Goal: Task Accomplishment & Management: Use online tool/utility

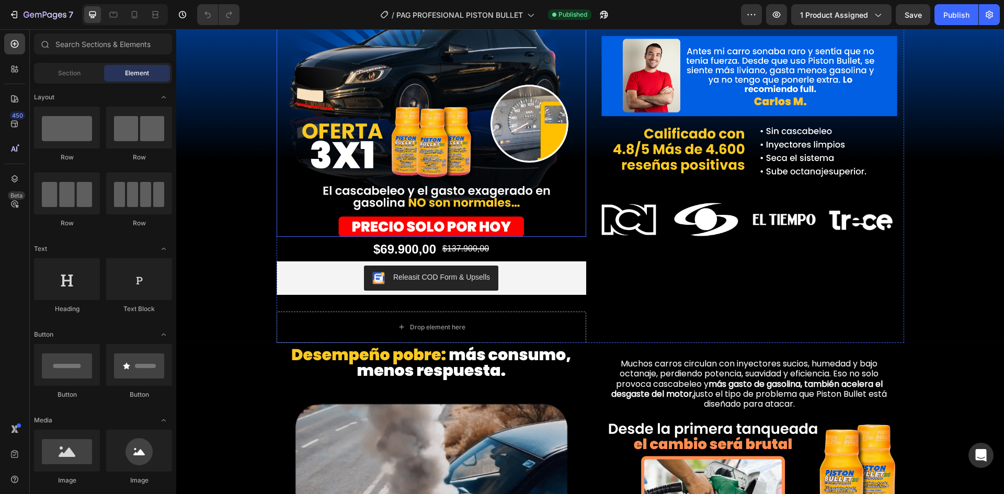
scroll to position [105, 0]
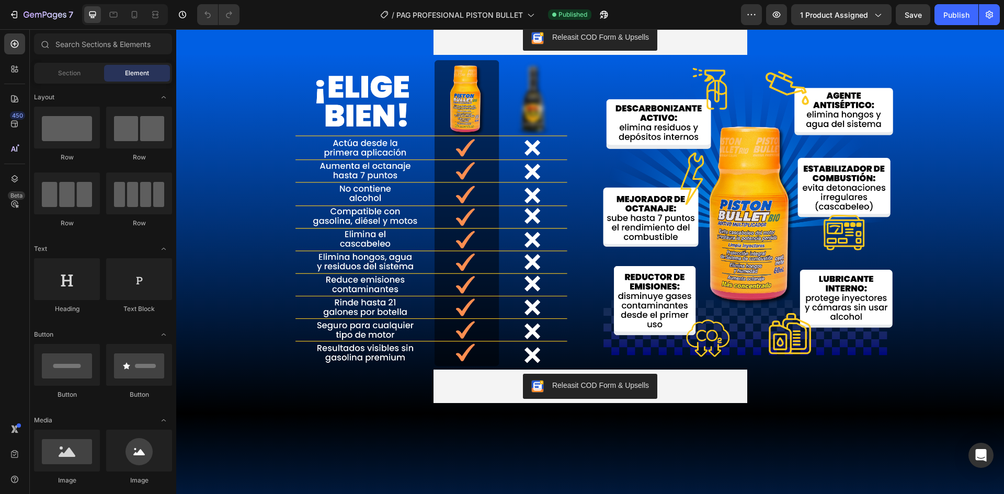
scroll to position [1091, 0]
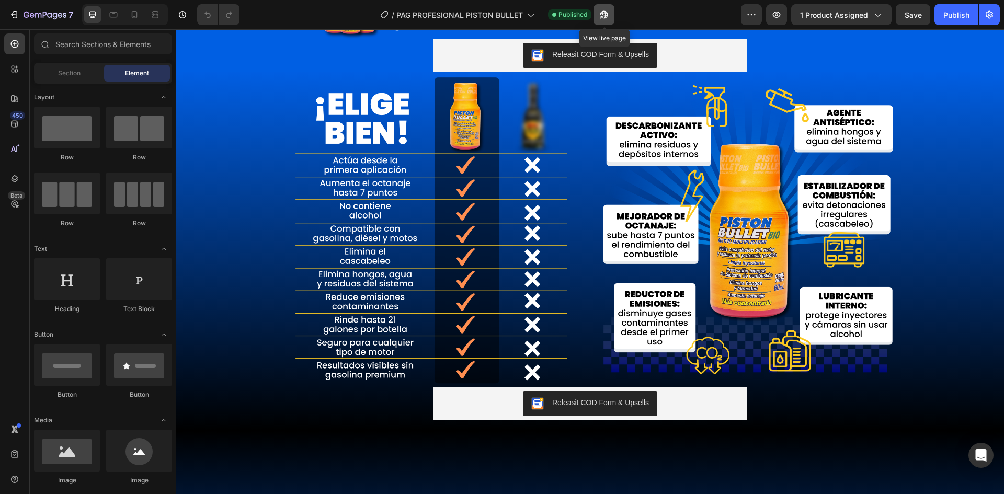
click at [609, 15] on icon "button" at bounding box center [604, 14] width 10 height 10
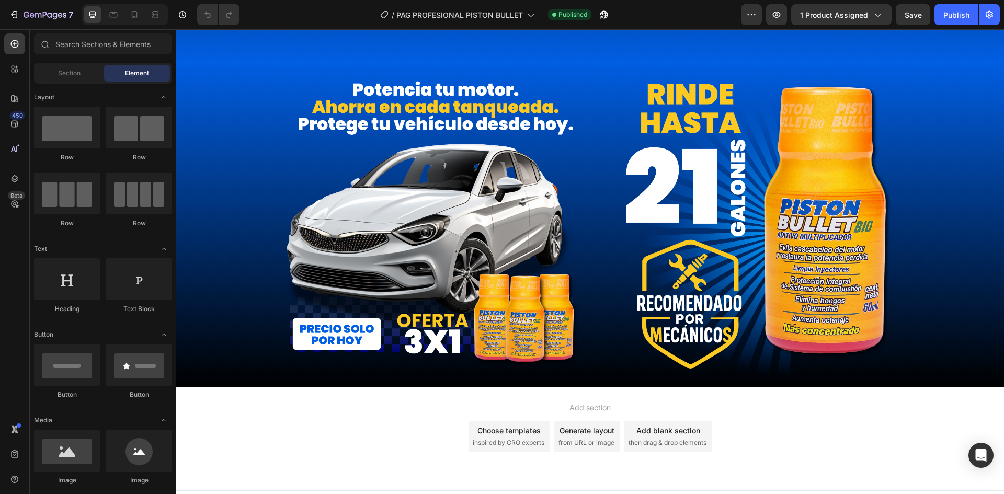
scroll to position [2084, 0]
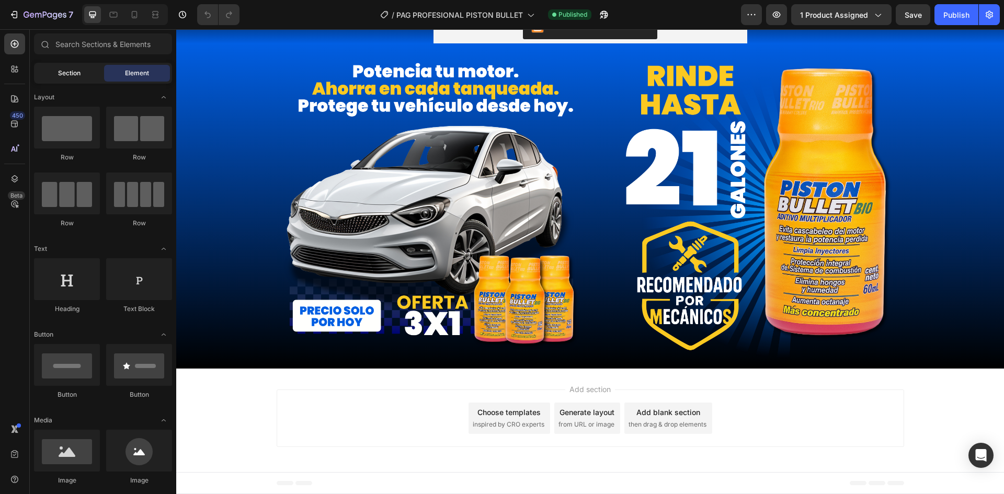
click at [60, 66] on div "Section" at bounding box center [69, 73] width 66 height 17
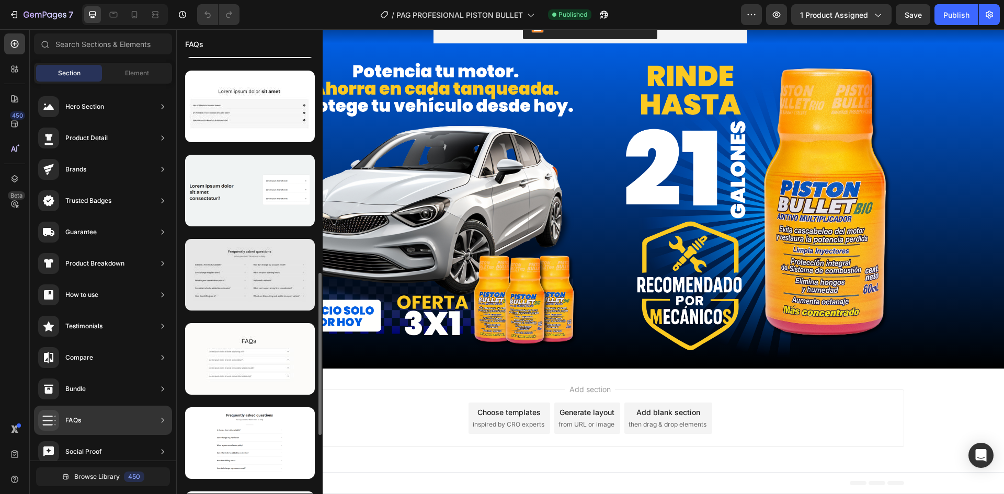
scroll to position [422, 0]
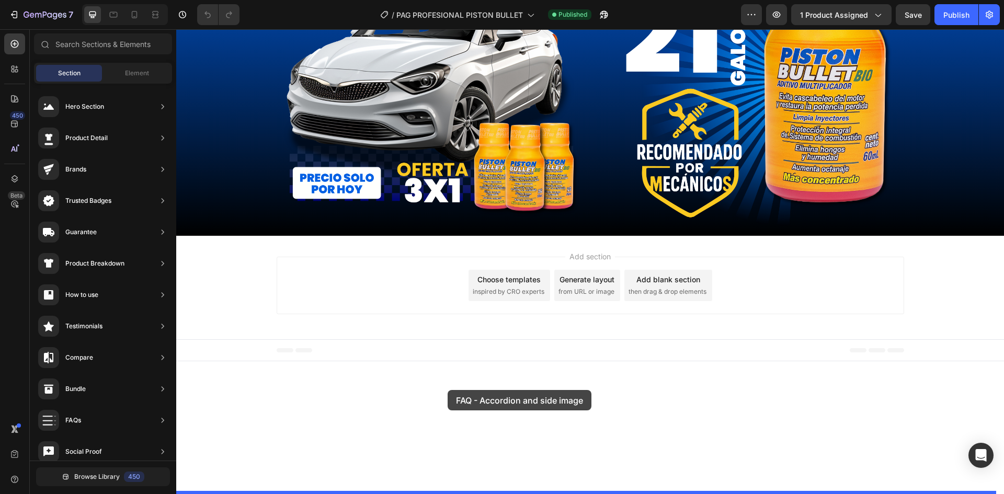
drag, startPoint x: 425, startPoint y: 137, endPoint x: 448, endPoint y: 390, distance: 254.1
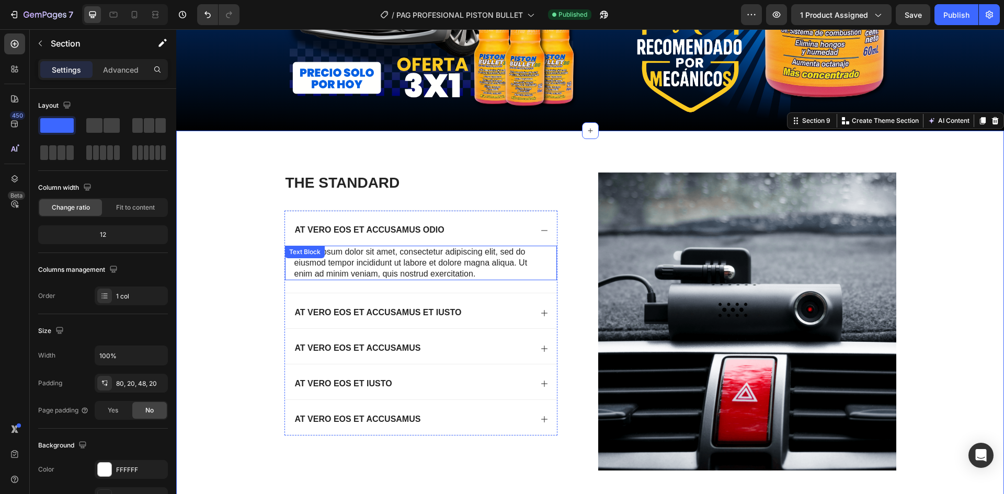
scroll to position [2230, 0]
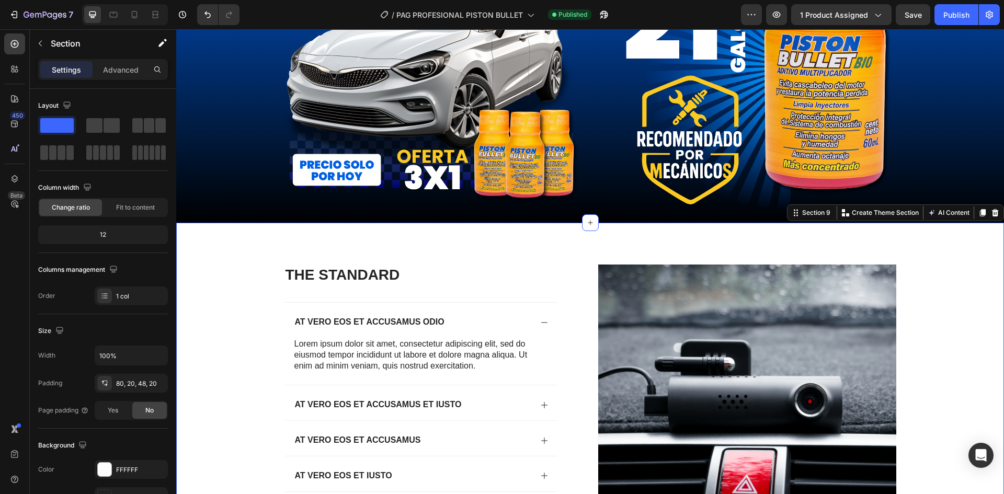
click at [220, 266] on div "The standard Heading At vero eos et accusamus odio Lorem ipsum dolor sit amet, …" at bounding box center [590, 422] width 807 height 315
click at [220, 166] on div "Image Image Row" at bounding box center [590, 58] width 828 height 310
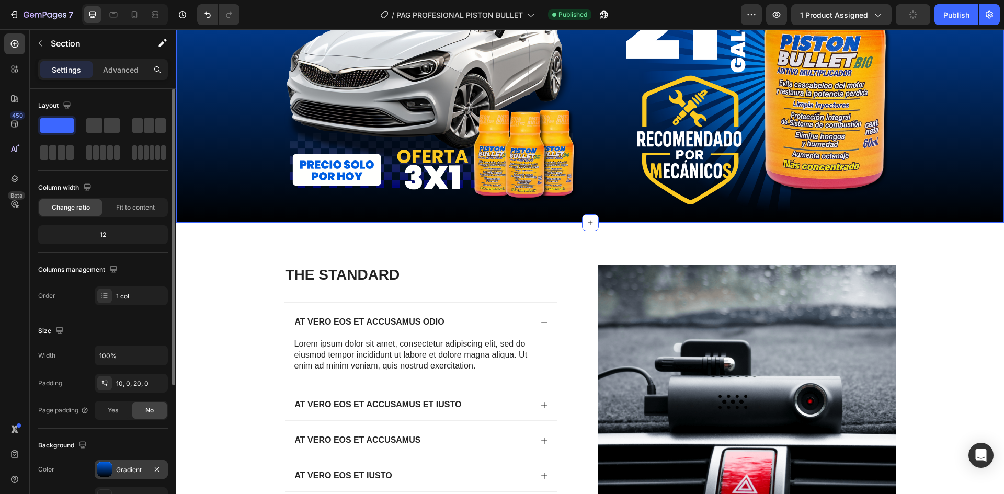
click at [106, 473] on div at bounding box center [104, 469] width 15 height 15
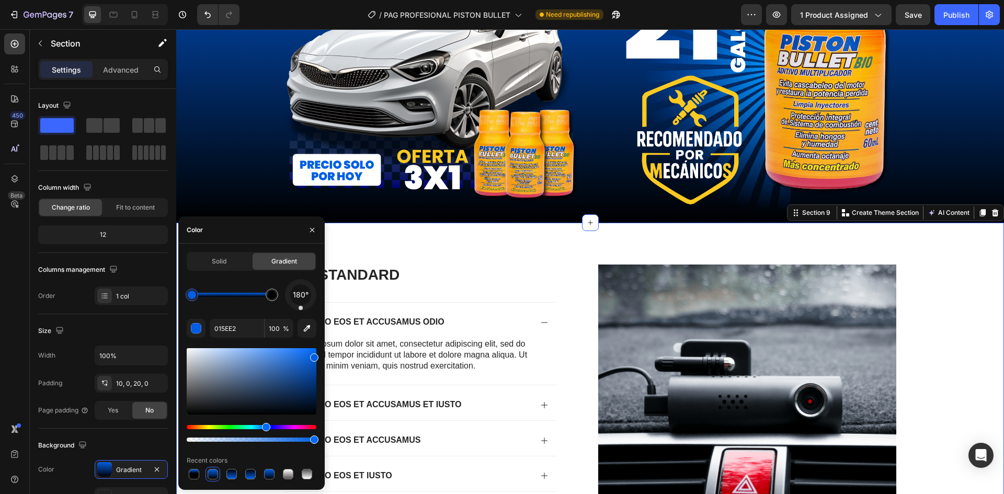
click at [981, 269] on div "The standard Heading At vero eos et accusamus odio Lorem ipsum dolor sit amet, …" at bounding box center [590, 422] width 807 height 315
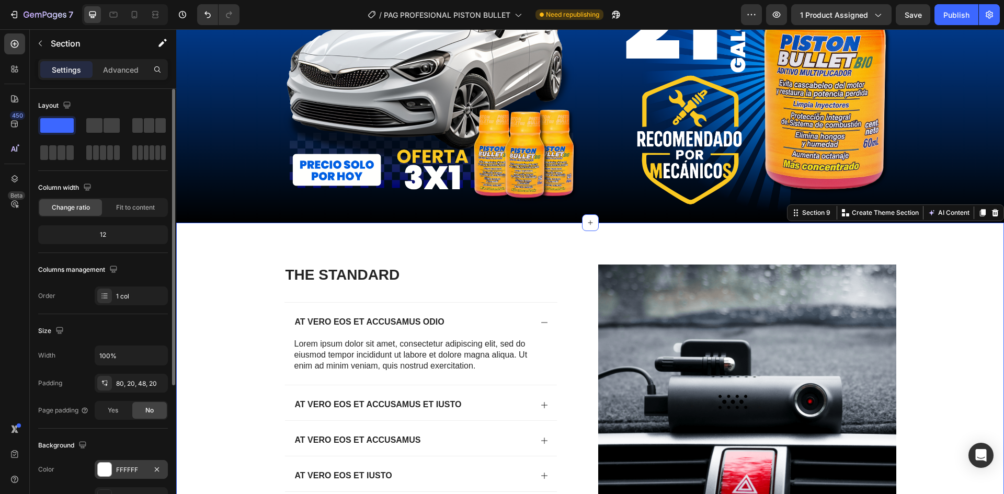
click at [107, 466] on div at bounding box center [105, 470] width 14 height 14
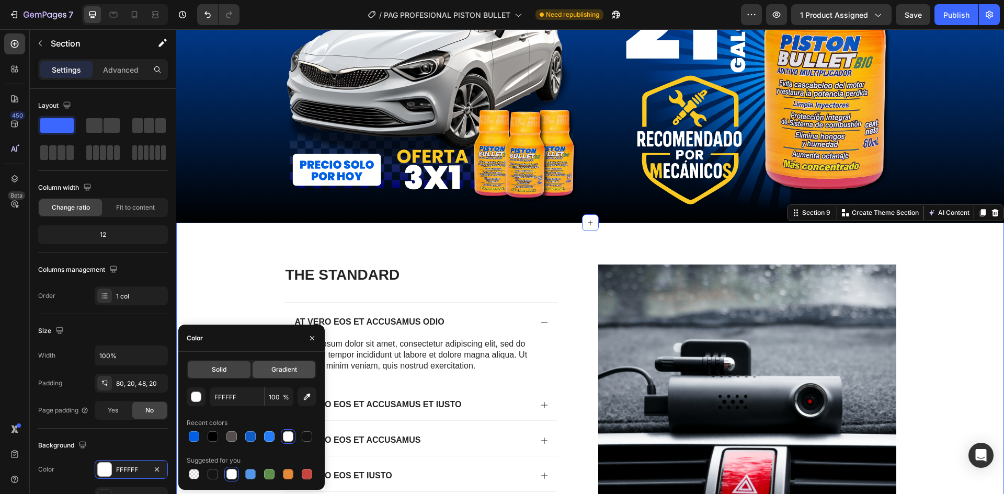
click at [291, 368] on span "Gradient" at bounding box center [284, 369] width 26 height 9
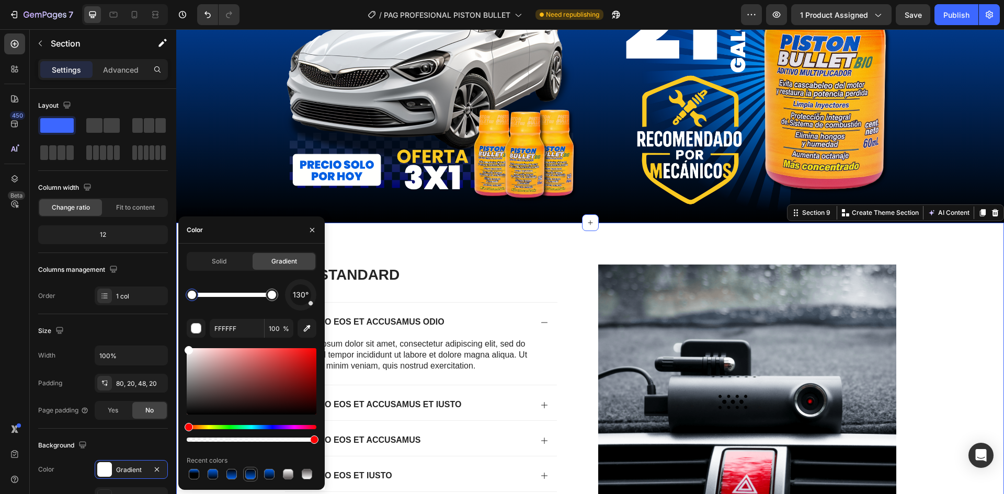
click at [248, 474] on div at bounding box center [250, 474] width 10 height 10
type input "000000"
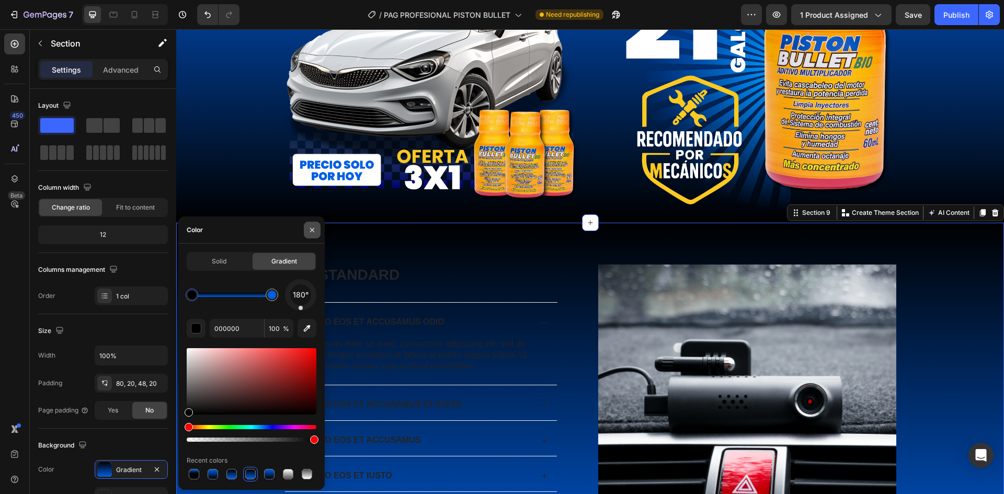
click at [312, 230] on icon "button" at bounding box center [312, 229] width 4 height 4
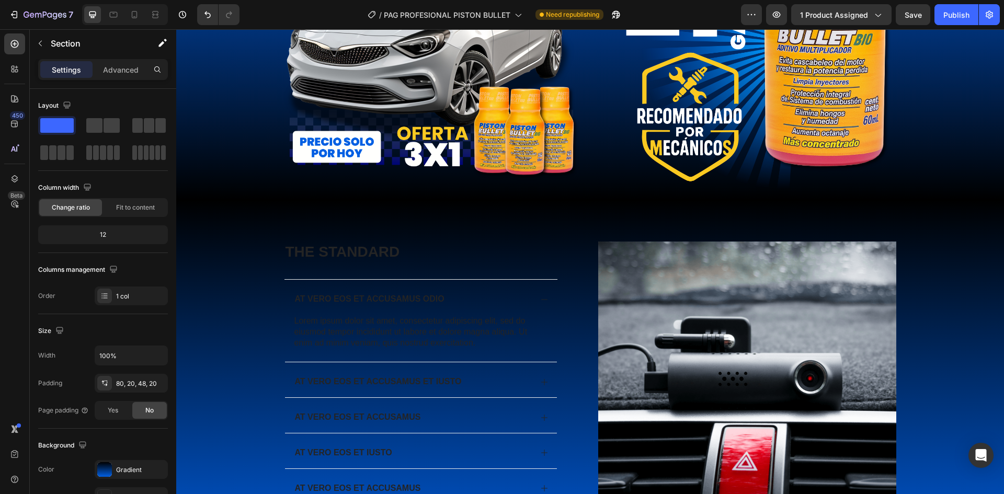
scroll to position [2309, 0]
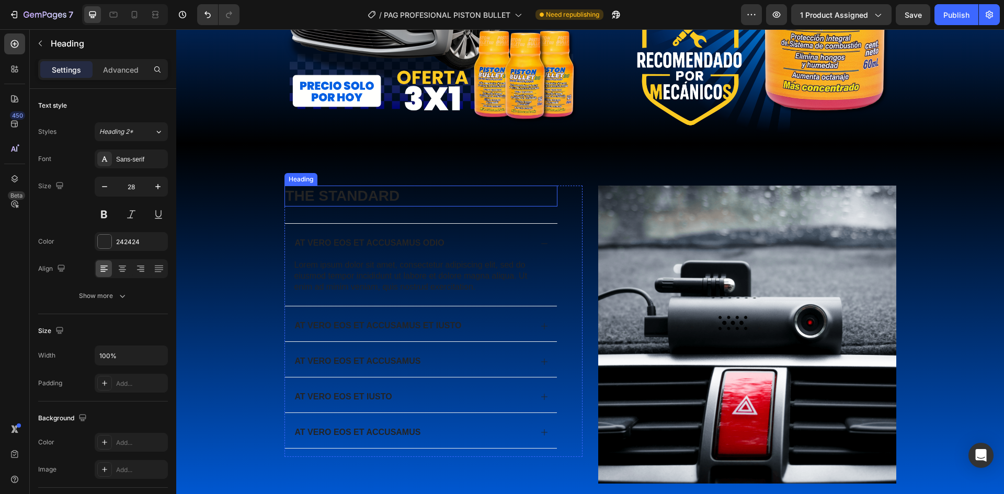
click at [359, 198] on h2 "The standard" at bounding box center [420, 196] width 273 height 21
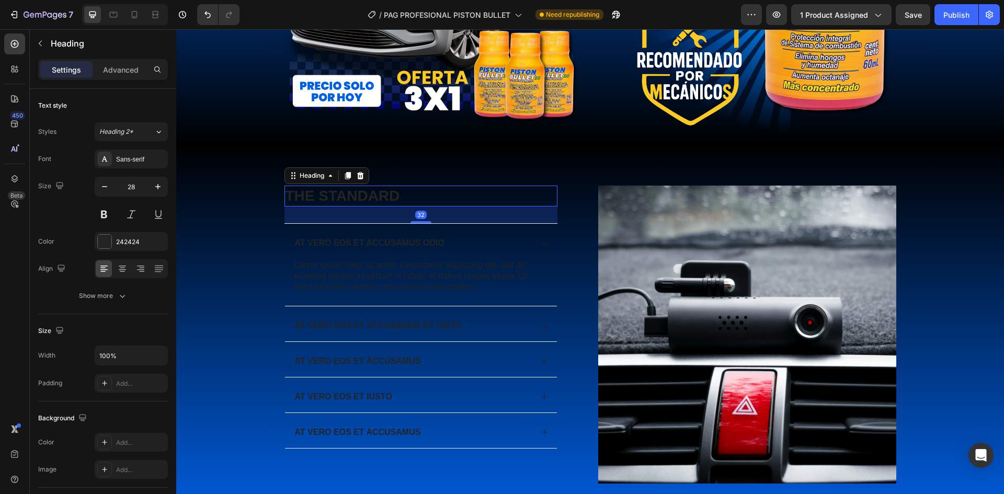
click at [347, 195] on h2 "The standard" at bounding box center [420, 196] width 273 height 21
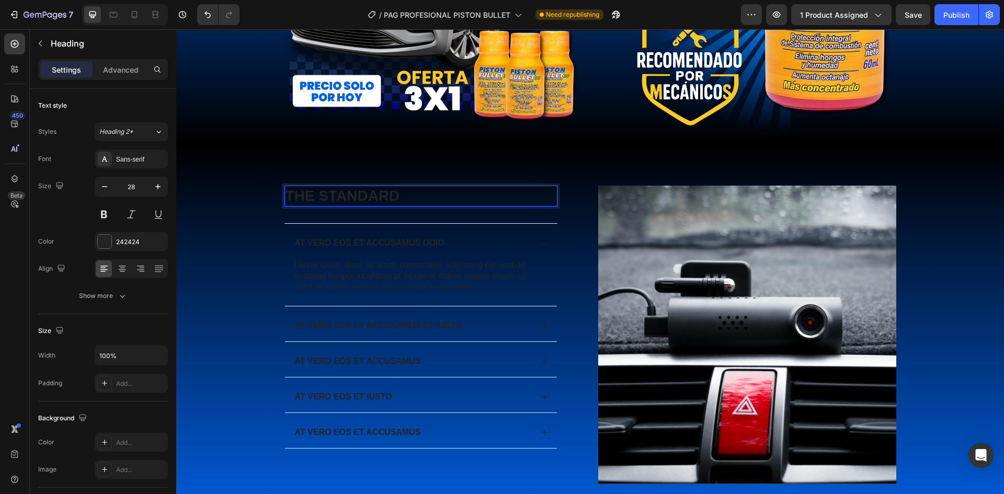
click at [402, 201] on p "The standard" at bounding box center [420, 196] width 271 height 19
click at [872, 17] on div "1 product assigned" at bounding box center [841, 14] width 83 height 11
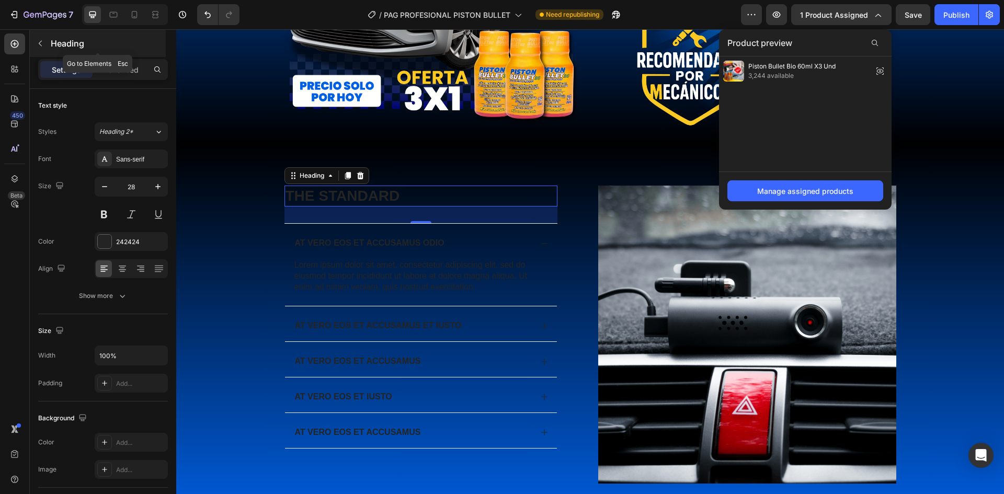
click at [40, 38] on button "button" at bounding box center [40, 43] width 17 height 17
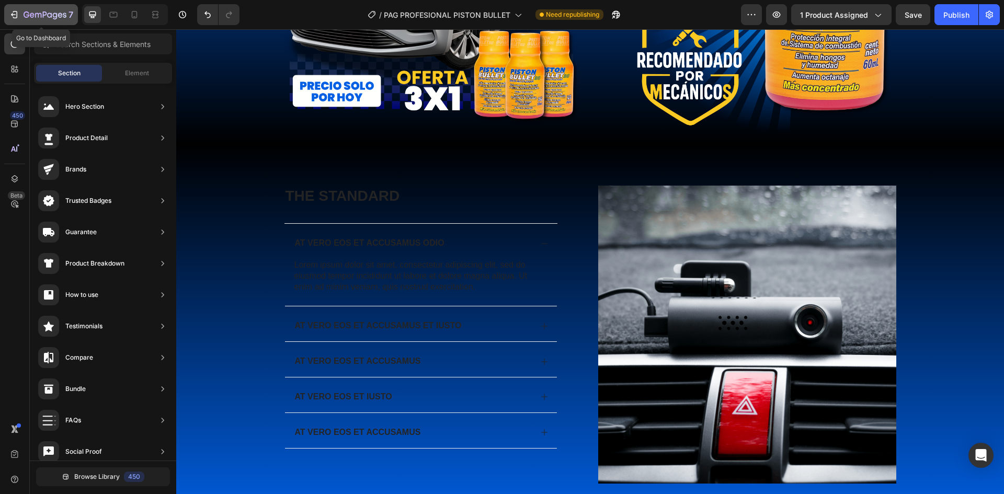
click at [9, 16] on icon "button" at bounding box center [14, 14] width 10 height 10
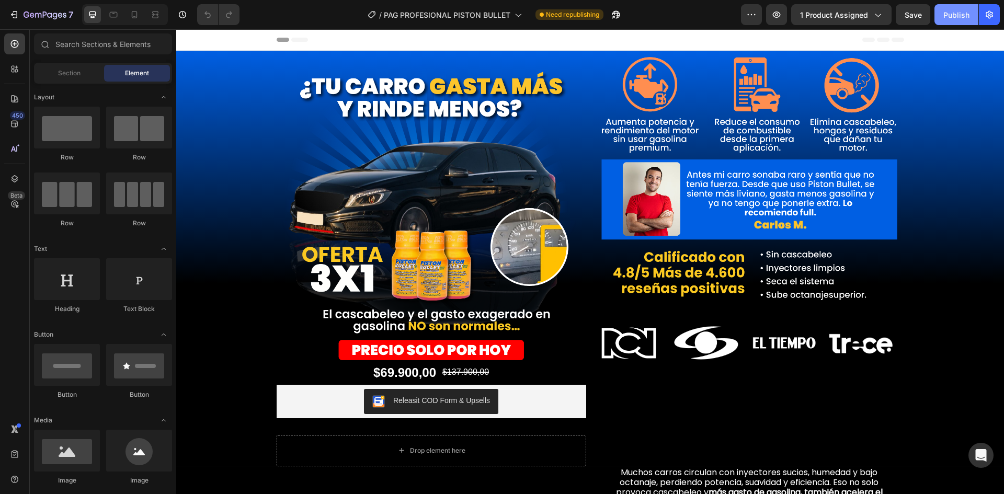
click at [952, 17] on div "Publish" at bounding box center [956, 14] width 26 height 11
click at [866, 17] on span "1 product assigned" at bounding box center [834, 14] width 68 height 11
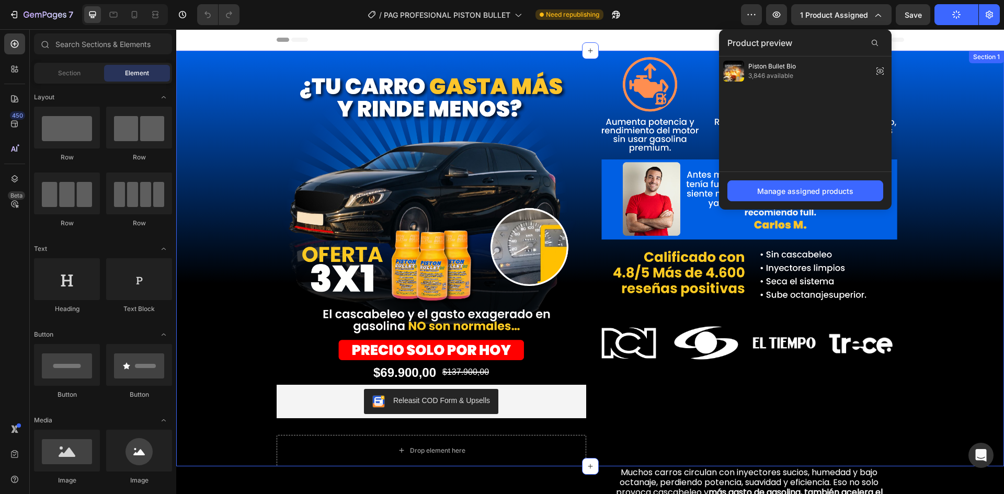
click at [942, 78] on div "Image $69.900,00 Product Price Product Price $137.900,00 Product Price Product …" at bounding box center [590, 259] width 828 height 416
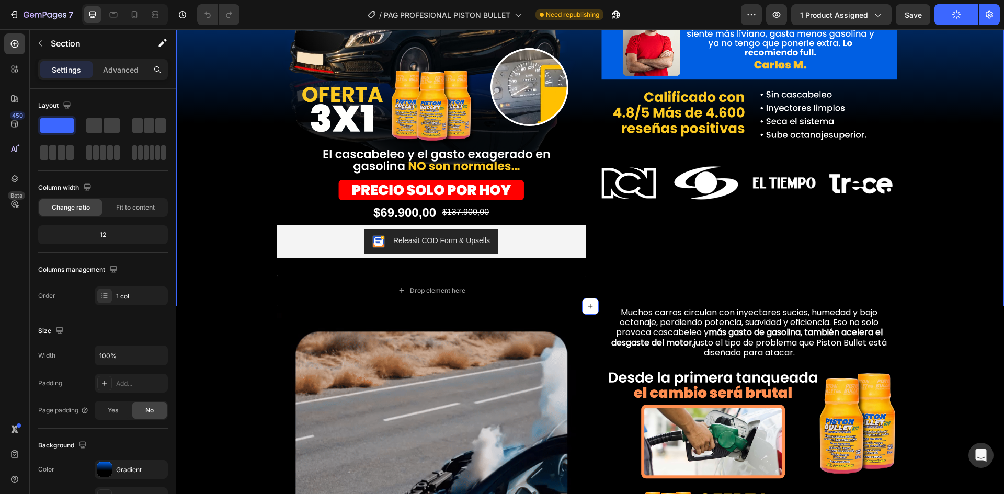
scroll to position [157, 0]
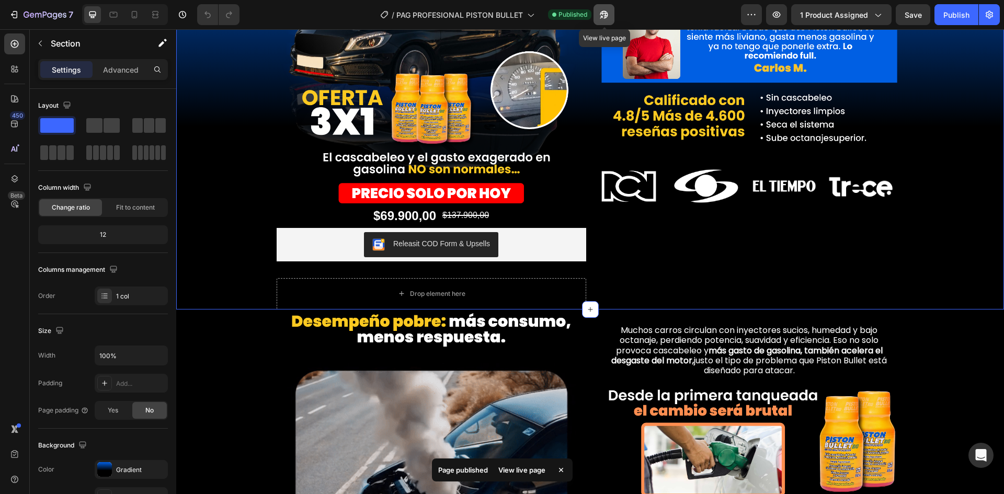
click at [612, 14] on button "button" at bounding box center [603, 14] width 21 height 21
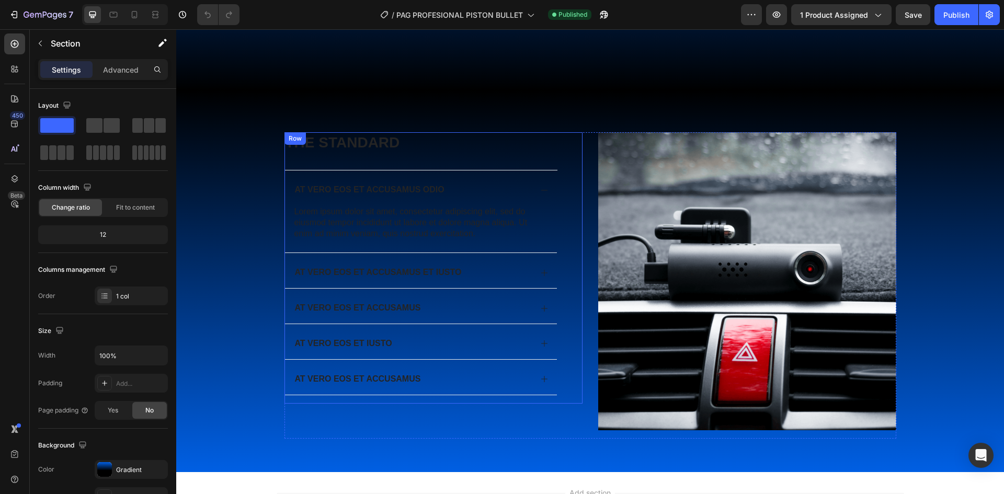
scroll to position [2362, 0]
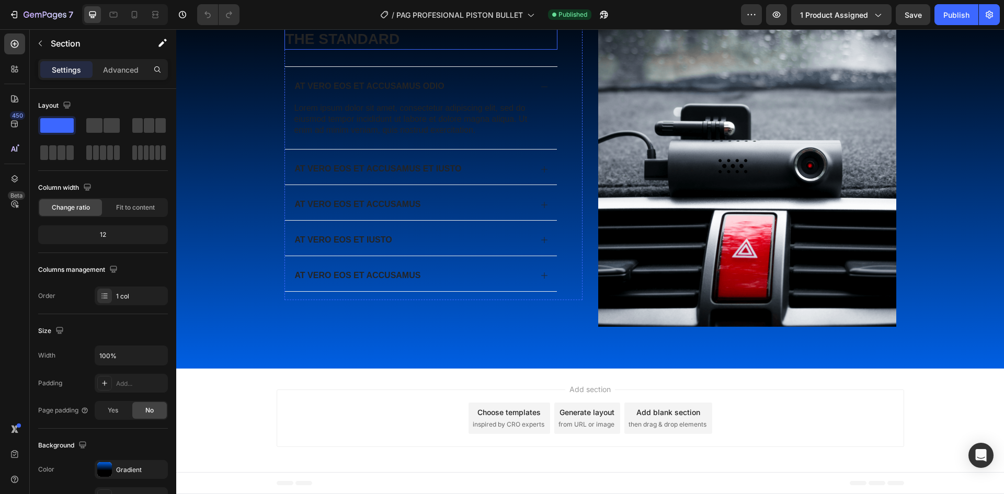
click at [383, 50] on h2 "The standard" at bounding box center [420, 39] width 273 height 21
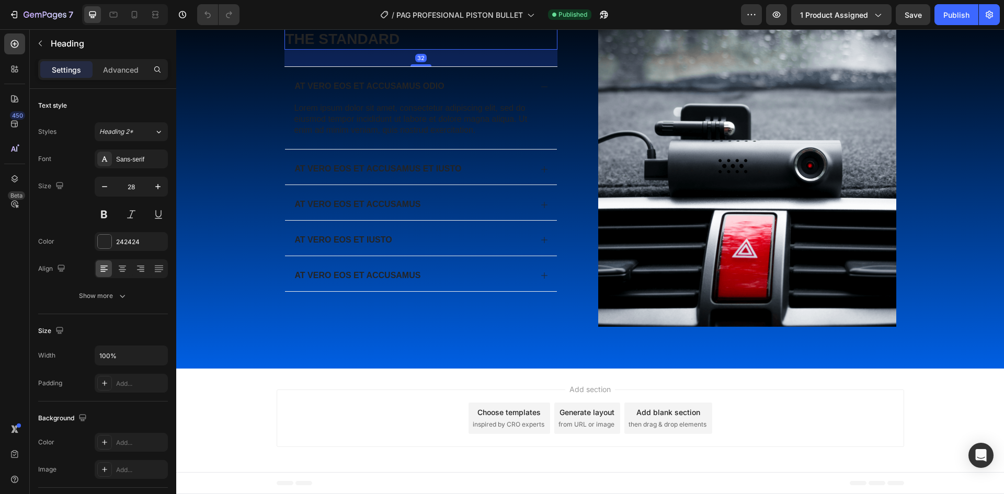
click at [422, 50] on h2 "The standard" at bounding box center [420, 39] width 273 height 21
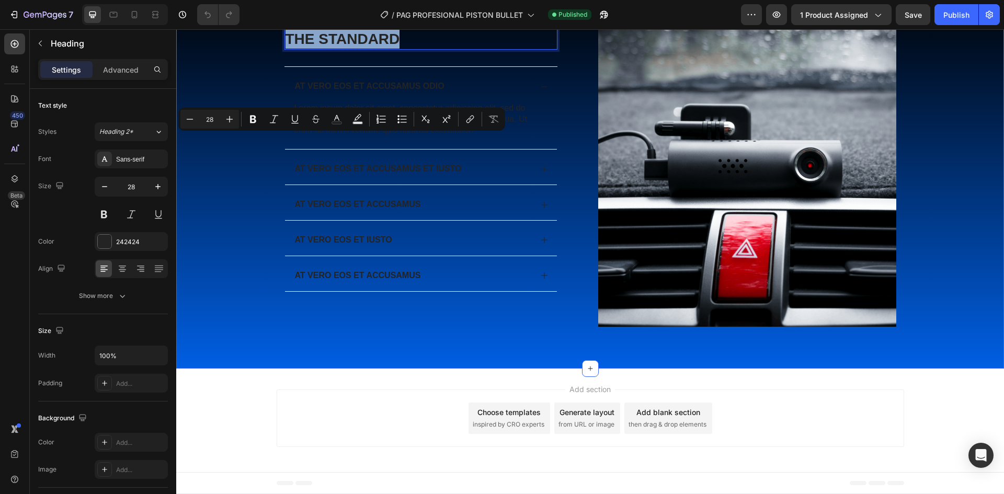
drag, startPoint x: 425, startPoint y: 139, endPoint x: 276, endPoint y: 141, distance: 149.0
click at [276, 141] on div "The standard Heading 32 At vero eos et accusamus odio Lorem ipsum dolor sit ame…" at bounding box center [590, 186] width 807 height 315
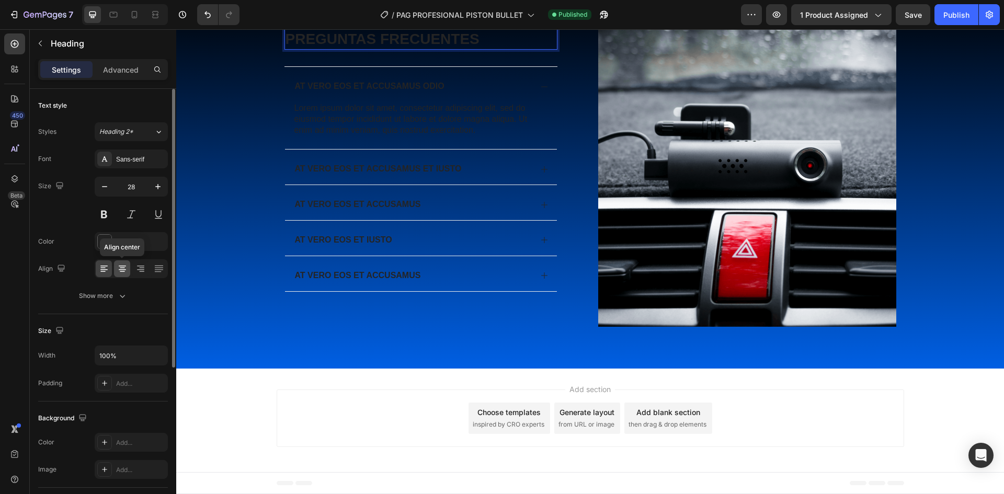
click at [126, 268] on icon at bounding box center [122, 268] width 10 height 10
click at [445, 49] on p "Preguntas Frecuentes" at bounding box center [420, 39] width 271 height 19
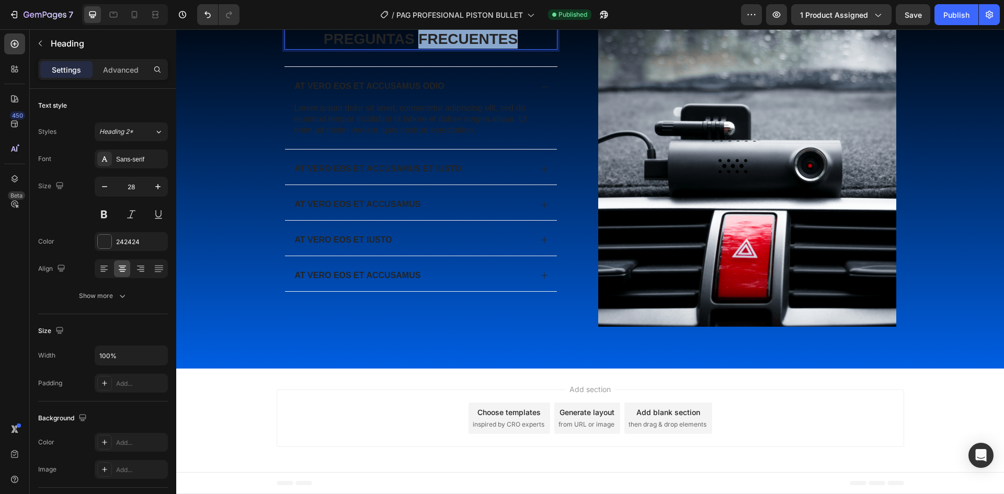
click at [445, 49] on p "Preguntas Frecuentes" at bounding box center [420, 39] width 271 height 19
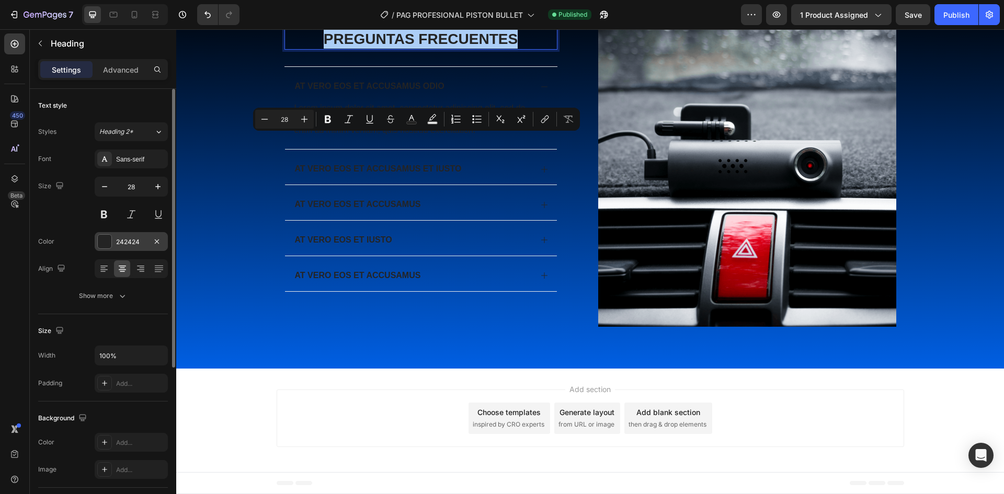
click at [108, 243] on div at bounding box center [105, 242] width 14 height 14
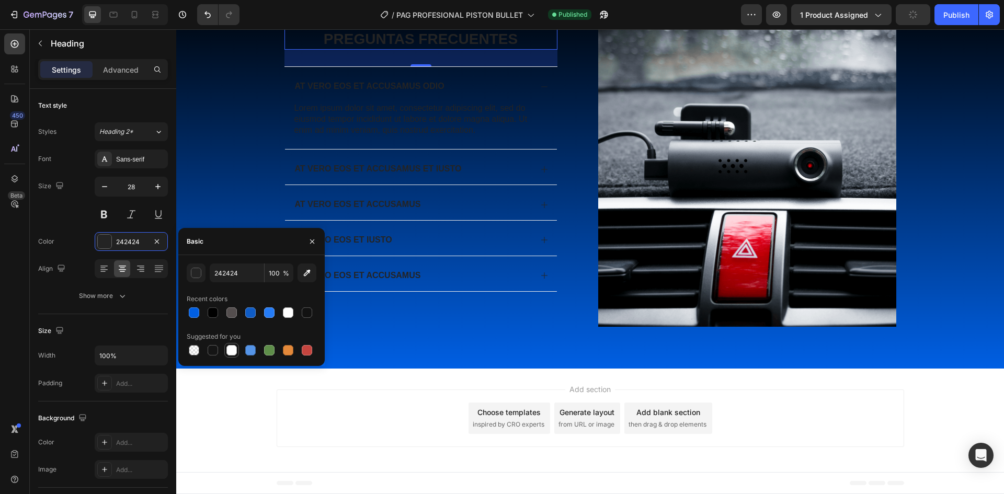
click at [231, 351] on div at bounding box center [231, 350] width 10 height 10
type input "FFFFFF"
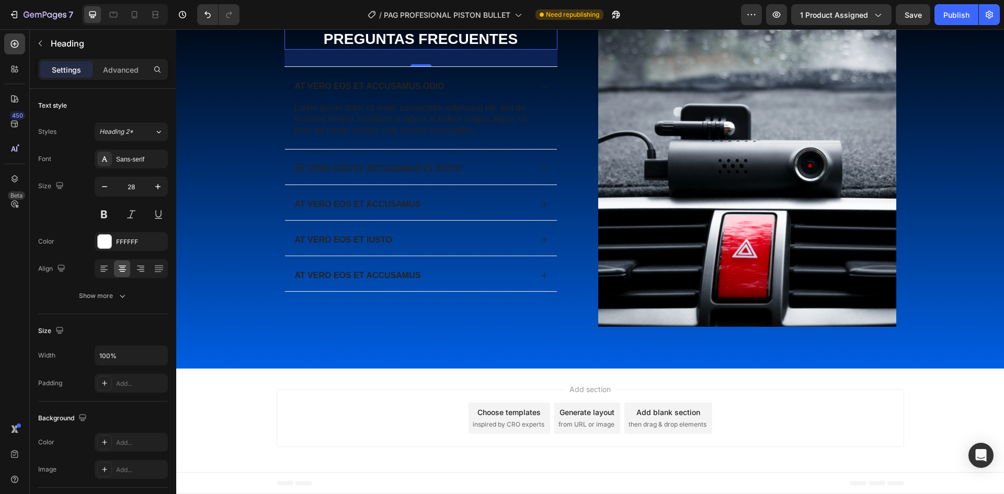
click at [462, 66] on div "32" at bounding box center [420, 58] width 273 height 17
click at [439, 102] on div "At vero eos et accusamus odio" at bounding box center [421, 84] width 272 height 35
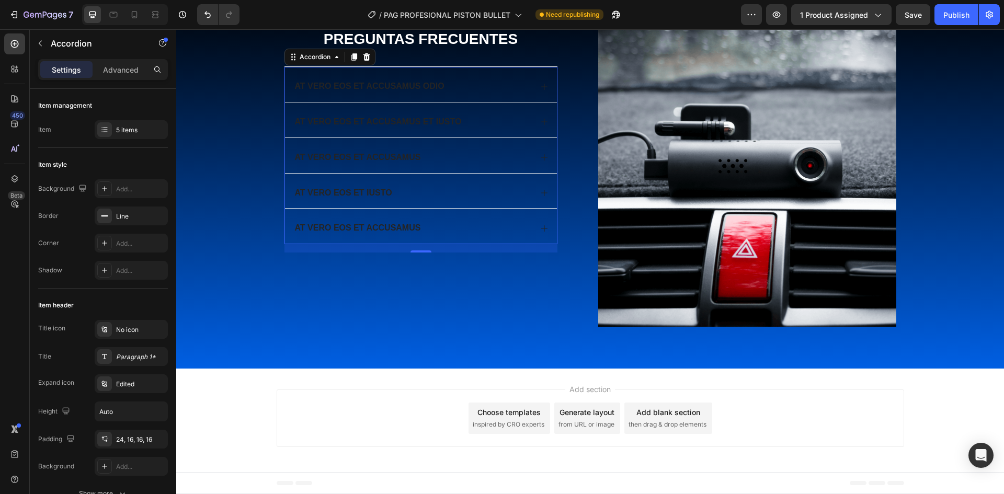
click at [381, 92] on p "At vero eos et accusamus odio" at bounding box center [370, 86] width 150 height 11
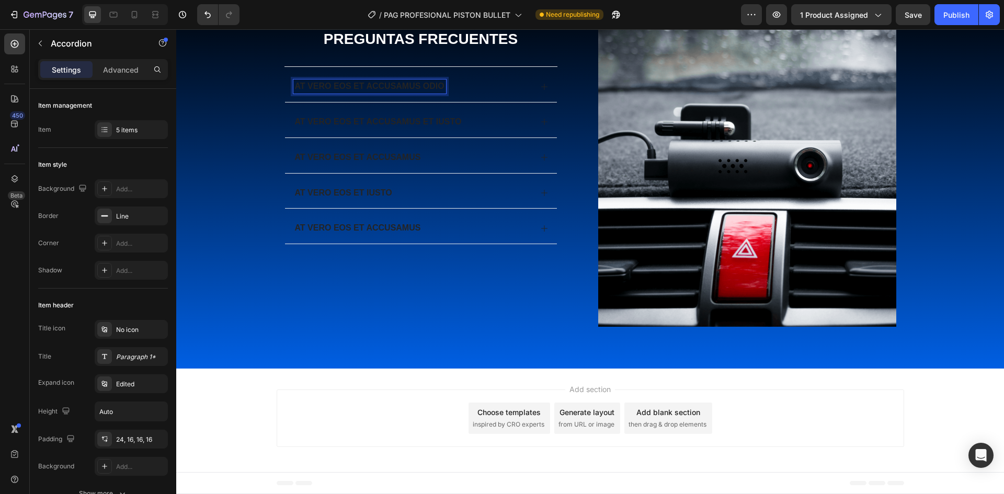
click at [403, 92] on p "At vero eos et accusamus odio" at bounding box center [370, 86] width 150 height 11
click at [404, 92] on p "At vero eos et accusamus odio" at bounding box center [370, 86] width 150 height 11
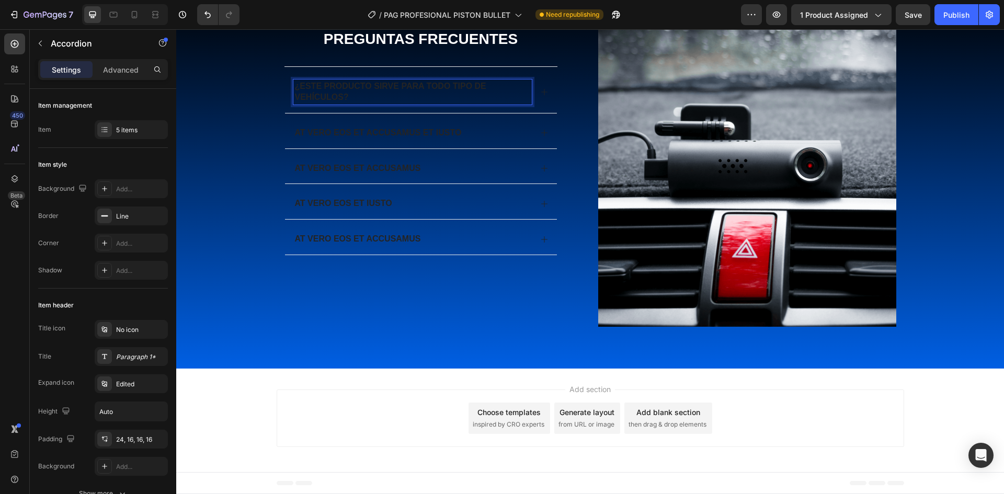
click at [494, 103] on p "¿Este producto sirve para todo tipo de vehículos?" at bounding box center [412, 92] width 235 height 22
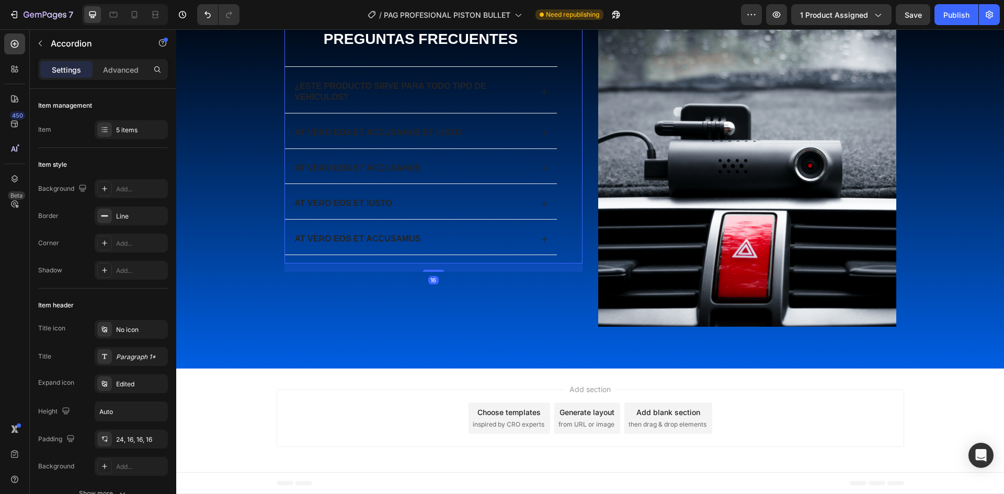
click at [415, 165] on div "Preguntas Frecuentes Heading ¿Este producto sirve para todo tipo de vehículos? …" at bounding box center [420, 146] width 273 height 235
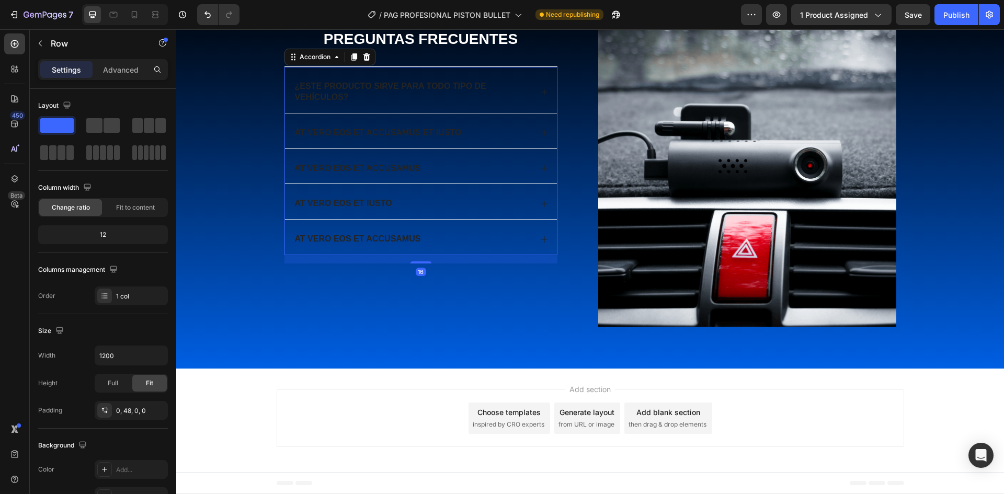
click at [379, 103] on p "¿Este producto sirve para todo tipo de vehículos?" at bounding box center [412, 92] width 235 height 22
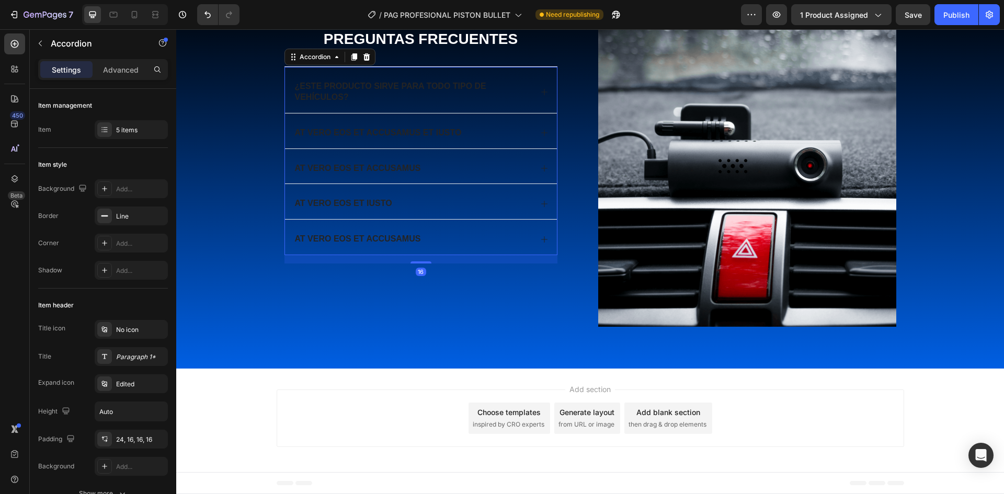
click at [393, 113] on div "¿Este producto sirve para todo tipo de vehículos?" at bounding box center [421, 90] width 272 height 46
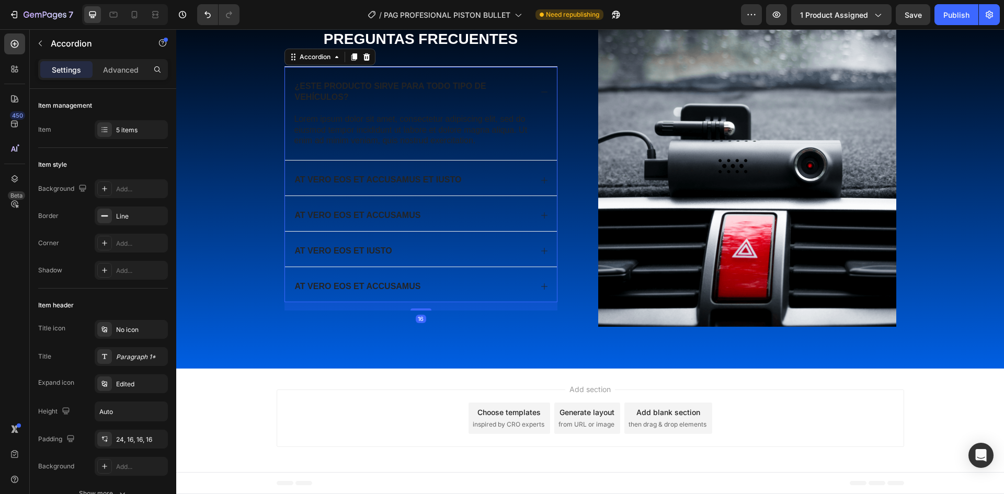
click at [393, 113] on div "¿Este producto sirve para todo tipo de vehículos?" at bounding box center [421, 90] width 272 height 46
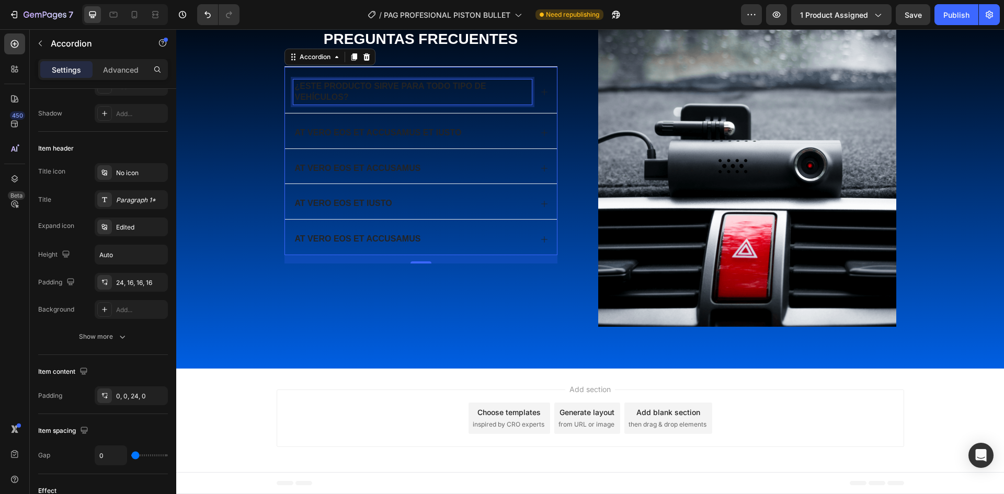
click at [338, 103] on p "¿Este producto sirve para todo tipo de vehículos?" at bounding box center [412, 92] width 235 height 22
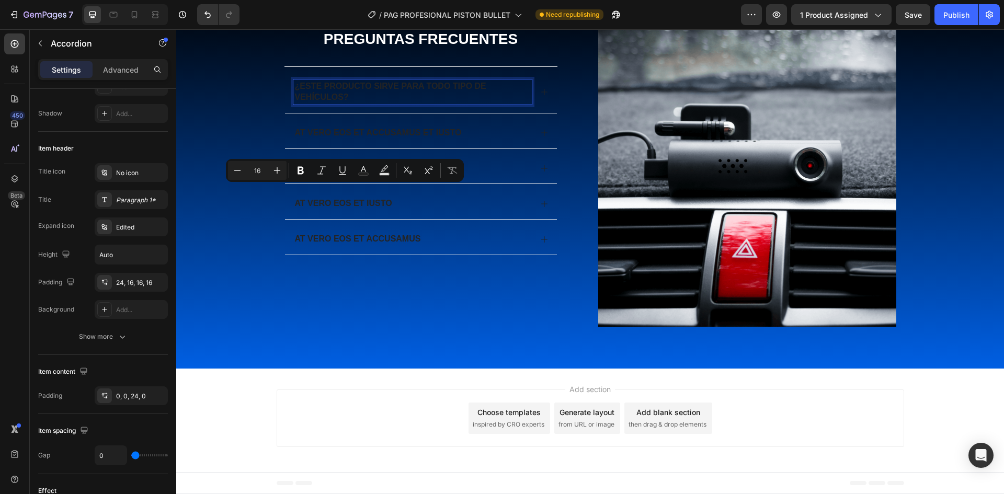
click at [338, 103] on p "¿Este producto sirve para todo tipo de vehículos?" at bounding box center [412, 92] width 235 height 22
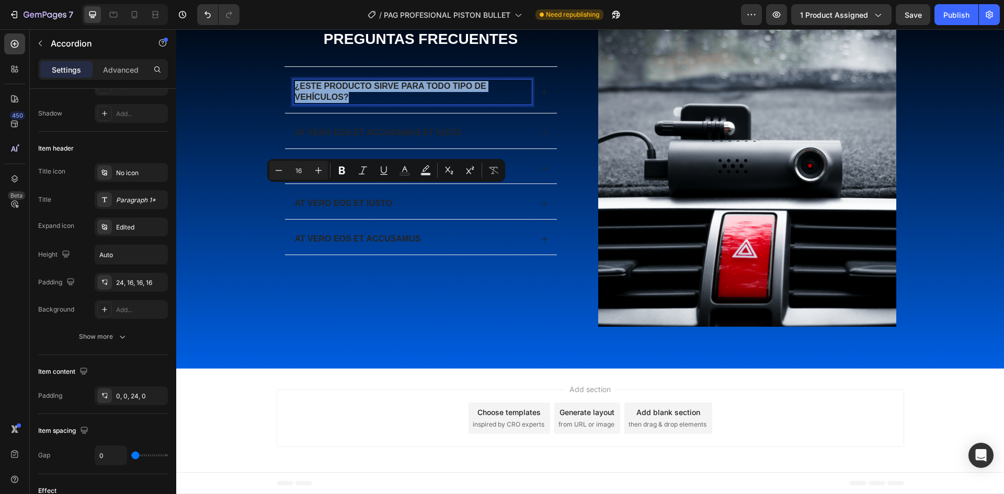
drag, startPoint x: 349, startPoint y: 201, endPoint x: 286, endPoint y: 189, distance: 63.4
click at [286, 113] on div "¿Este producto sirve para todo tipo de vehículos?" at bounding box center [421, 90] width 272 height 46
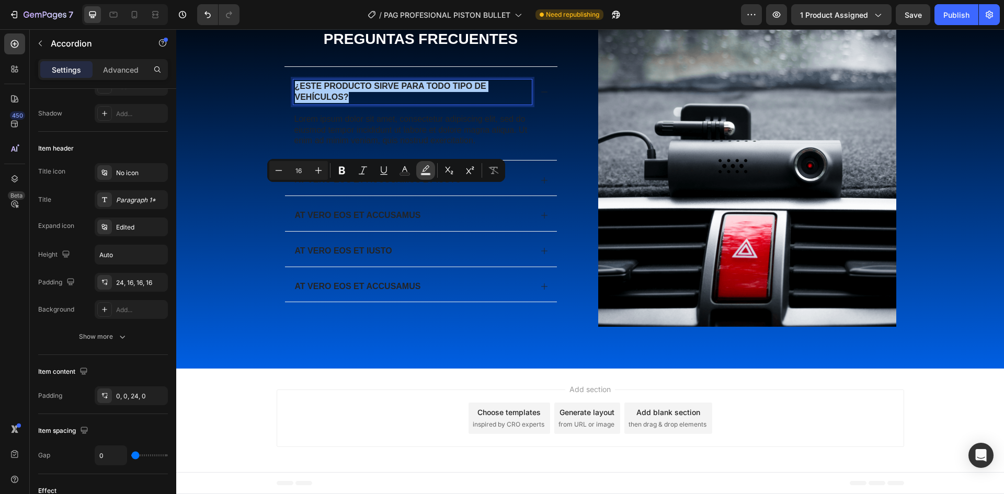
click at [430, 170] on icon "Editor contextual toolbar" at bounding box center [425, 170] width 10 height 10
type input "000000"
type input "77"
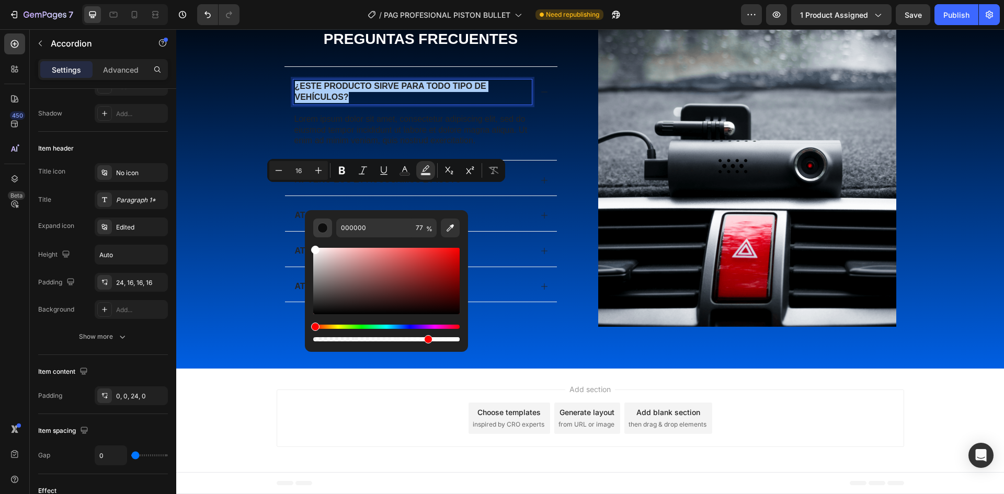
drag, startPoint x: 318, startPoint y: 294, endPoint x: 327, endPoint y: 225, distance: 69.6
click at [313, 233] on div "000000 77 %" at bounding box center [386, 281] width 146 height 125
type input "FFFFFF"
click at [509, 103] on p "¿Este producto sirve para todo tipo de vehículos?" at bounding box center [412, 92] width 235 height 22
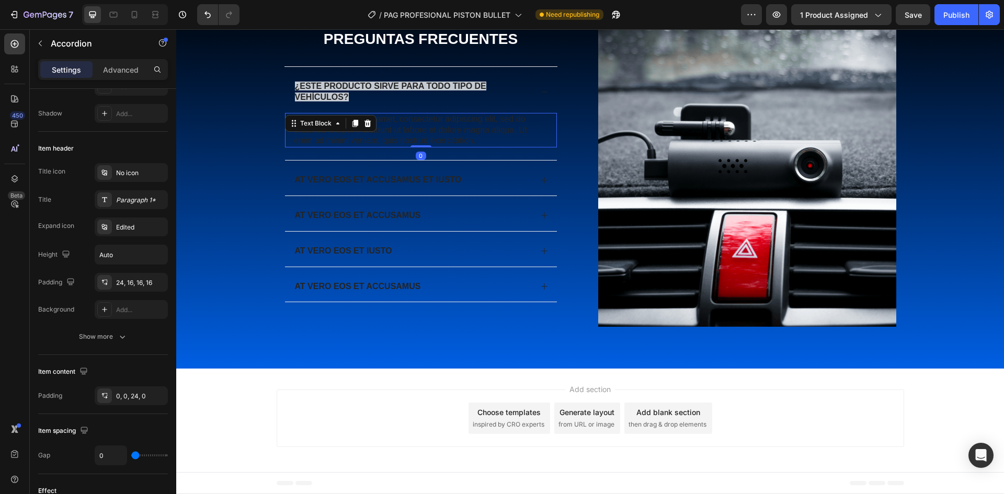
click at [323, 147] on div "Lorem ipsum dolor sit amet, consectetur adipiscing elit, sed do eiusmod tempor …" at bounding box center [421, 130] width 272 height 35
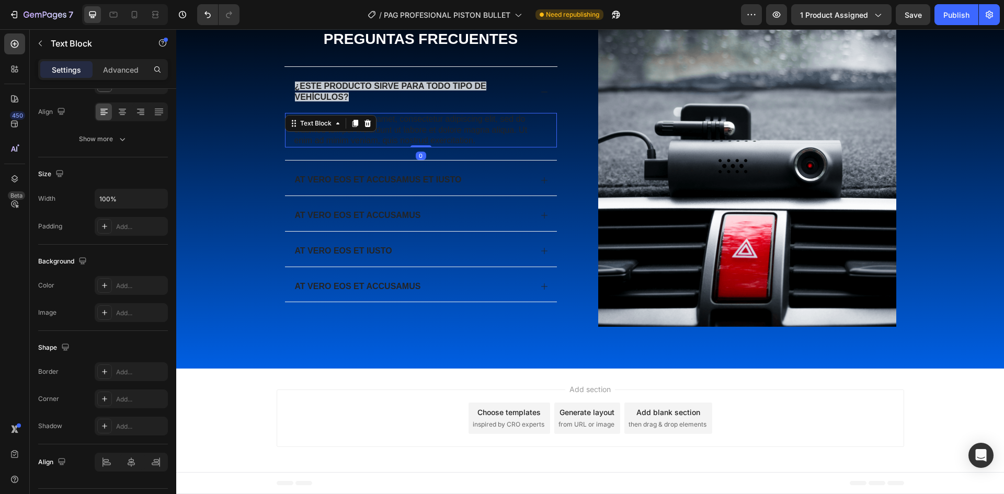
scroll to position [0, 0]
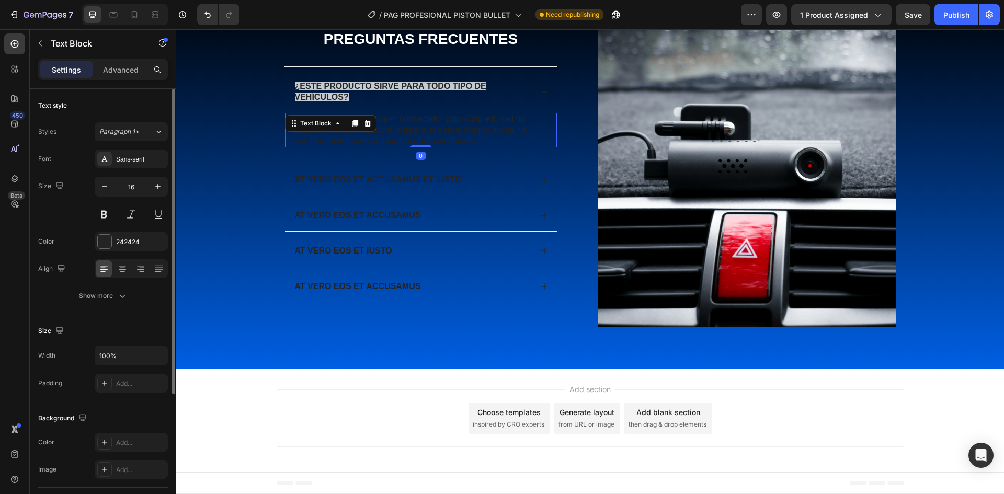
click at [394, 146] on p "Lorem ipsum dolor sit amet, consectetur adipiscing elit, sed do eiusmod tempor …" at bounding box center [420, 130] width 253 height 32
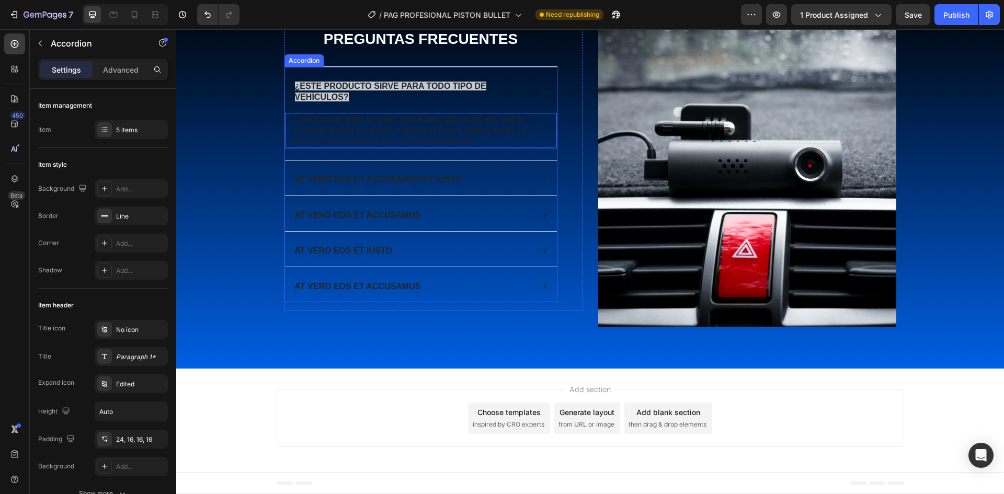
click at [324, 101] on span "¿Este producto sirve para todo tipo de vehículos?" at bounding box center [390, 92] width 191 height 20
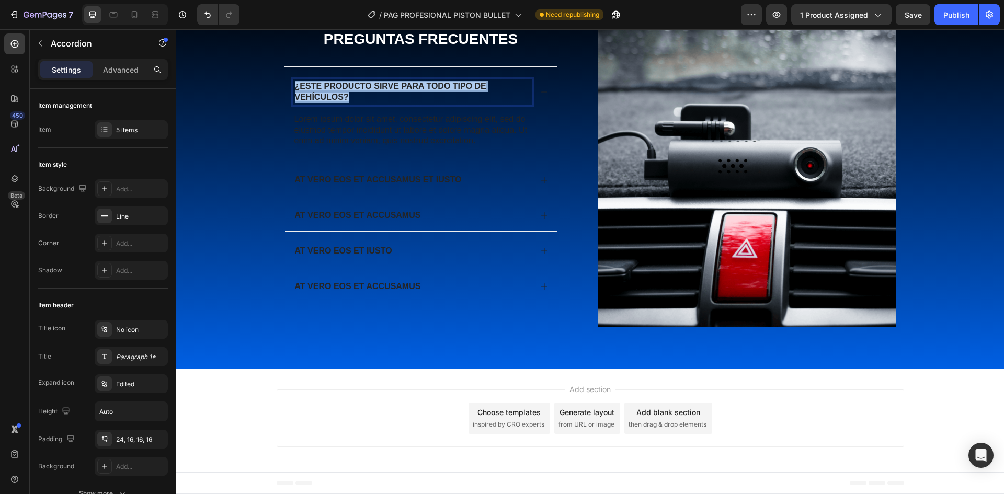
click at [324, 101] on span "¿Este producto sirve para todo tipo de vehículos?" at bounding box center [390, 92] width 191 height 20
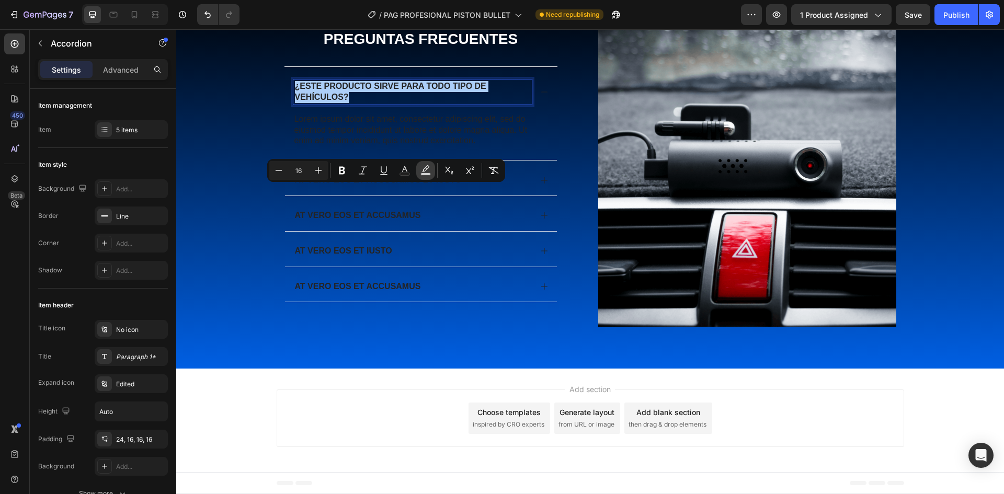
click at [423, 174] on rect "Editor contextual toolbar" at bounding box center [426, 174] width 10 height 3
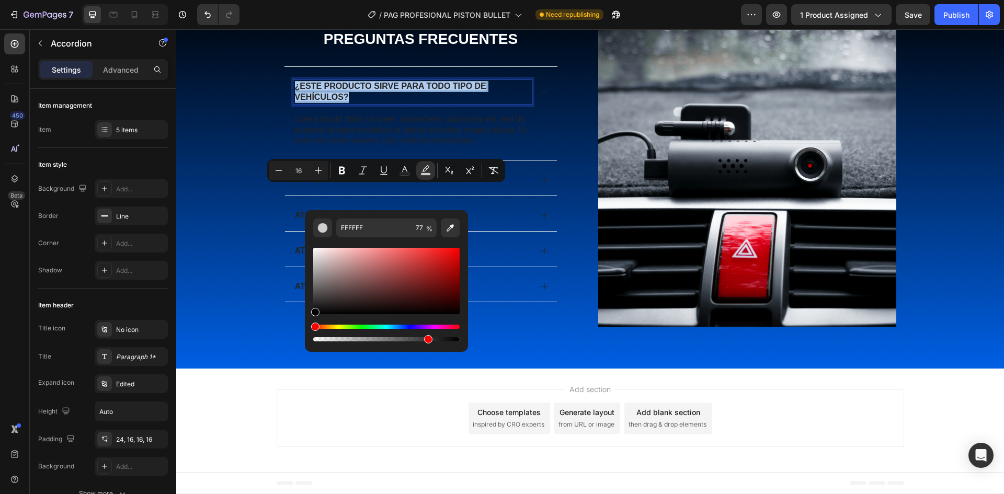
type input "000000"
drag, startPoint x: 313, startPoint y: 250, endPoint x: 313, endPoint y: 322, distance: 71.6
click at [313, 322] on div "Editor contextual toolbar" at bounding box center [386, 295] width 146 height 98
click at [315, 223] on button "Editor contextual toolbar" at bounding box center [322, 228] width 19 height 19
click at [429, 172] on icon "Editor contextual toolbar" at bounding box center [425, 170] width 10 height 10
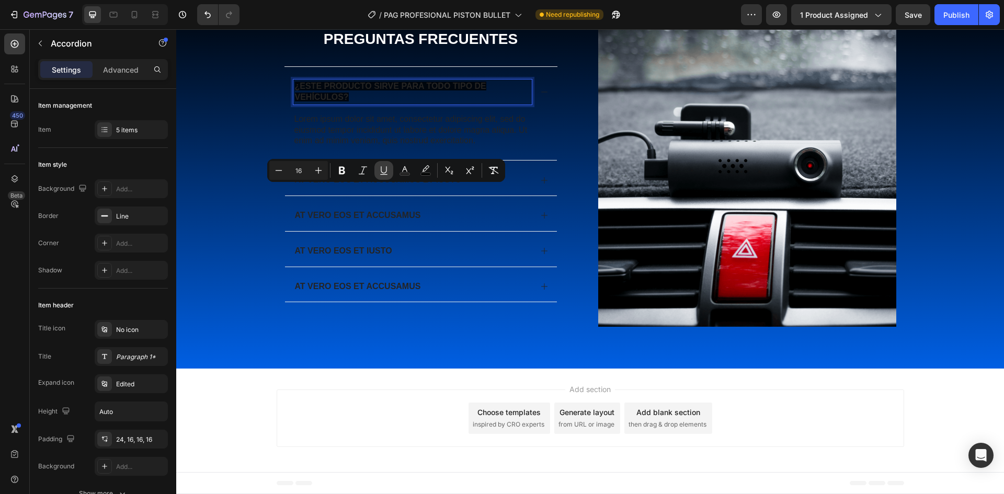
click at [385, 172] on icon "Editor contextual toolbar" at bounding box center [384, 170] width 10 height 10
click at [407, 174] on rect "Editor contextual toolbar" at bounding box center [405, 174] width 10 height 3
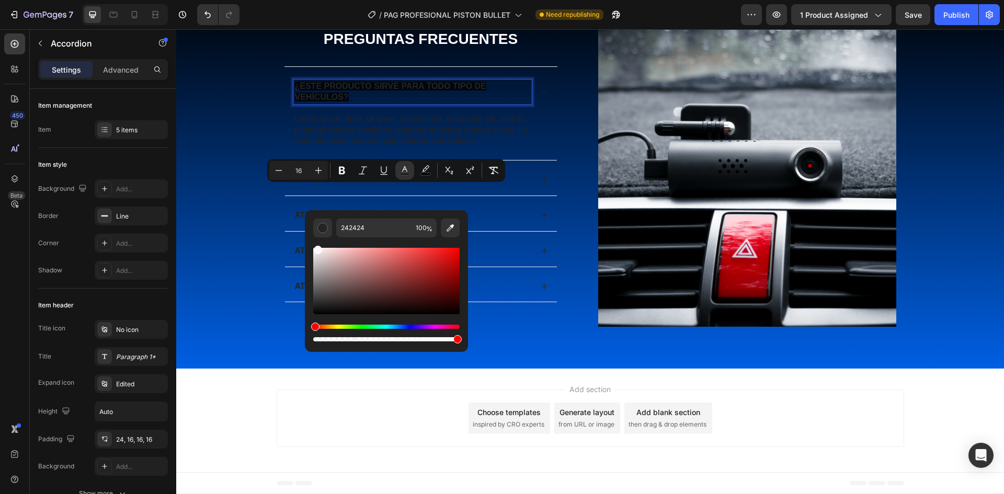
drag, startPoint x: 318, startPoint y: 305, endPoint x: 317, endPoint y: 238, distance: 66.9
click at [317, 238] on div "Editor contextual toolbar" at bounding box center [386, 290] width 146 height 106
click at [310, 247] on div "FFF9F9 100 %" at bounding box center [386, 276] width 163 height 133
type input "FFFFFF"
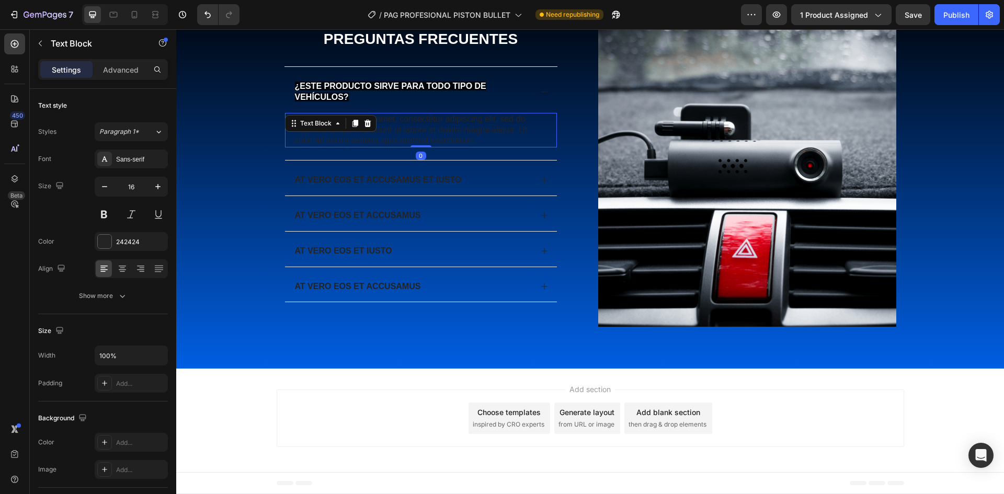
click at [495, 146] on p "Lorem ipsum dolor sit amet, consectetur adipiscing elit, sed do eiusmod tempor …" at bounding box center [420, 130] width 253 height 32
click at [346, 103] on p "¿Este producto sirve para todo tipo de vehículos?" at bounding box center [412, 92] width 235 height 22
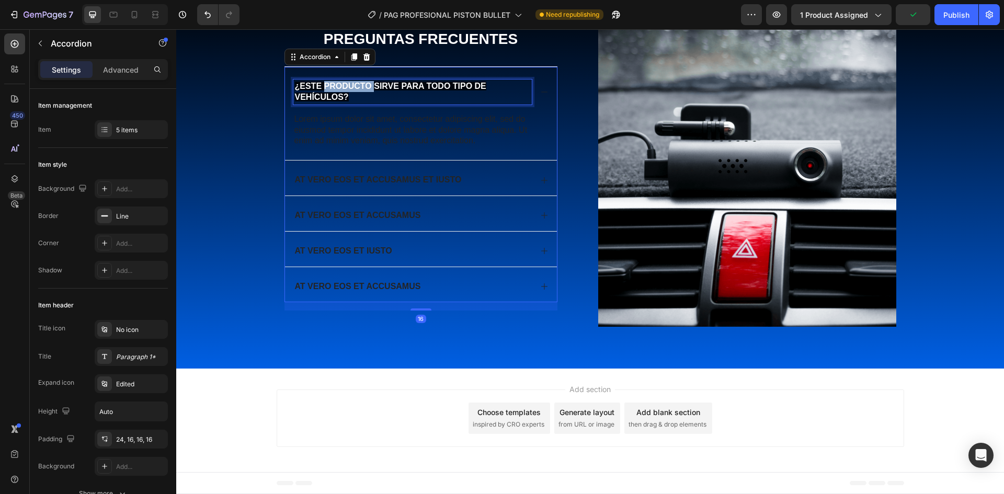
click at [335, 101] on span "¿Este producto sirve para todo tipo de vehículos?" at bounding box center [390, 92] width 191 height 20
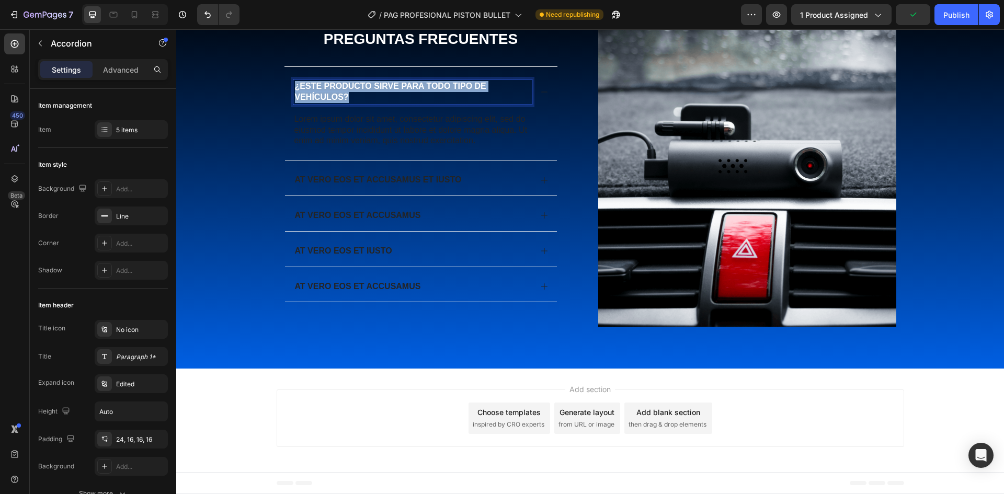
click at [335, 101] on span "¿Este producto sirve para todo tipo de vehículos?" at bounding box center [390, 92] width 191 height 20
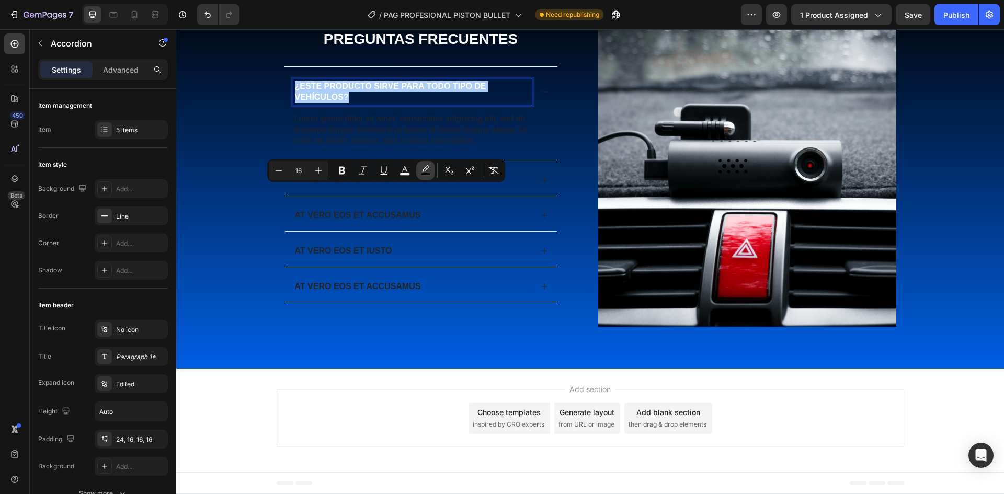
click at [426, 173] on rect "Editor contextual toolbar" at bounding box center [426, 174] width 10 height 3
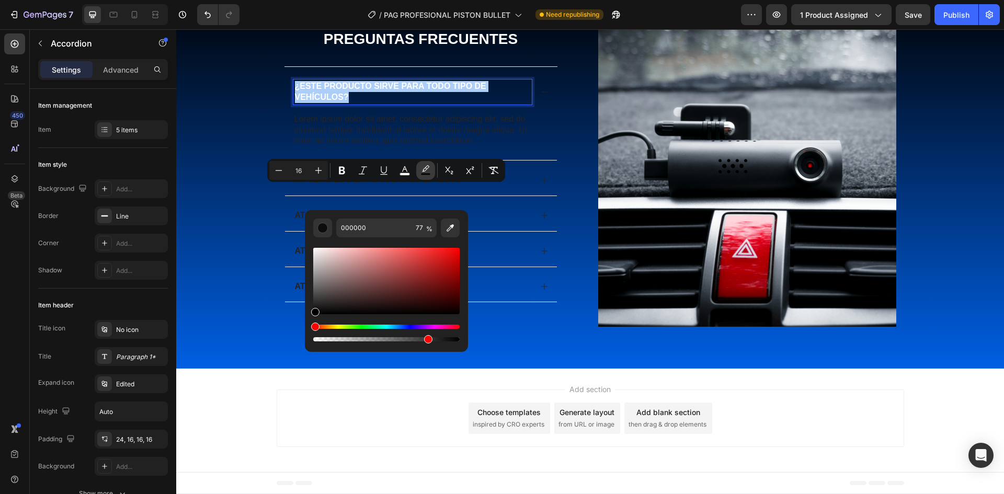
click at [428, 174] on rect "Editor contextual toolbar" at bounding box center [426, 174] width 10 height 3
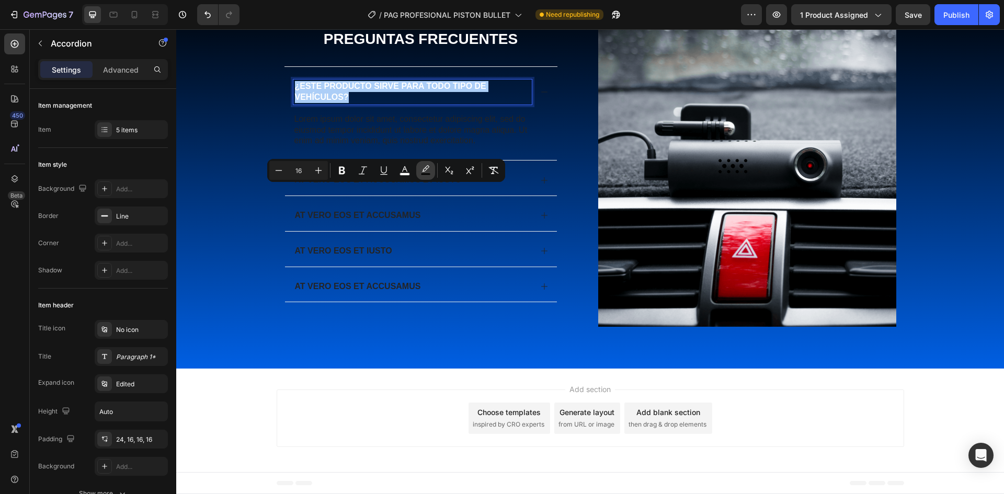
click at [428, 174] on rect "Editor contextual toolbar" at bounding box center [426, 174] width 10 height 3
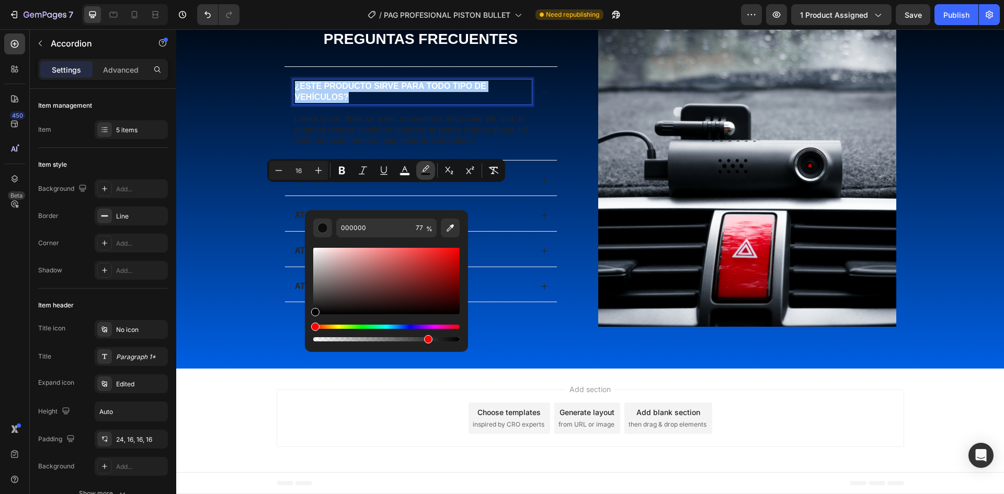
click at [428, 174] on rect "Editor contextual toolbar" at bounding box center [426, 174] width 10 height 3
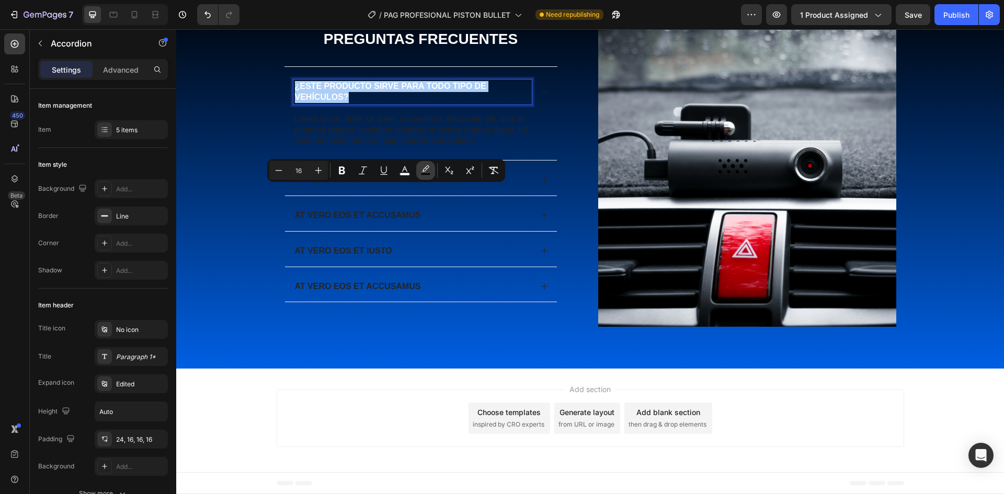
click at [428, 174] on rect "Editor contextual toolbar" at bounding box center [426, 174] width 10 height 3
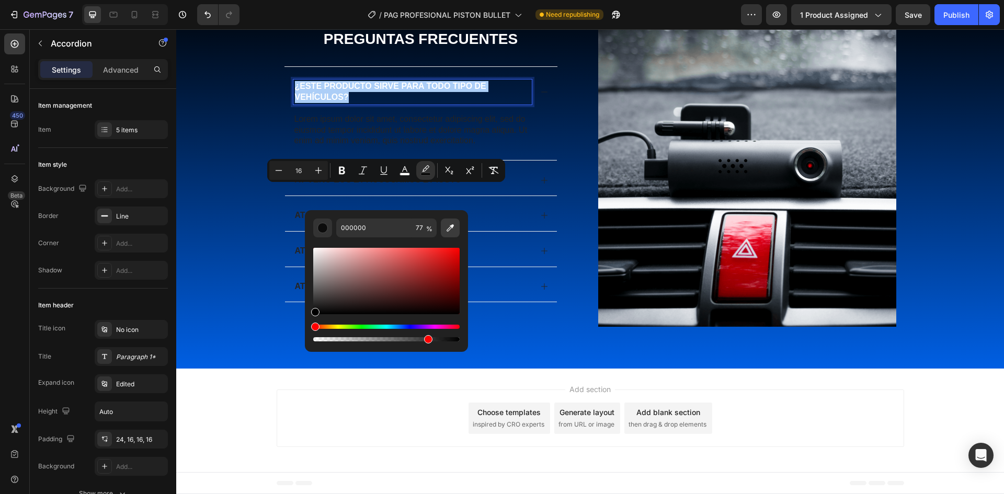
click at [446, 226] on icon "Editor contextual toolbar" at bounding box center [450, 228] width 10 height 10
type input "3B3B3B"
type input "100"
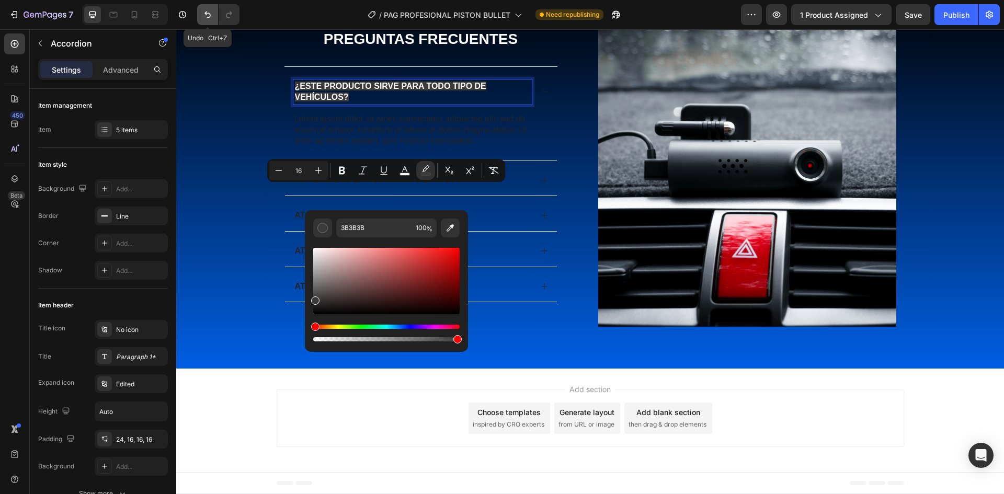
click at [213, 17] on icon "Undo/Redo" at bounding box center [207, 14] width 10 height 10
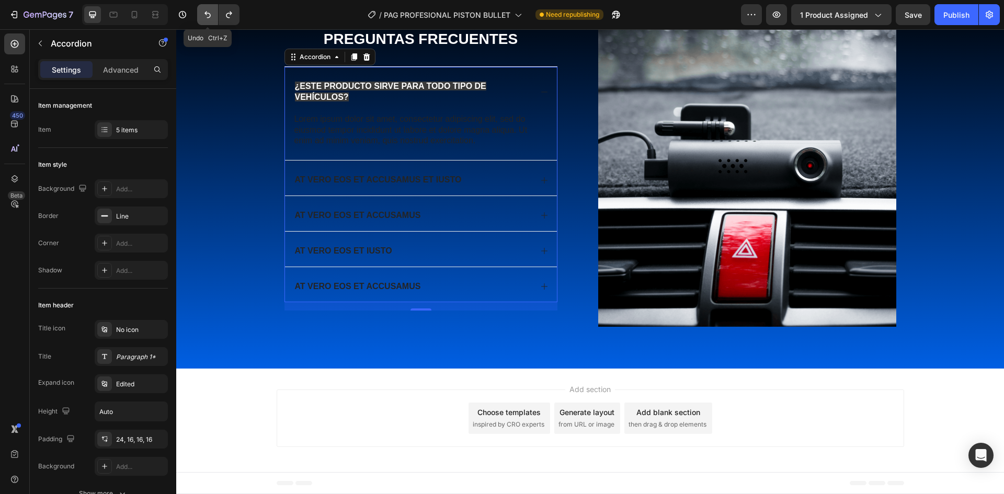
click at [213, 17] on icon "Undo/Redo" at bounding box center [207, 14] width 10 height 10
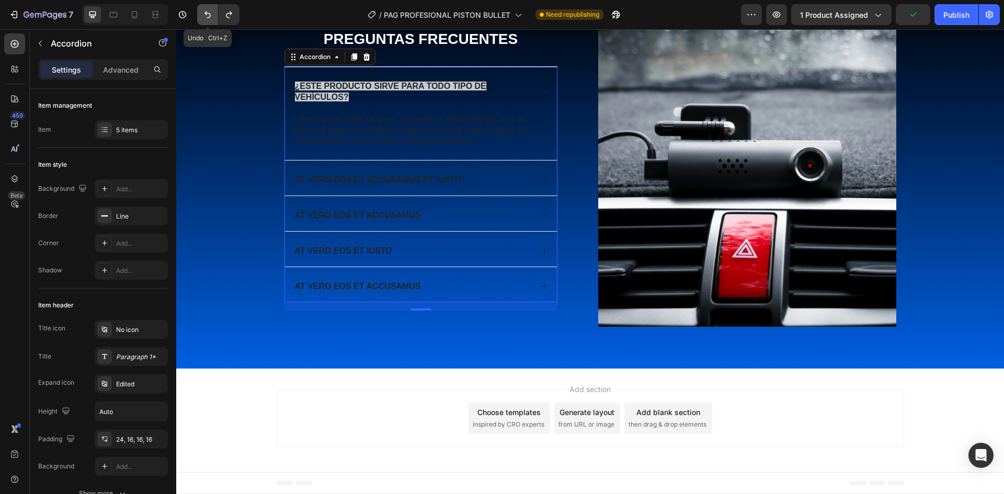
click at [213, 17] on icon "Undo/Redo" at bounding box center [207, 14] width 10 height 10
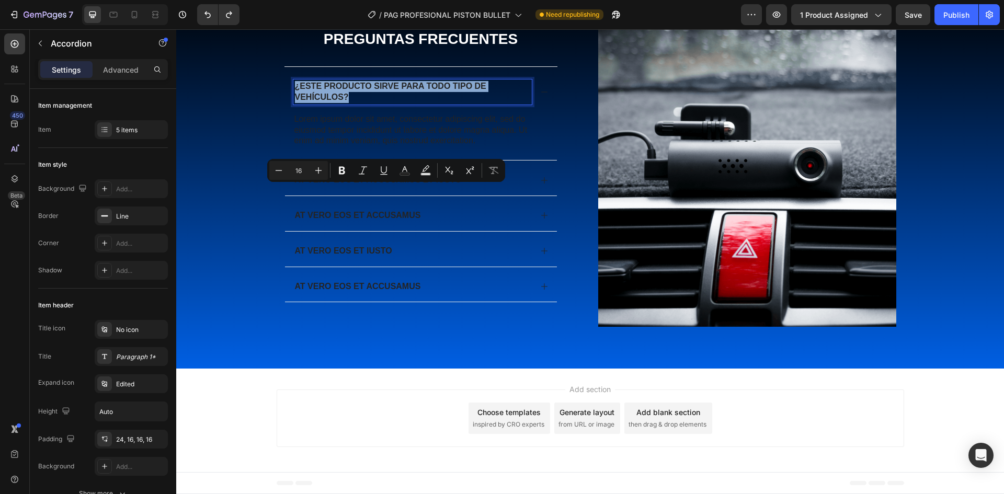
drag, startPoint x: 348, startPoint y: 200, endPoint x: 282, endPoint y: 187, distance: 67.6
click at [285, 113] on div "¿Este producto sirve para todo tipo de vehículos?" at bounding box center [421, 90] width 272 height 46
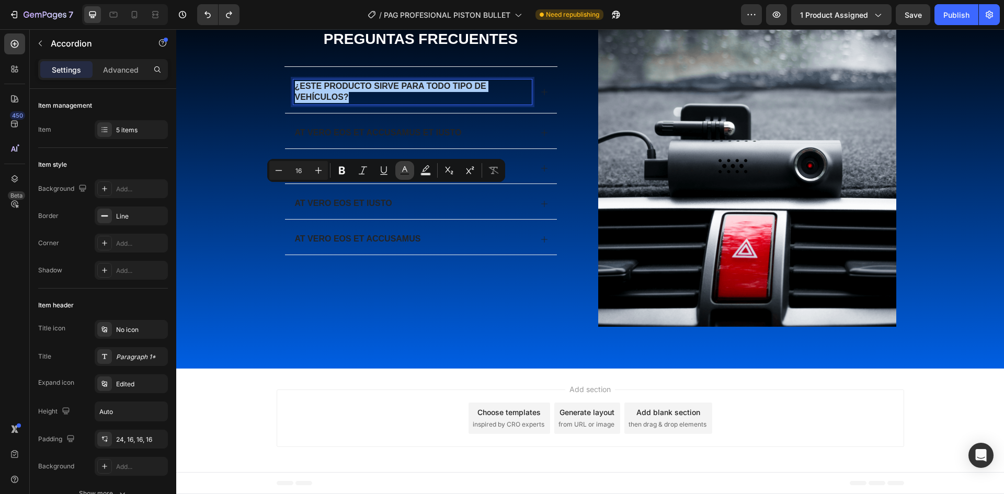
click at [403, 172] on icon "Editor contextual toolbar" at bounding box center [404, 170] width 10 height 10
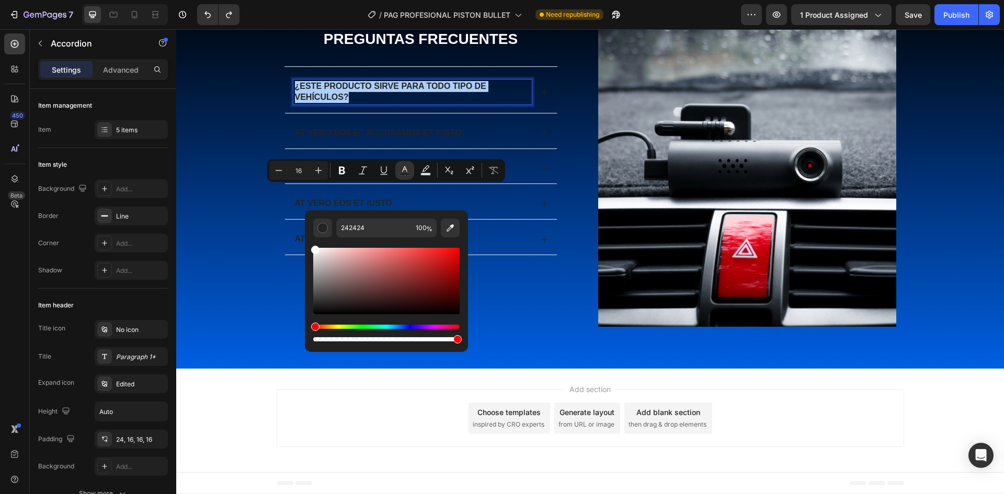
drag, startPoint x: 313, startPoint y: 294, endPoint x: 310, endPoint y: 238, distance: 56.0
click at [310, 238] on div "242424 100 %" at bounding box center [386, 276] width 163 height 133
type input "FFFFFF"
click at [484, 103] on p "¿Este producto sirve para todo tipo de vehículos?" at bounding box center [412, 92] width 235 height 22
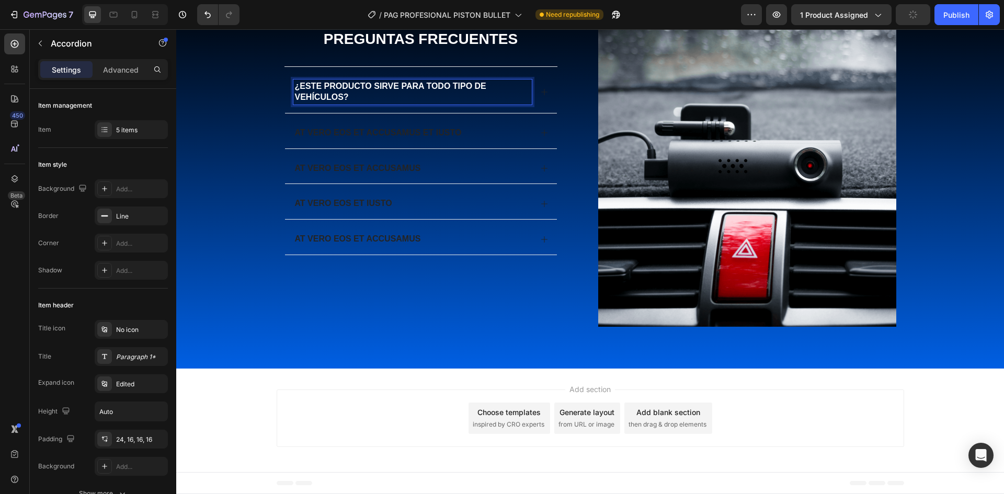
click at [391, 103] on p "¿Este producto sirve para todo tipo de vehículos?" at bounding box center [412, 92] width 235 height 22
click at [467, 148] on div "At vero eos et accusamus et iusto" at bounding box center [421, 130] width 272 height 35
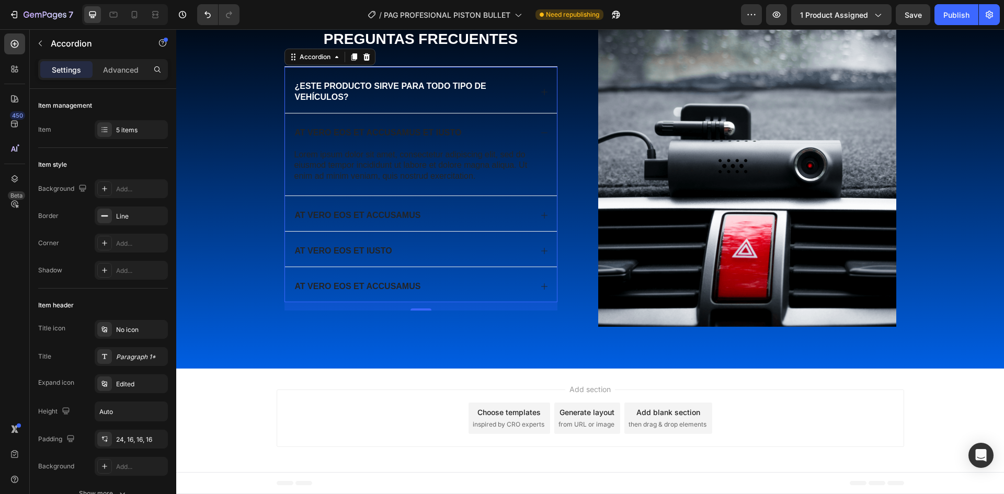
click at [467, 148] on div "At vero eos et accusamus et iusto" at bounding box center [421, 130] width 272 height 35
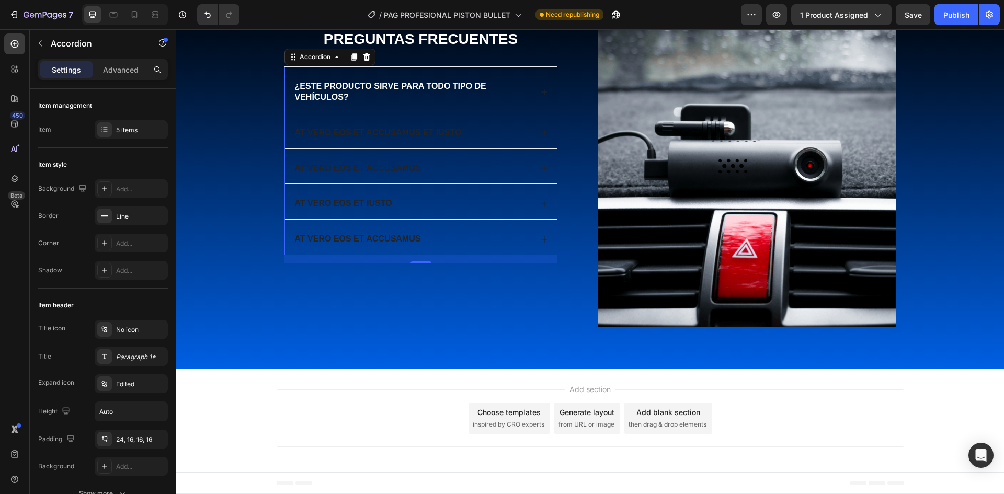
click at [489, 103] on p "¿Este producto sirve para todo tipo de vehículos?" at bounding box center [412, 92] width 235 height 22
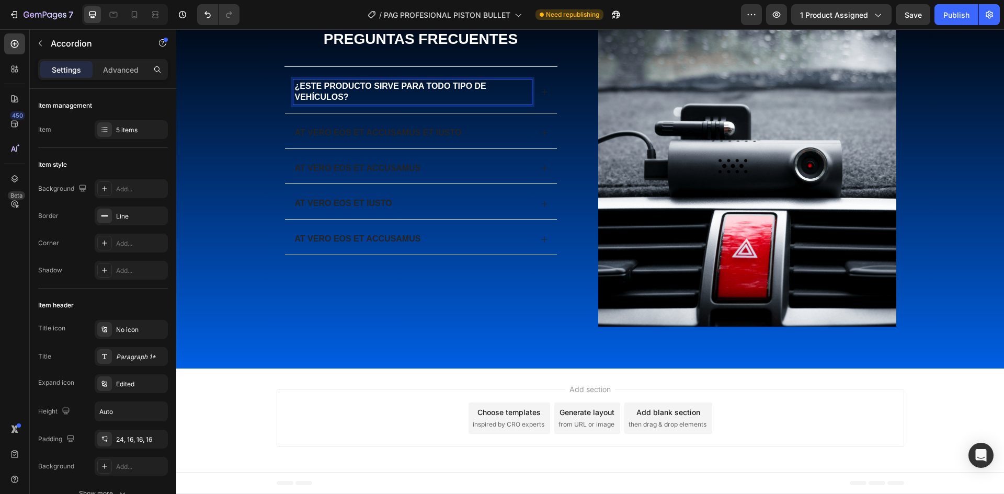
click at [489, 103] on p "¿Este producto sirve para todo tipo de vehículos?" at bounding box center [412, 92] width 235 height 22
click at [331, 101] on span "¿Este producto sirve para todo tipo de vehículos?" at bounding box center [390, 92] width 191 height 20
click at [369, 103] on p "¿Este producto sirve para todo tipo de vehículos?" at bounding box center [412, 92] width 235 height 22
click at [482, 113] on div "¿Este producto sirve para todo tipo de vehículos?" at bounding box center [421, 90] width 272 height 46
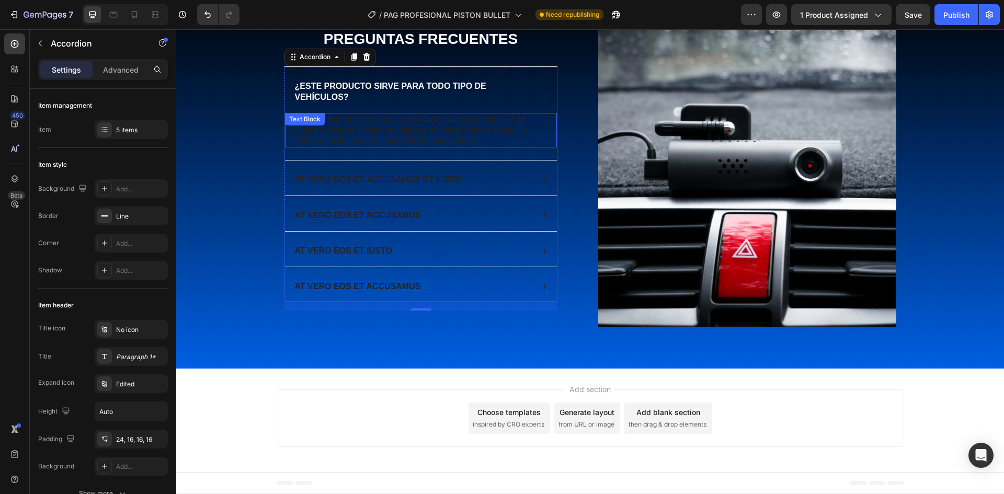
click at [411, 146] on p "Lorem ipsum dolor sit amet, consectetur adipiscing elit, sed do eiusmod tempor …" at bounding box center [420, 130] width 253 height 32
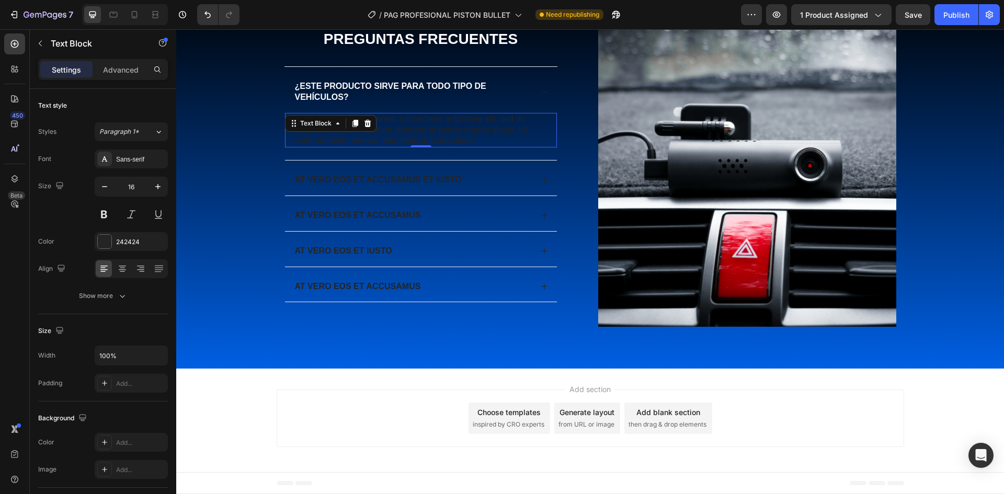
click at [385, 146] on p "Lorem ipsum dolor sit amet, consectetur adipiscing elit, sed do eiusmod tempor …" at bounding box center [420, 130] width 253 height 32
click at [463, 146] on p "Lorem ipsum dolor sit amet, consectetur adipiscing elit, sed do eiusmod tempor …" at bounding box center [420, 130] width 253 height 32
click at [477, 146] on p "Lorem ipsum dolor sit amet, consectetur adipiscing elit, sed do eiusmod tempor …" at bounding box center [420, 130] width 253 height 32
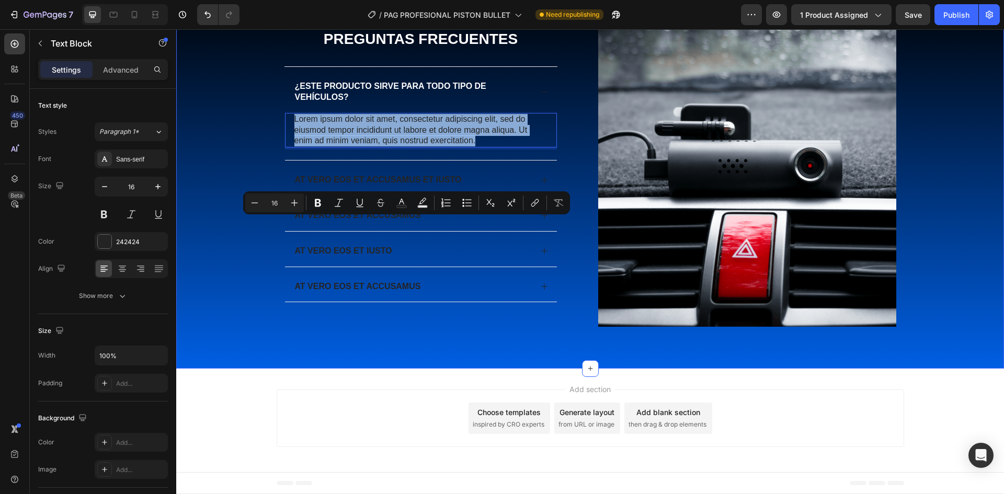
drag, startPoint x: 480, startPoint y: 245, endPoint x: 268, endPoint y: 214, distance: 214.5
click at [268, 214] on div "Preguntas Frecuentes Heading ¿Este producto sirve para todo tipo de vehículos? …" at bounding box center [590, 186] width 807 height 315
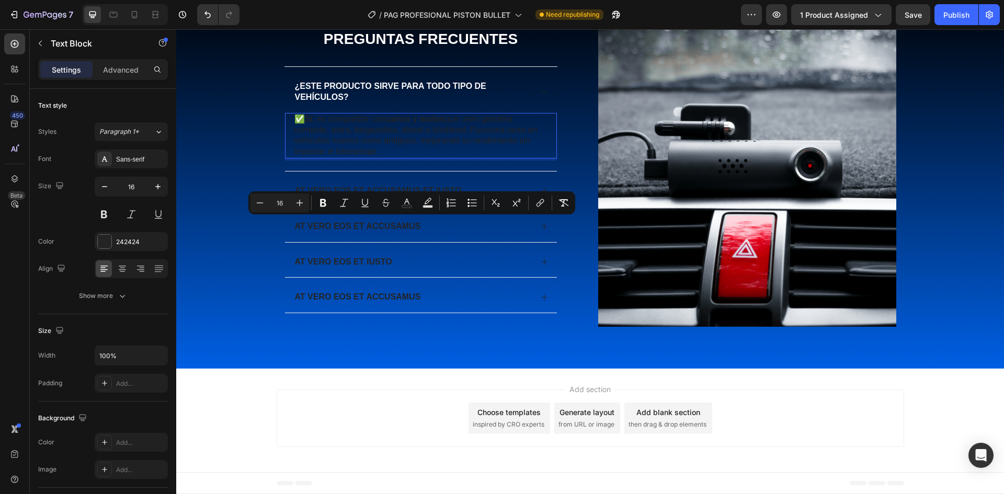
drag, startPoint x: 380, startPoint y: 256, endPoint x: 297, endPoint y: 224, distance: 88.8
click at [297, 157] on p "✅ Sí , es compatible con carros y motos que usen gasolina corriente, extra, bio…" at bounding box center [420, 135] width 253 height 43
click at [408, 207] on rect "Editor contextual toolbar" at bounding box center [407, 206] width 10 height 3
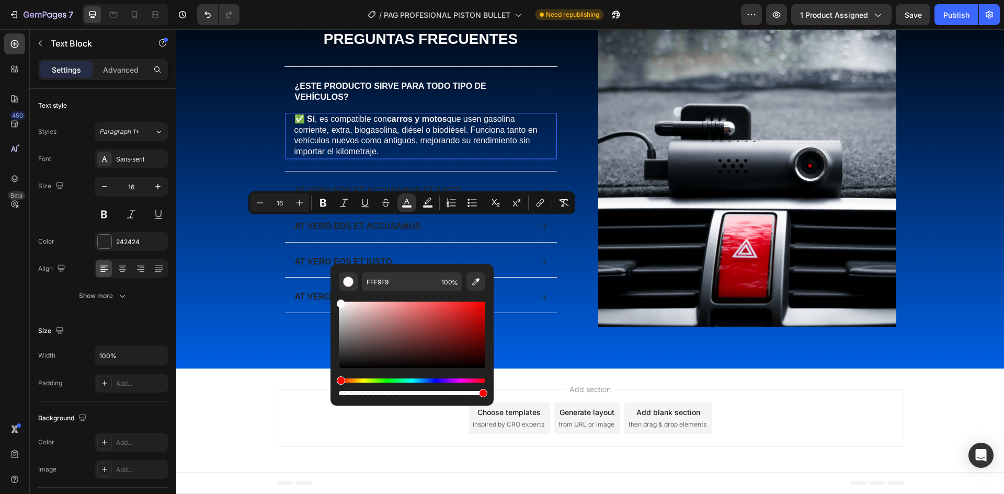
drag, startPoint x: 519, startPoint y: 340, endPoint x: 317, endPoint y: 281, distance: 210.8
type input "FFFFFF"
click at [197, 159] on div "Preguntas Frecuentes Heading ¿Este producto sirve para todo tipo de vehículos? …" at bounding box center [590, 186] width 807 height 315
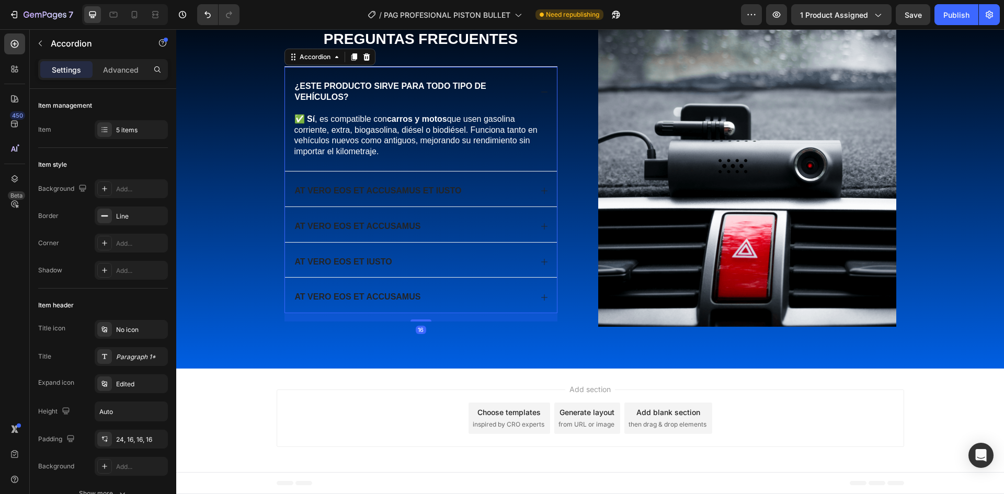
click at [326, 101] on span "¿Este producto sirve para todo tipo de vehículos?" at bounding box center [390, 92] width 191 height 20
click at [342, 113] on div "¿Este producto sirve para todo tipo de vehículos?" at bounding box center [421, 90] width 272 height 46
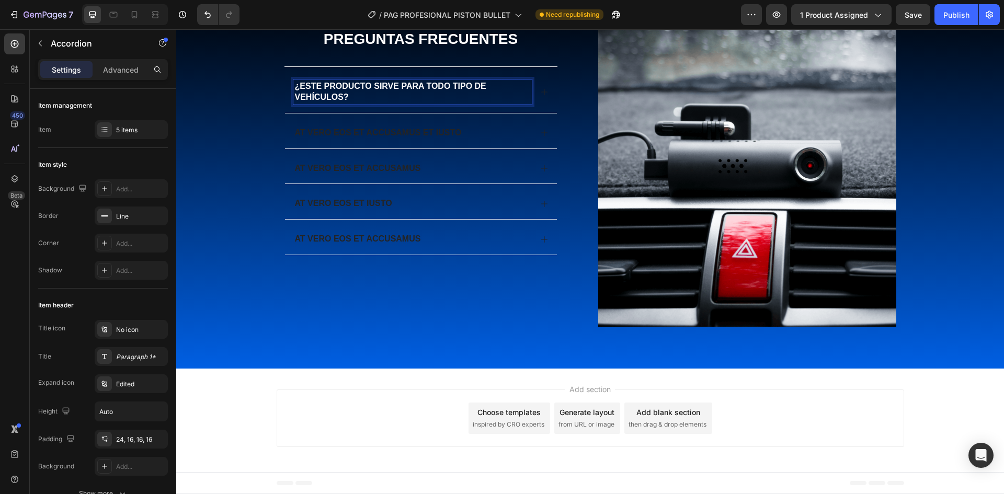
click at [357, 103] on p "¿Este producto sirve para todo tipo de vehículos?" at bounding box center [412, 92] width 235 height 22
click at [353, 103] on p "¿Este producto sirve para todo tipo de vehículos?" at bounding box center [412, 92] width 235 height 22
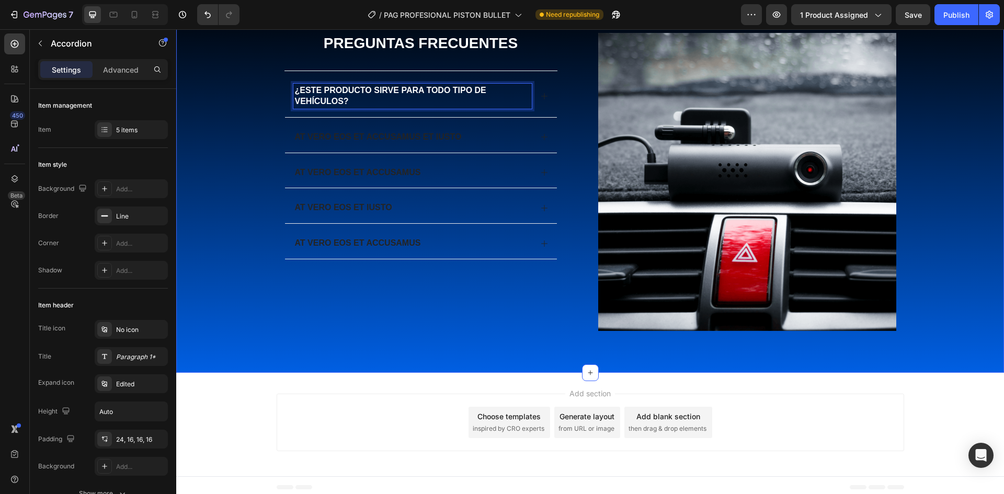
scroll to position [2205, 0]
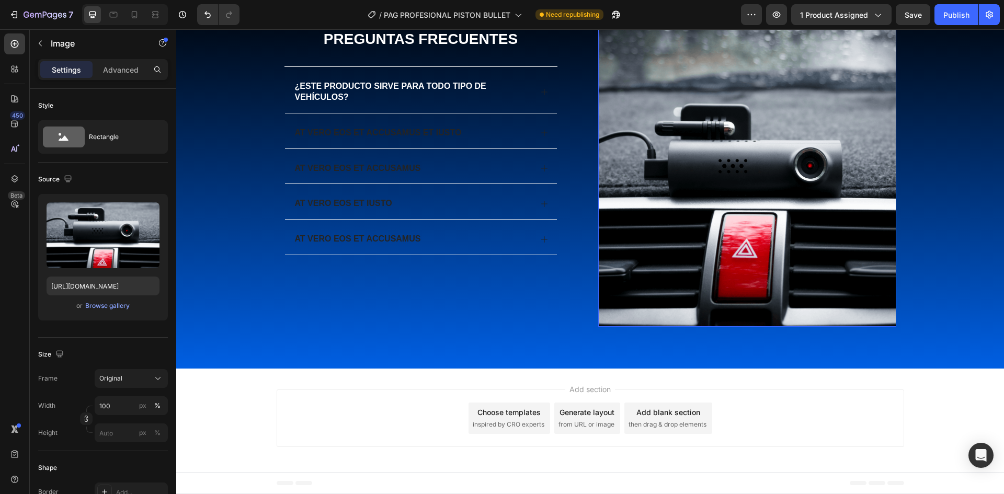
click at [748, 327] on img at bounding box center [747, 178] width 298 height 298
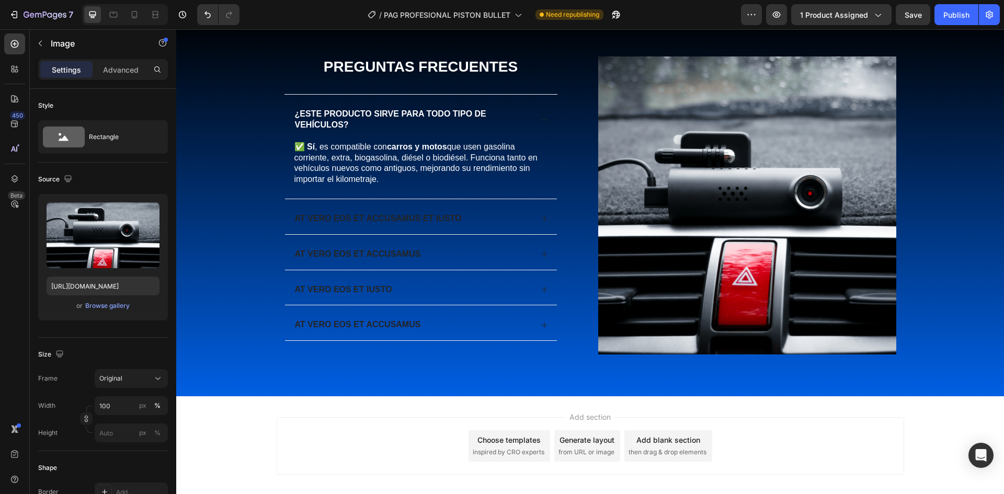
scroll to position [2257, 0]
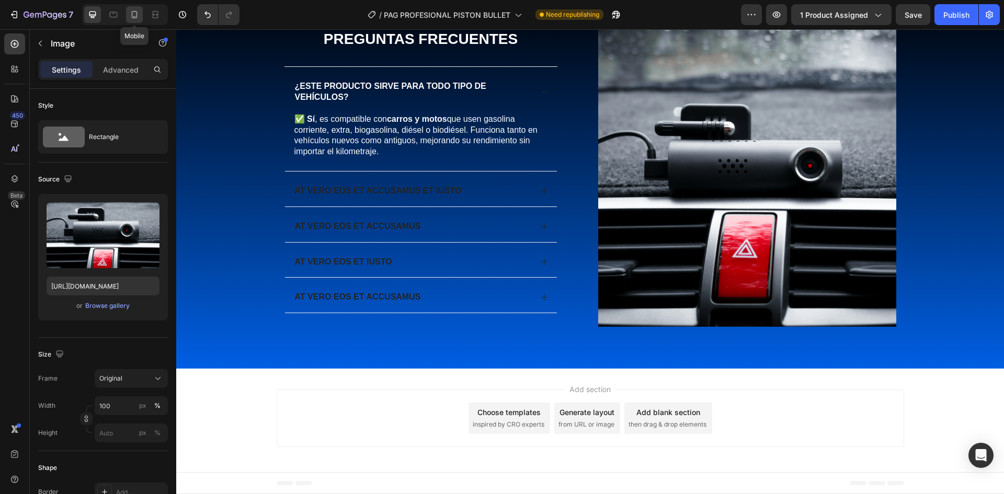
click at [133, 18] on icon at bounding box center [135, 14] width 6 height 7
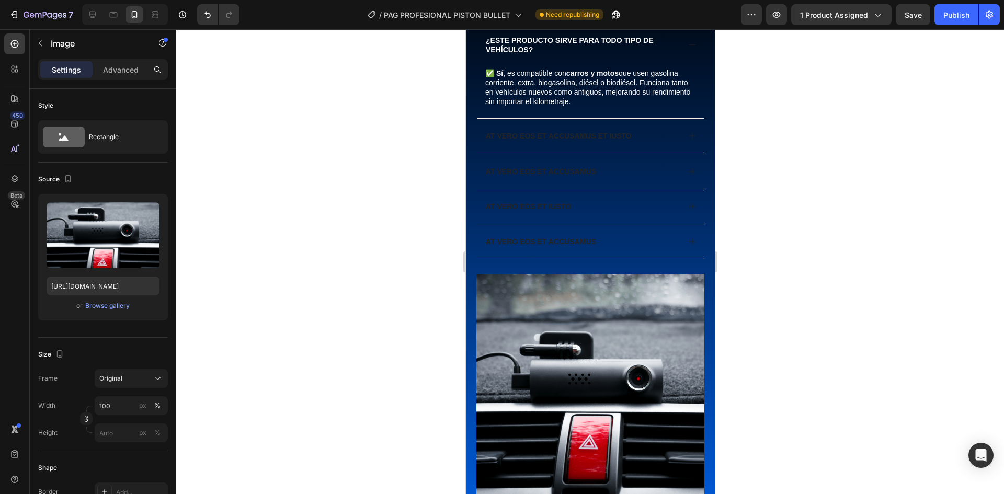
scroll to position [2732, 0]
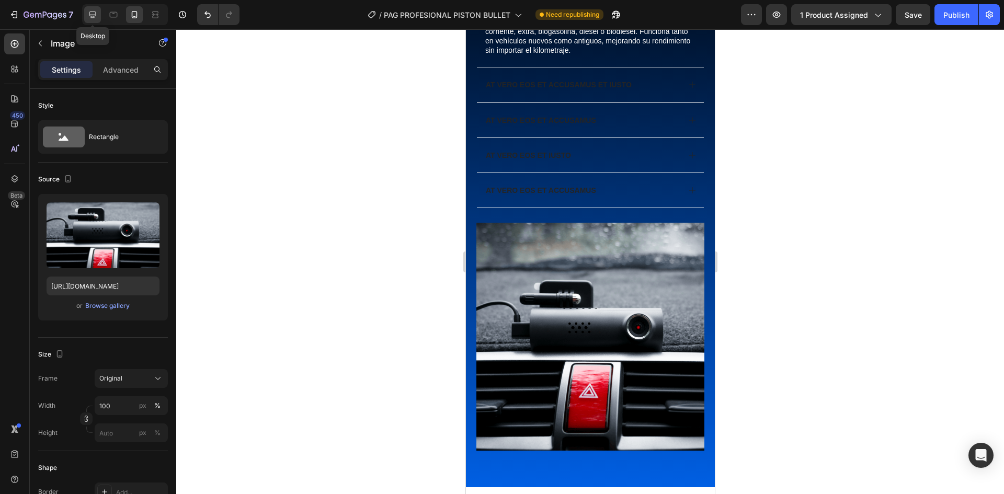
click at [96, 19] on icon at bounding box center [92, 14] width 10 height 10
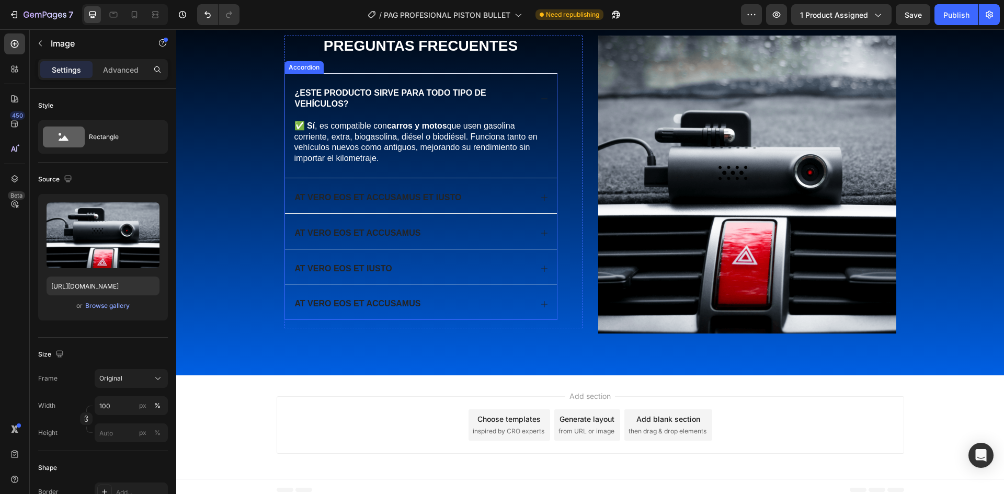
scroll to position [2610, 0]
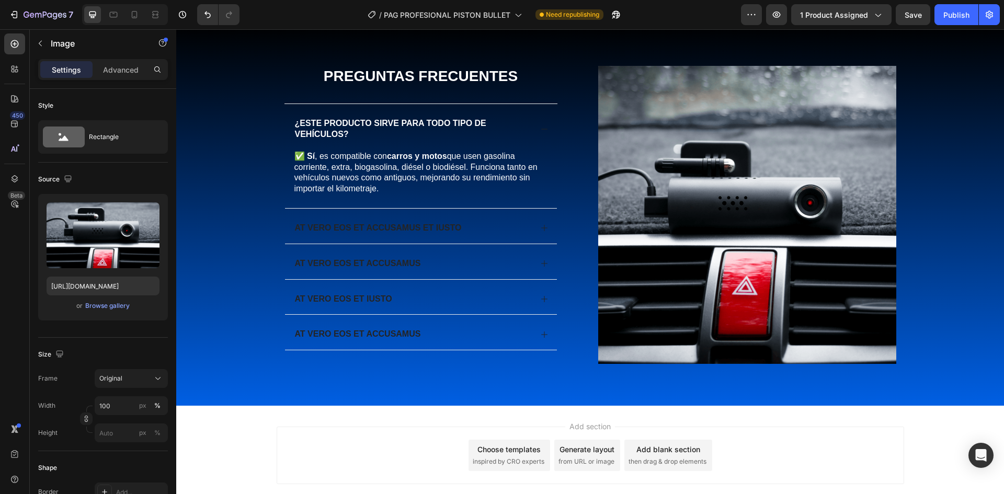
click at [776, 204] on img at bounding box center [747, 215] width 298 height 298
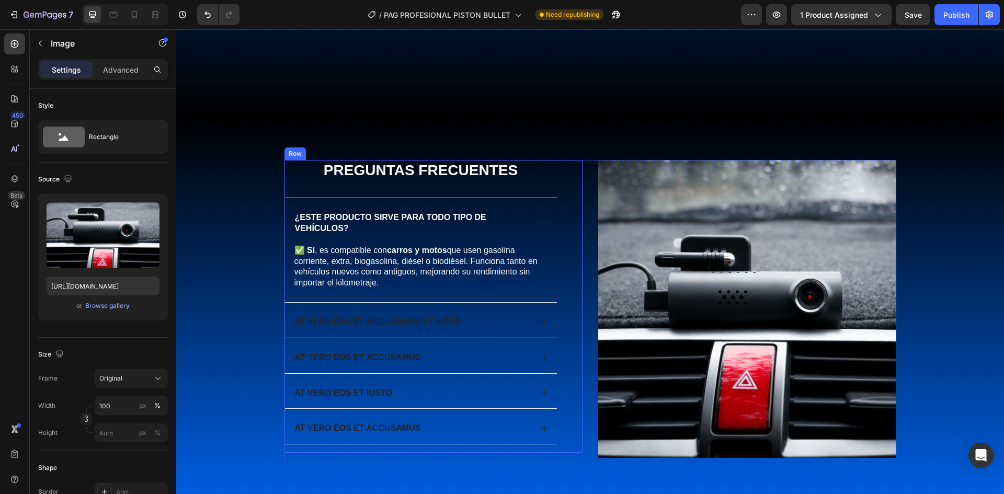
scroll to position [2505, 0]
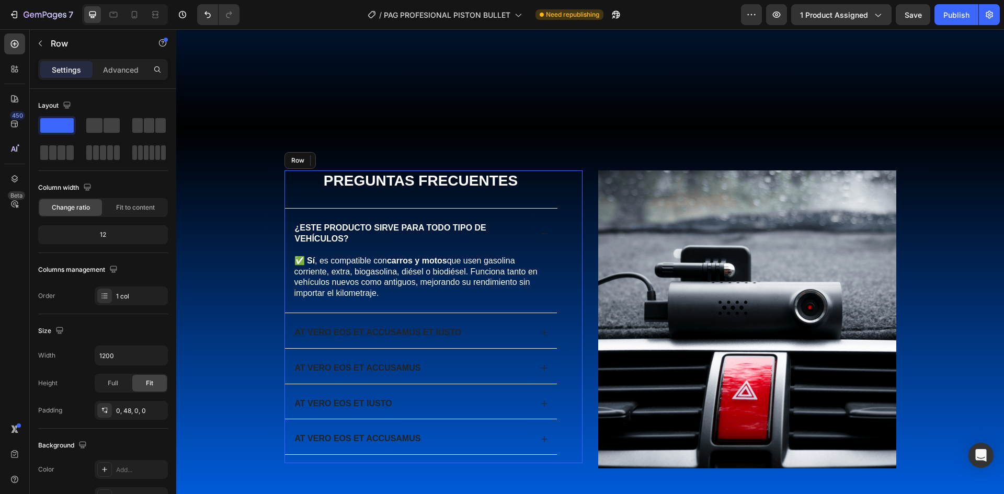
click at [552, 199] on div "Preguntas Frecuentes Heading ¿Este producto sirve para todo tipo de vehículos? …" at bounding box center [420, 316] width 273 height 293
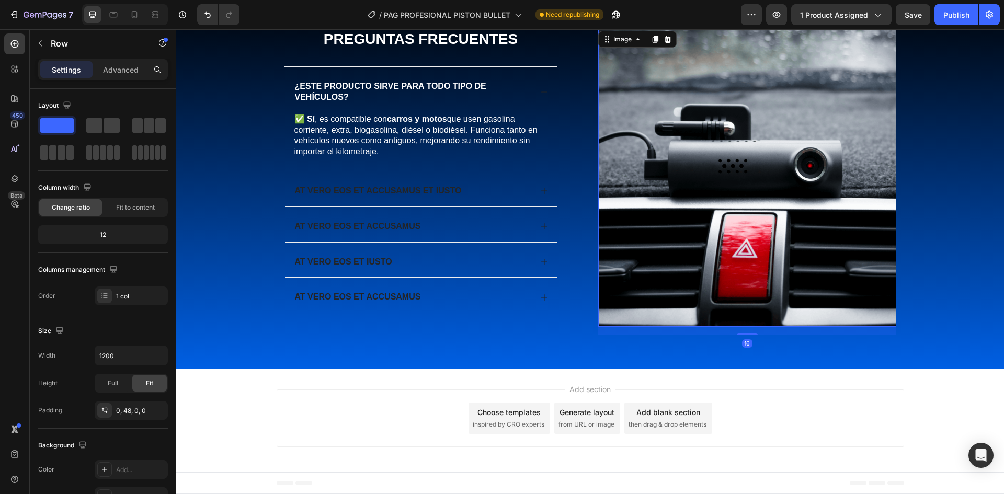
click at [650, 194] on img at bounding box center [747, 178] width 298 height 298
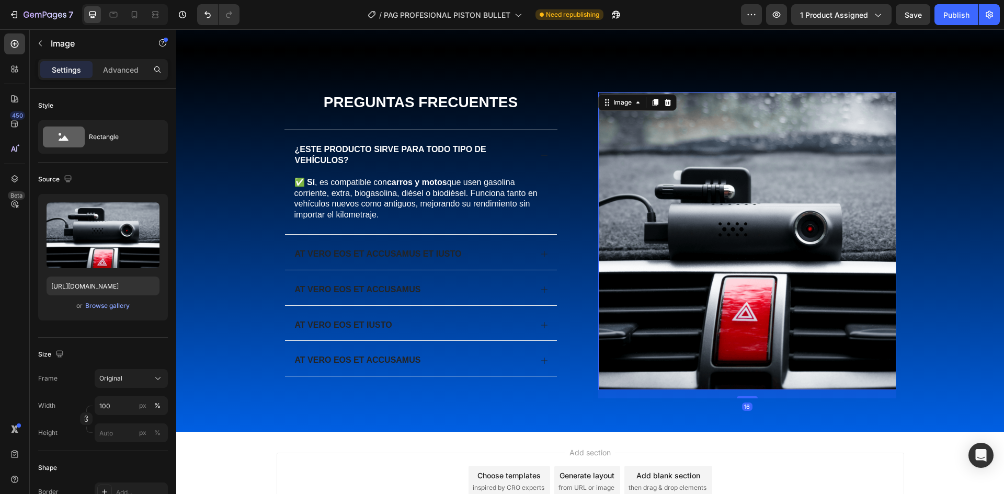
scroll to position [2362, 0]
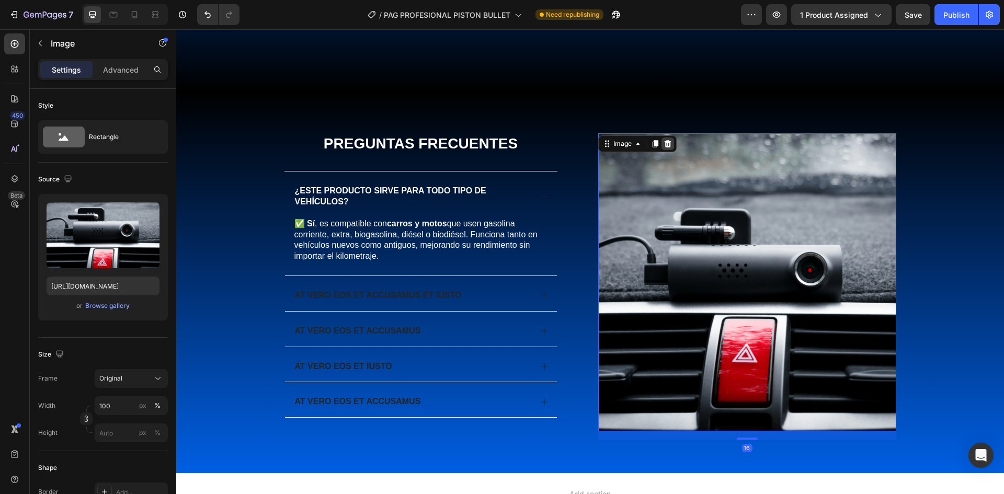
click at [665, 144] on icon at bounding box center [667, 143] width 7 height 7
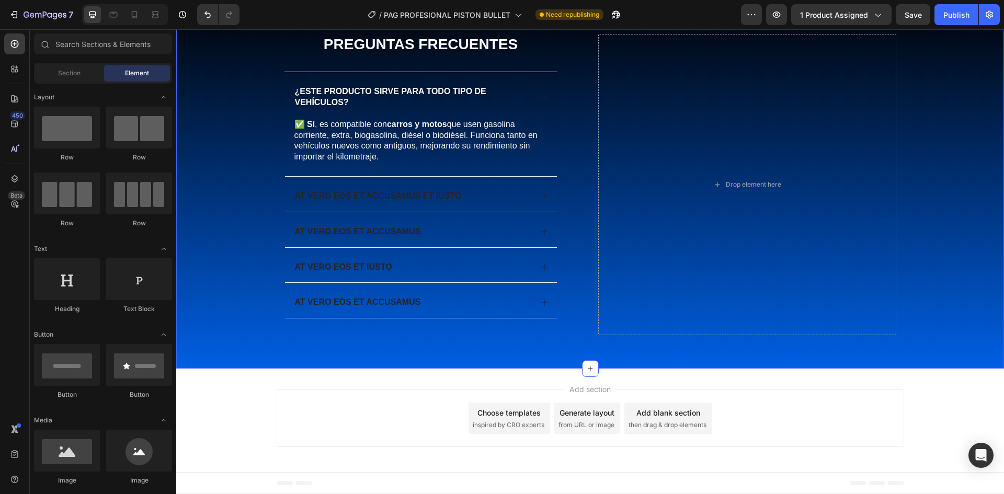
click at [235, 121] on div "Preguntas Frecuentes Heading ¿Este producto sirve para todo tipo de vehículos? …" at bounding box center [590, 180] width 828 height 376
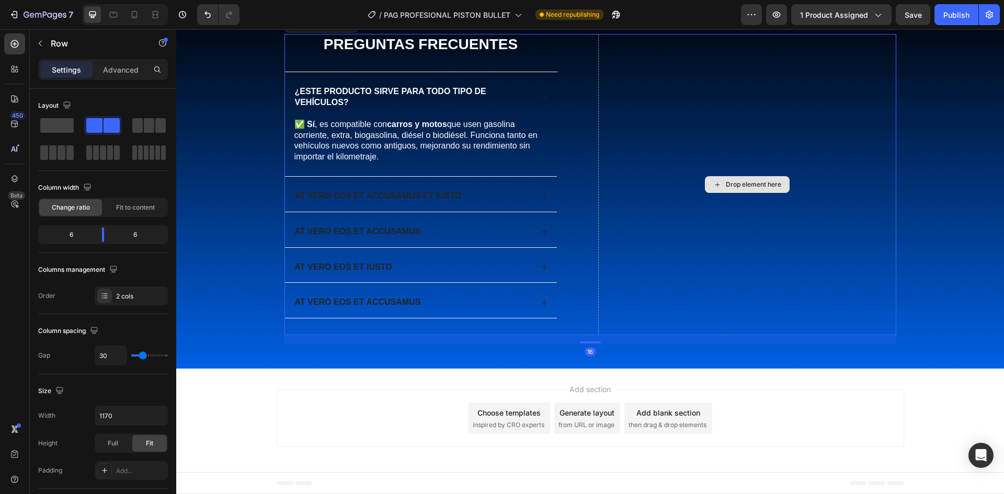
click at [598, 156] on div "Drop element here" at bounding box center [747, 184] width 298 height 301
click at [53, 123] on span at bounding box center [56, 125] width 33 height 15
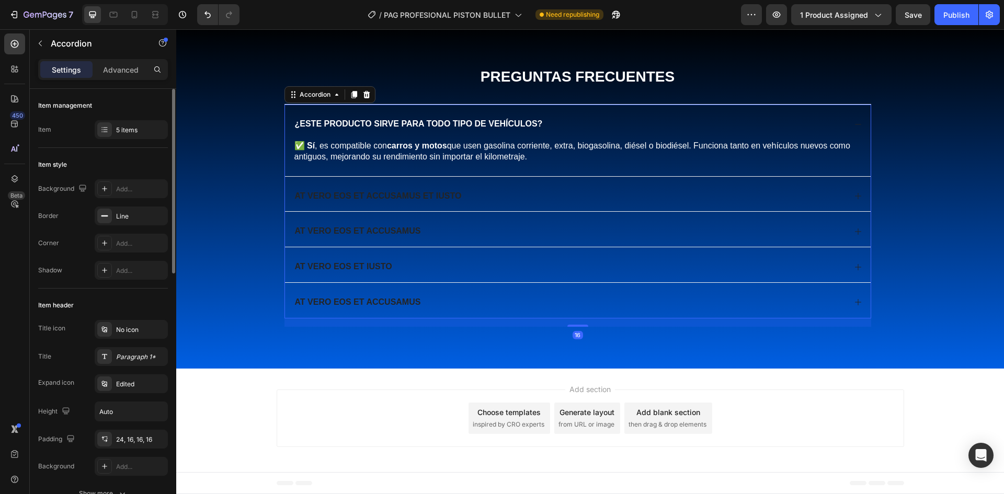
click at [387, 202] on p "At vero eos et accusamus et iusto" at bounding box center [378, 196] width 167 height 11
click at [405, 202] on p "At vero eos et accusamus et iusto" at bounding box center [378, 196] width 167 height 11
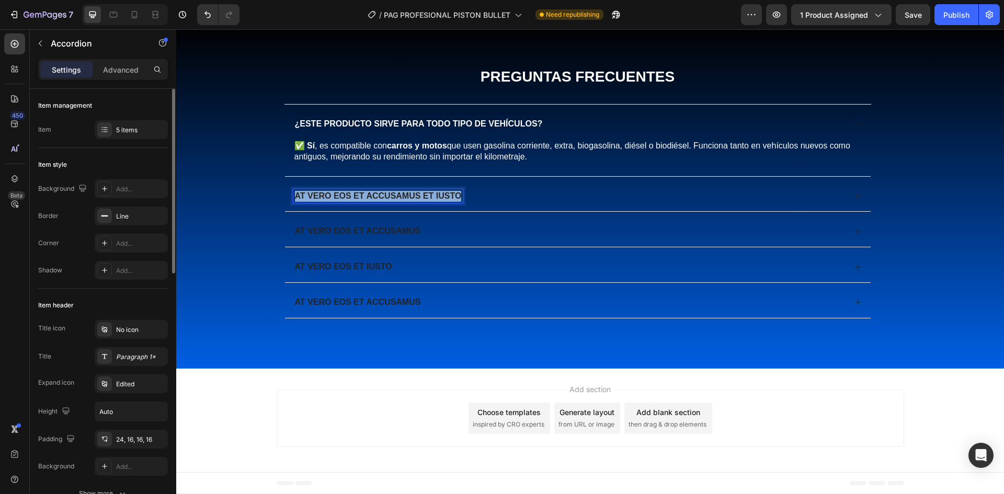
click at [405, 202] on p "At vero eos et accusamus et iusto" at bounding box center [378, 196] width 167 height 11
click at [425, 202] on p "¿Tengo que usarlo en cada tanqueada?" at bounding box center [391, 196] width 193 height 11
click at [418, 202] on p "¿Tengo que usarlo en cada tanqueada?" at bounding box center [391, 196] width 193 height 11
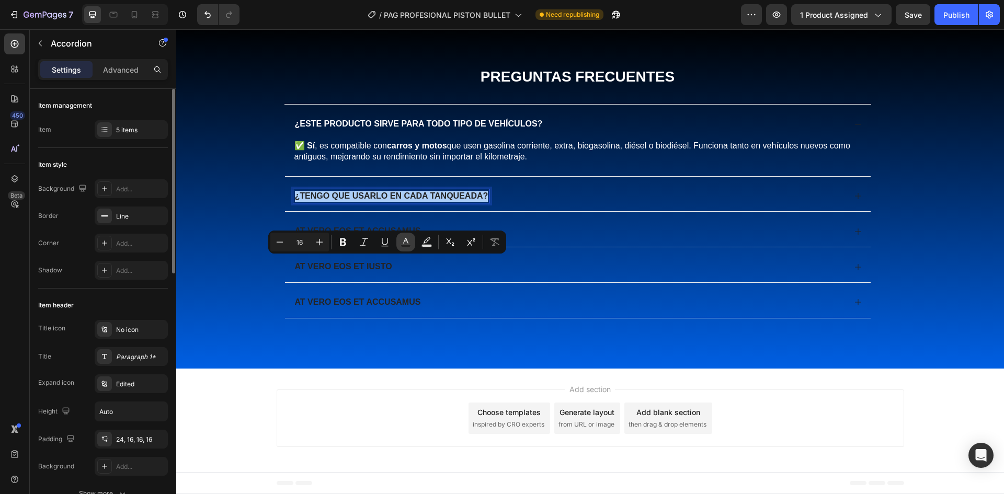
click at [411, 245] on button "Text Color" at bounding box center [405, 242] width 19 height 19
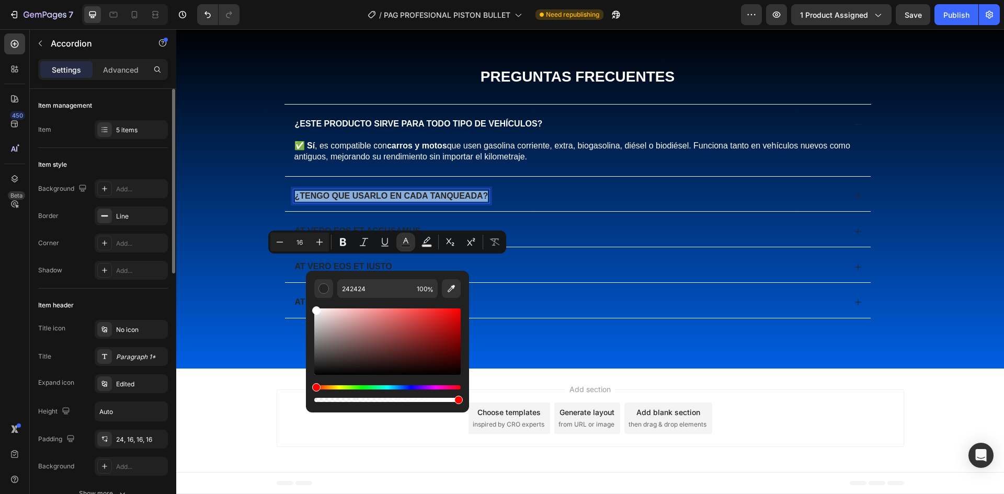
type input "FFFFFF"
drag, startPoint x: 320, startPoint y: 358, endPoint x: 322, endPoint y: 296, distance: 61.2
click at [307, 300] on div "FFFFFF 100 %" at bounding box center [387, 337] width 163 height 133
click at [512, 203] on div "¿Tengo que usarlo en cada tanqueada?" at bounding box center [569, 196] width 552 height 14
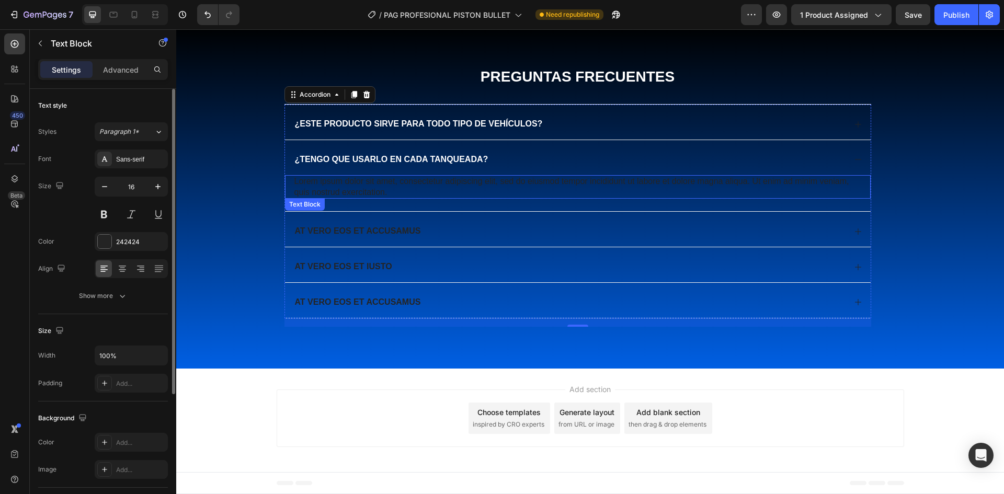
click at [433, 198] on p "Lorem ipsum dolor sit amet, consectetur adipiscing elit, sed do eiusmod tempor …" at bounding box center [577, 187] width 567 height 22
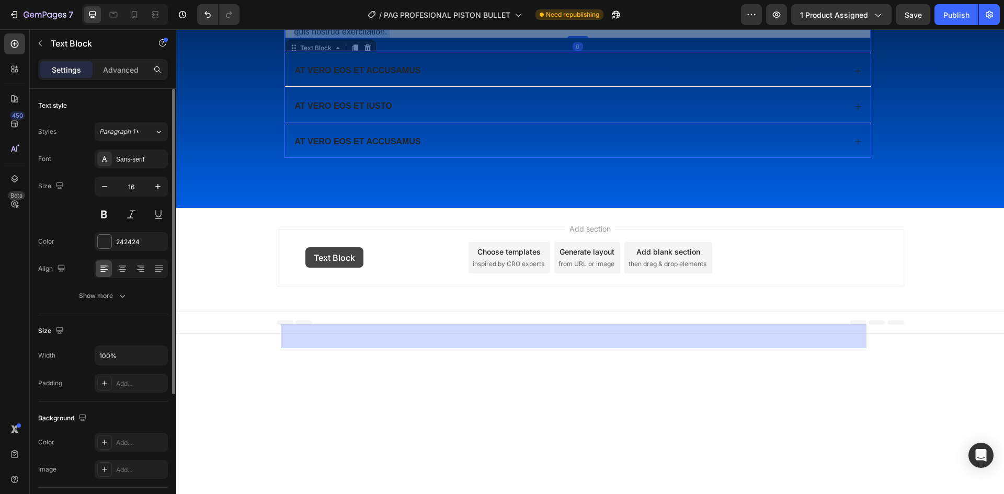
drag, startPoint x: 389, startPoint y: 261, endPoint x: 341, endPoint y: 248, distance: 50.0
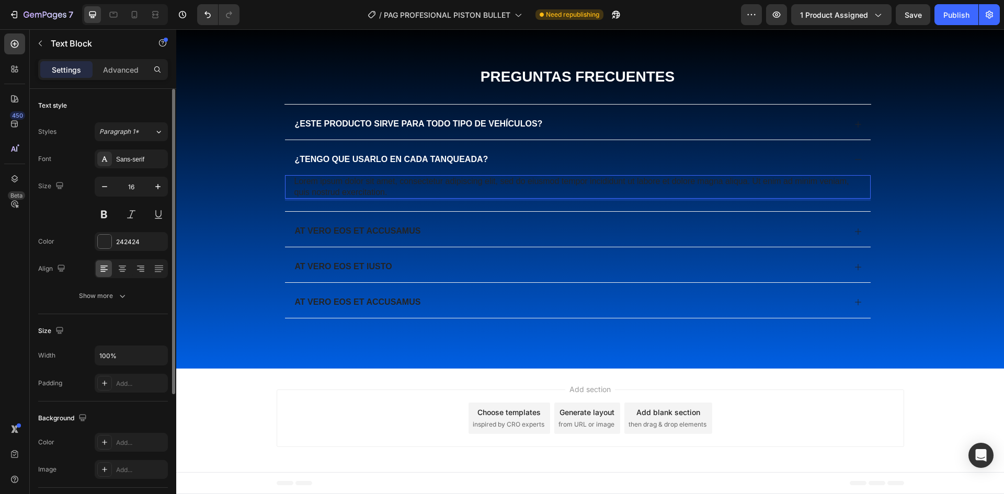
drag, startPoint x: 382, startPoint y: 259, endPoint x: 314, endPoint y: 246, distance: 69.3
click at [349, 198] on p "Lorem ipsum dolor sit amet, consectetur adipiscing elit, sed do eiusmod tempor …" at bounding box center [577, 187] width 567 height 22
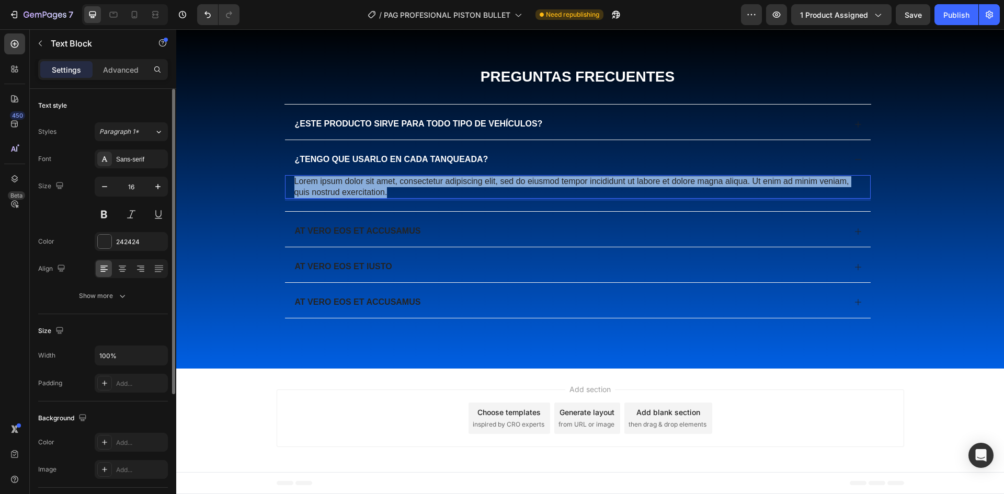
click at [349, 198] on p "Lorem ipsum dolor sit amet, consectetur adipiscing elit, sed do eiusmod tempor …" at bounding box center [577, 187] width 567 height 22
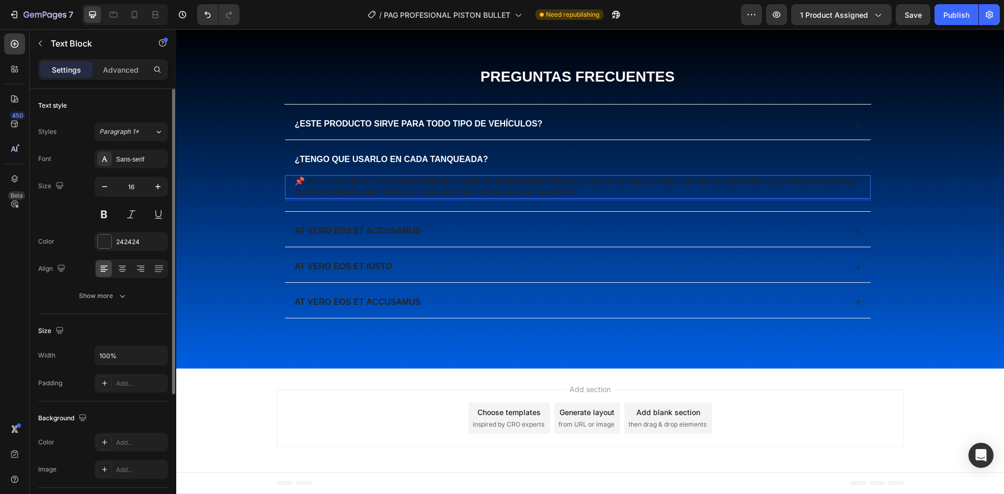
click at [422, 186] on strong "recomendamos usarlo en cada tanque llena" at bounding box center [478, 181] width 174 height 9
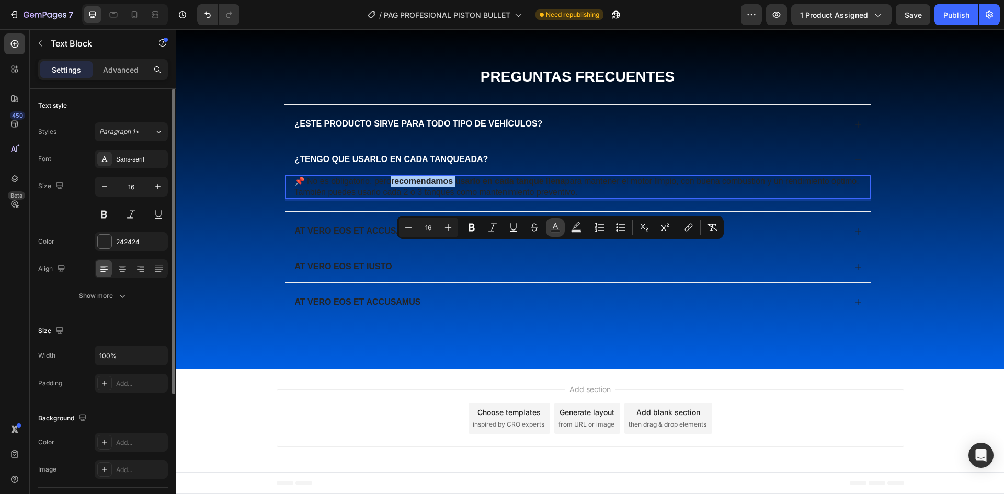
click at [560, 229] on icon "Editor contextual toolbar" at bounding box center [555, 227] width 10 height 10
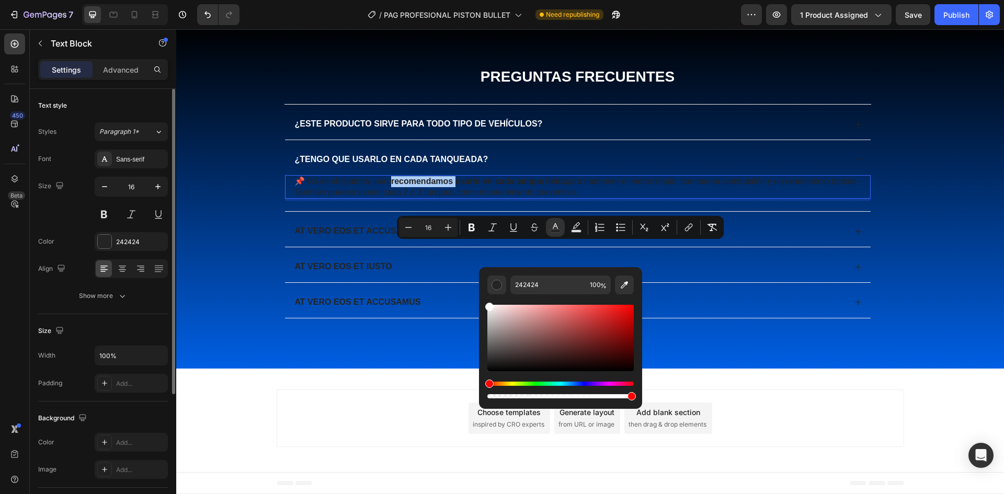
drag, startPoint x: 673, startPoint y: 374, endPoint x: 477, endPoint y: 296, distance: 210.8
type input "FFFFFF"
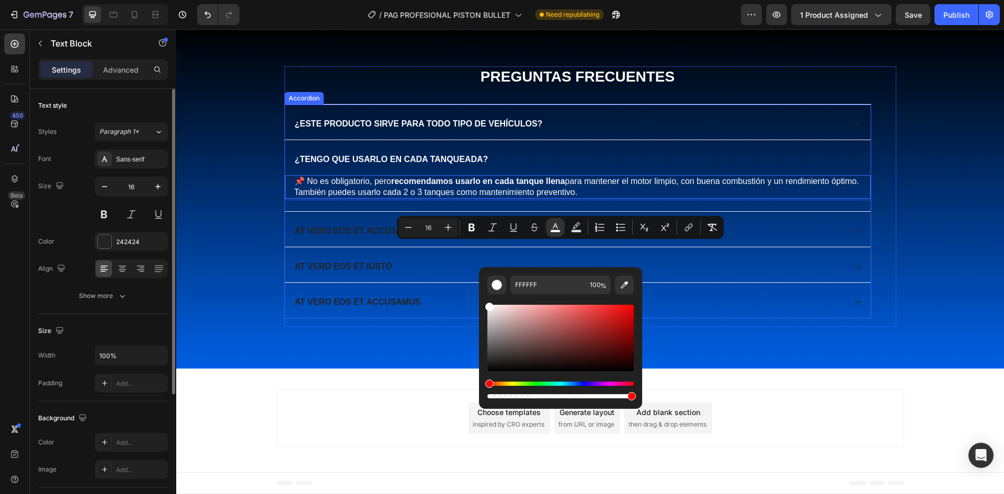
click at [359, 164] on span "¿Tengo que usarlo en cada tanqueada?" at bounding box center [391, 159] width 193 height 9
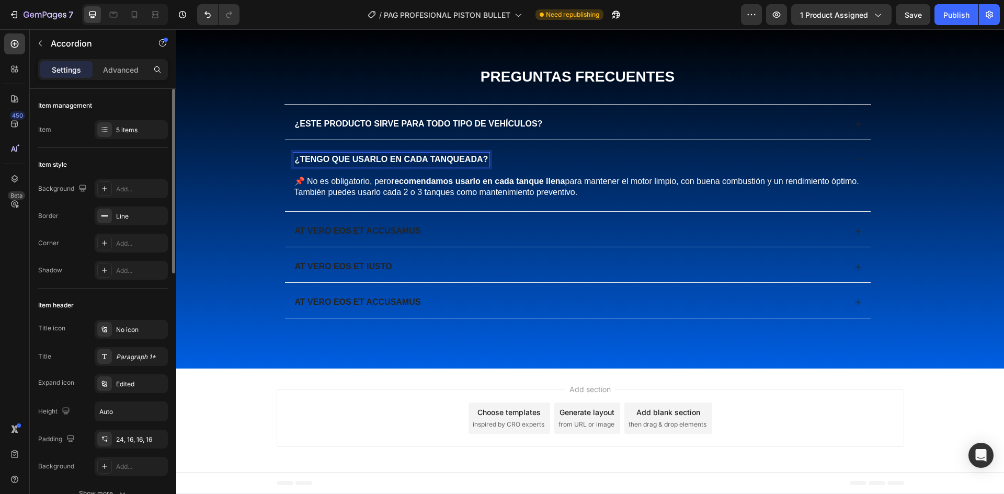
click at [534, 167] on div "¿Tengo que usarlo en cada tanqueada?" at bounding box center [569, 160] width 552 height 14
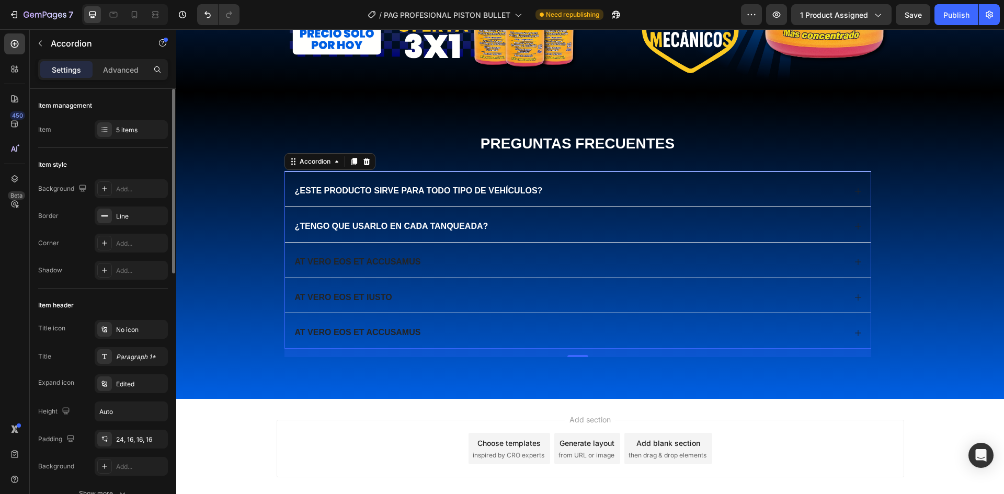
click at [385, 259] on p "At vero eos et accusamus" at bounding box center [358, 262] width 126 height 11
click at [385, 257] on p "At vero eos et accusamus" at bounding box center [358, 262] width 126 height 11
click at [372, 265] on p "At vero eos et accusamus" at bounding box center [358, 262] width 126 height 11
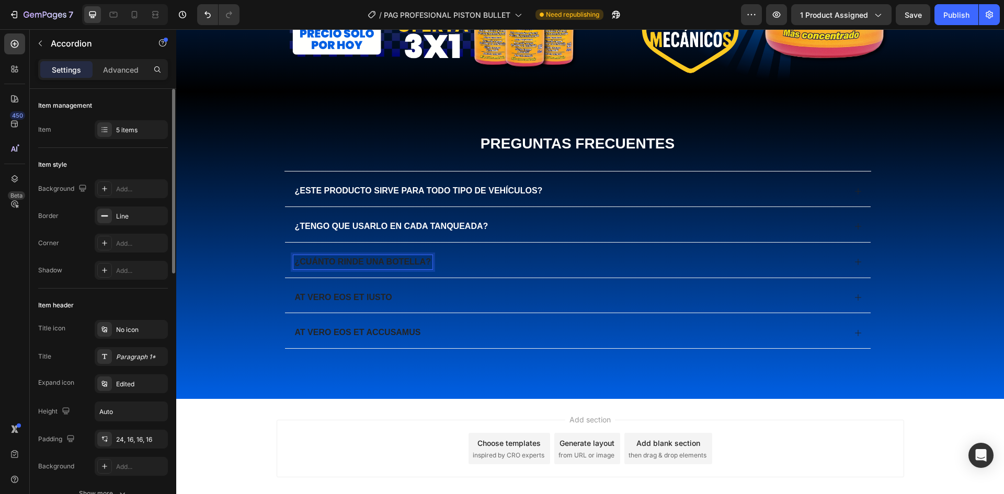
click at [366, 258] on p "¿Cuánto rinde una botella?" at bounding box center [363, 262] width 136 height 11
click at [371, 260] on p "¿Cuánto rinde una botella?" at bounding box center [363, 262] width 136 height 11
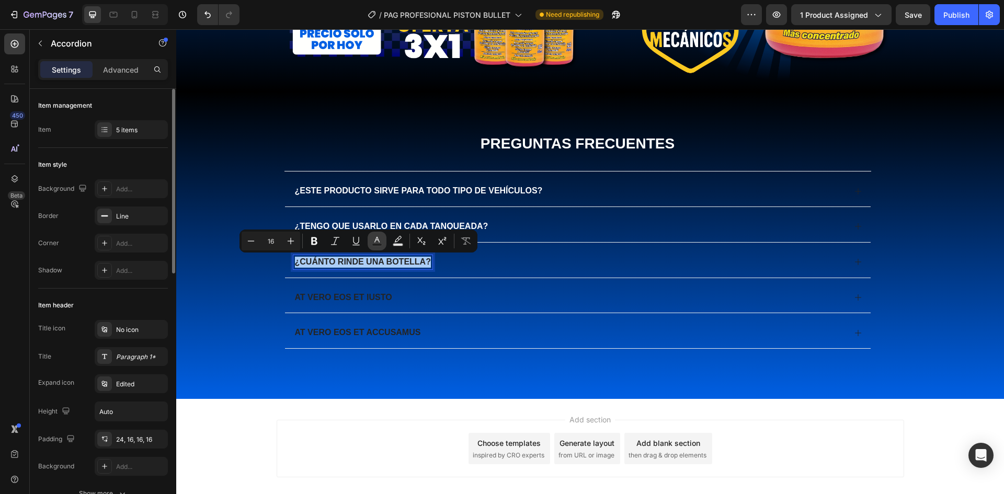
click at [378, 243] on icon "Editor contextual toolbar" at bounding box center [377, 241] width 10 height 10
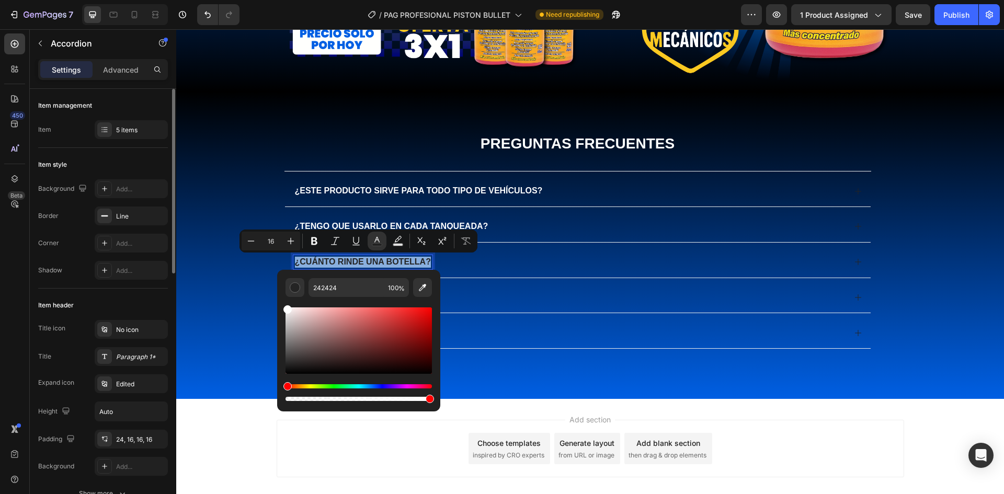
type input "FFFFFF"
drag, startPoint x: 293, startPoint y: 330, endPoint x: 282, endPoint y: 303, distance: 28.6
click at [282, 303] on div "FFFFFF 100 %" at bounding box center [358, 336] width 163 height 133
click at [460, 260] on div "¿Cuánto rinde una botella?" at bounding box center [569, 262] width 552 height 14
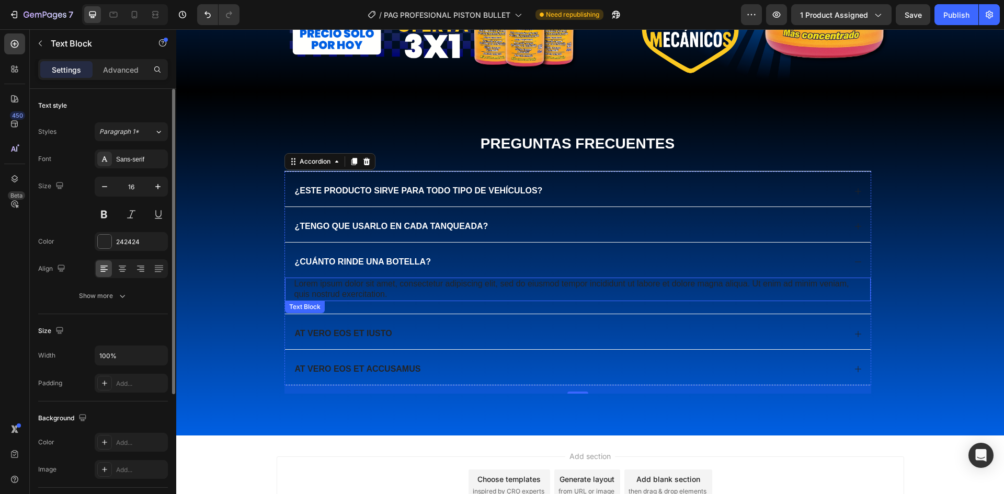
click at [381, 293] on p "Lorem ipsum dolor sit amet, consectetur adipiscing elit, sed do eiusmod tempor …" at bounding box center [577, 290] width 567 height 22
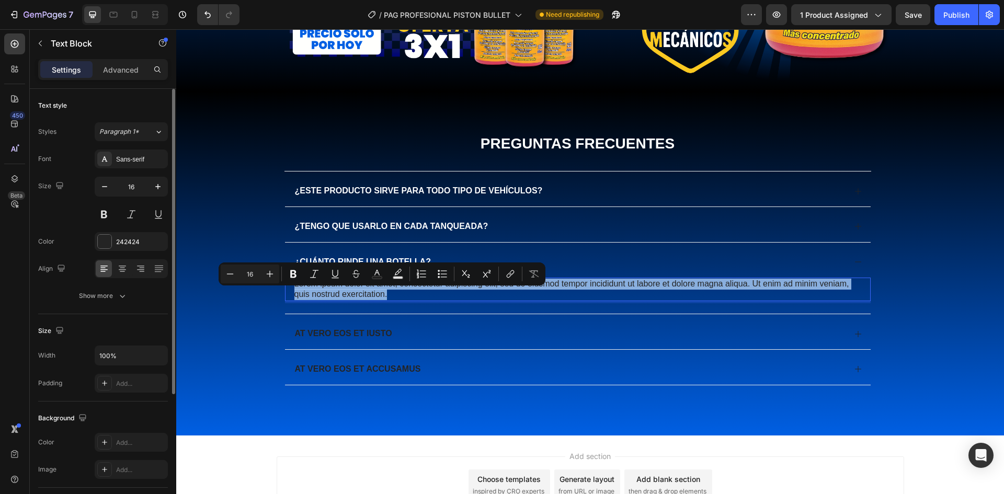
click at [381, 293] on p "Lorem ipsum dolor sit amet, consectetur adipiscing elit, sed do eiusmod tempor …" at bounding box center [577, 290] width 567 height 22
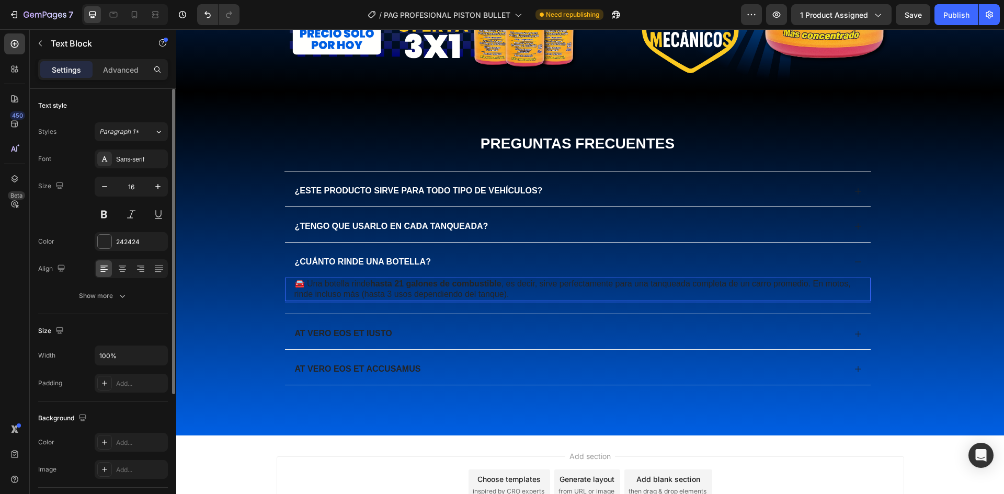
click at [466, 292] on p "🚘 Una botella rinde hasta 21 galones de combustible , es decir, sirve perfectam…" at bounding box center [577, 290] width 567 height 22
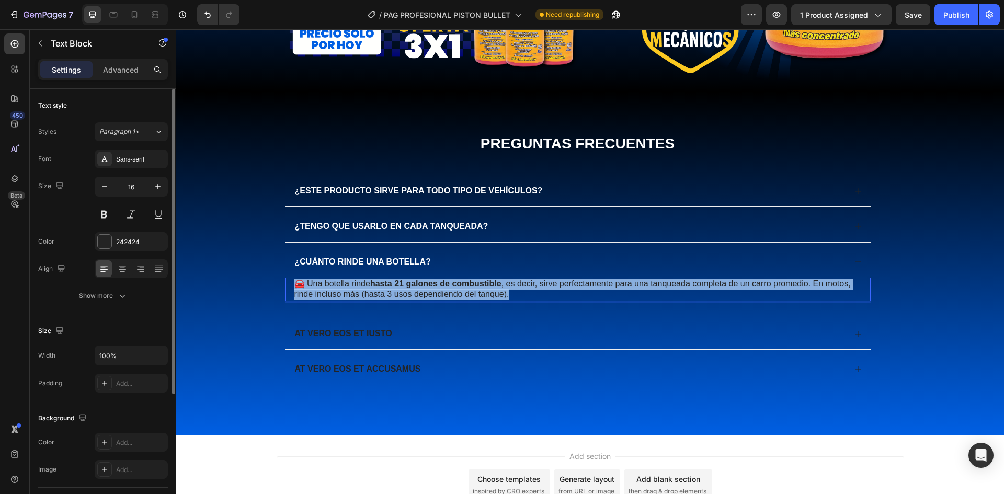
click at [466, 292] on p "🚘 Una botella rinde hasta 21 galones de combustible , es decir, sirve perfectam…" at bounding box center [577, 290] width 567 height 22
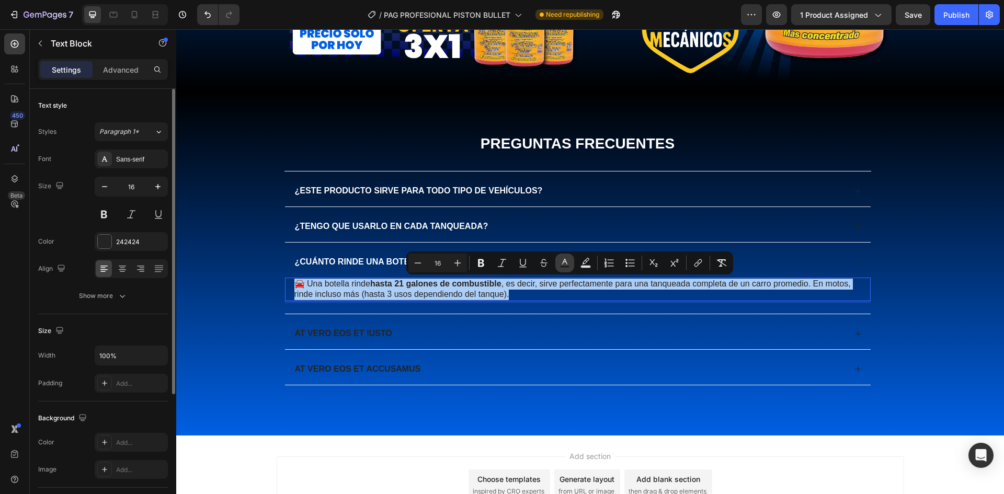
click at [567, 267] on rect "Editor contextual toolbar" at bounding box center [565, 267] width 10 height 3
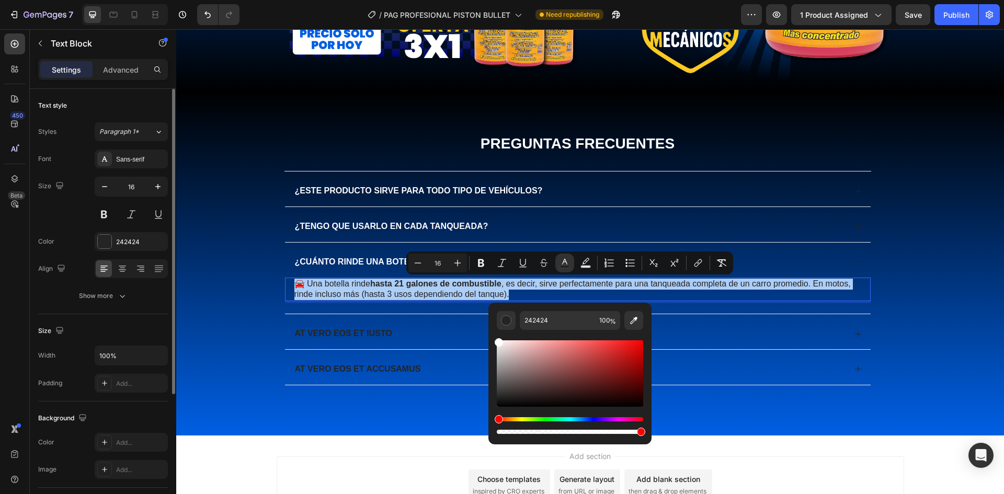
drag, startPoint x: 497, startPoint y: 353, endPoint x: 495, endPoint y: 331, distance: 21.5
click at [496, 333] on div "242424 100 %" at bounding box center [569, 369] width 163 height 133
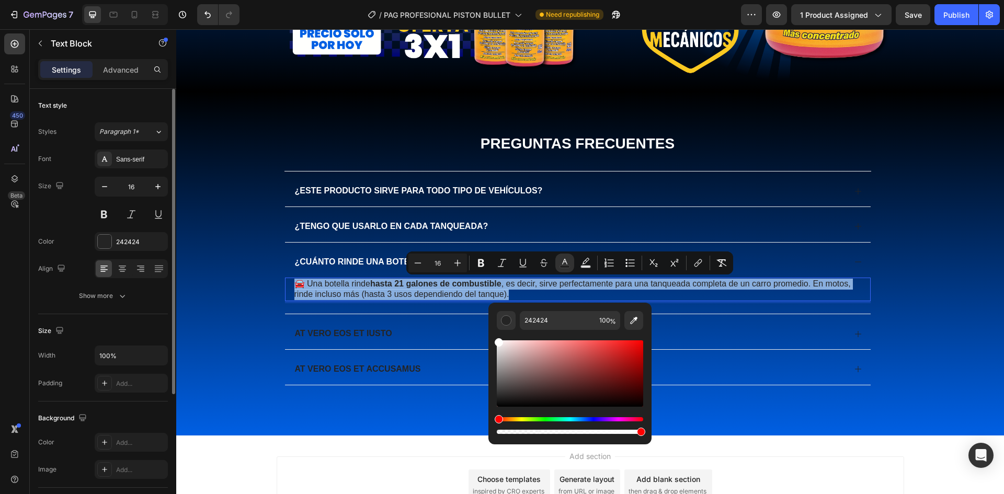
type input "FFFFFF"
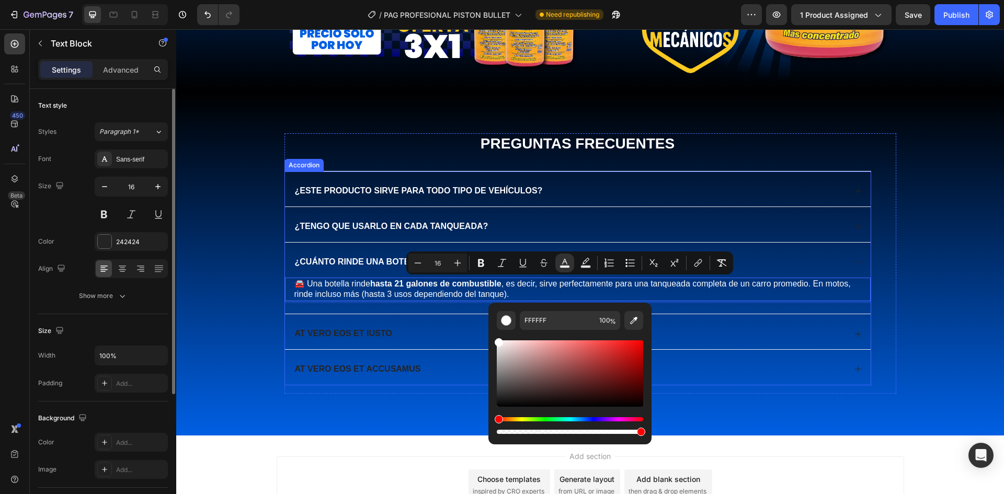
click at [363, 267] on div "¿Cuánto rinde una botella?" at bounding box center [362, 262] width 139 height 14
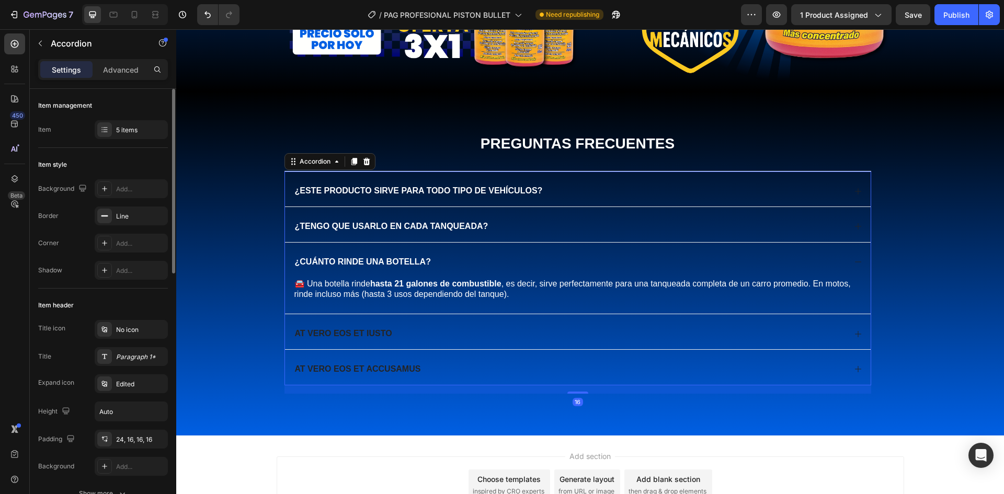
click at [454, 265] on div "¿Cuánto rinde una botella?" at bounding box center [569, 262] width 552 height 14
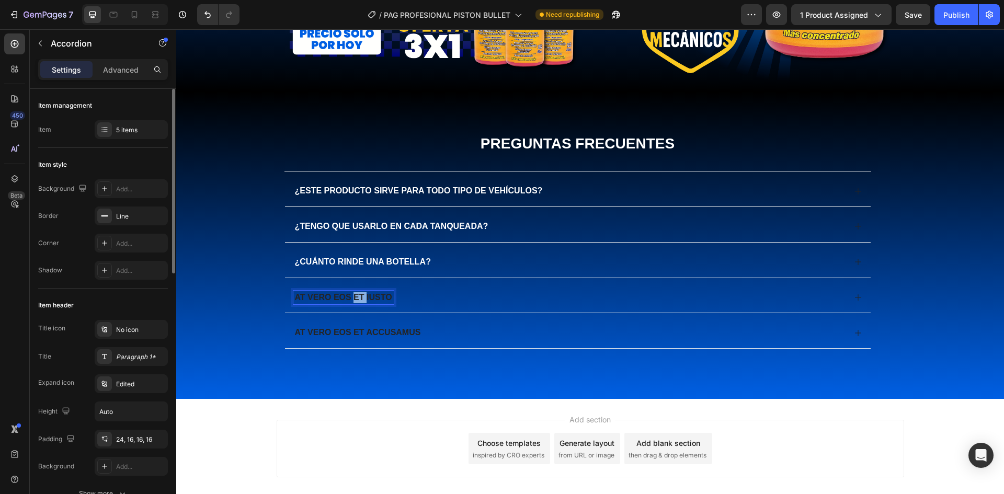
click at [356, 296] on p "At vero eos et iusto" at bounding box center [343, 297] width 97 height 11
click at [444, 301] on p "¿Qué beneficios reales voy a notar al usarlo?" at bounding box center [409, 297] width 228 height 11
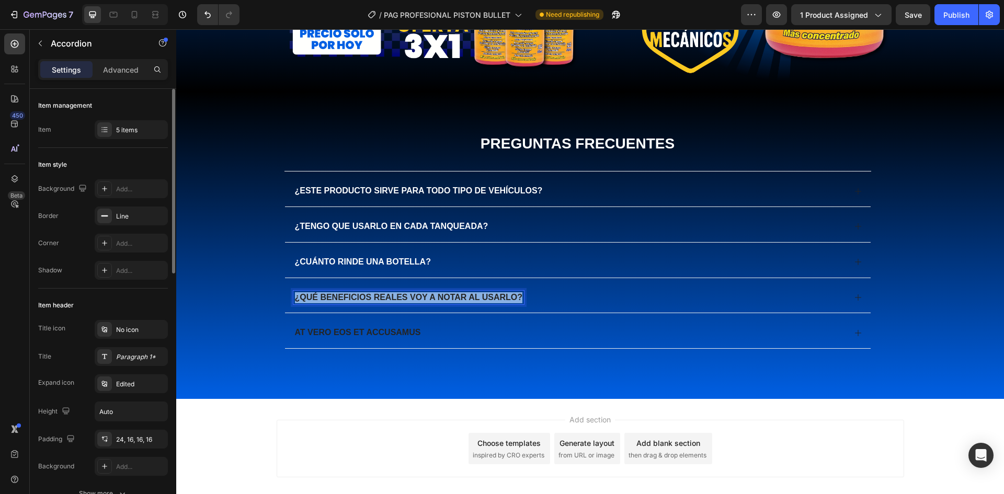
click at [444, 301] on p "¿Qué beneficios reales voy a notar al usarlo?" at bounding box center [409, 297] width 228 height 11
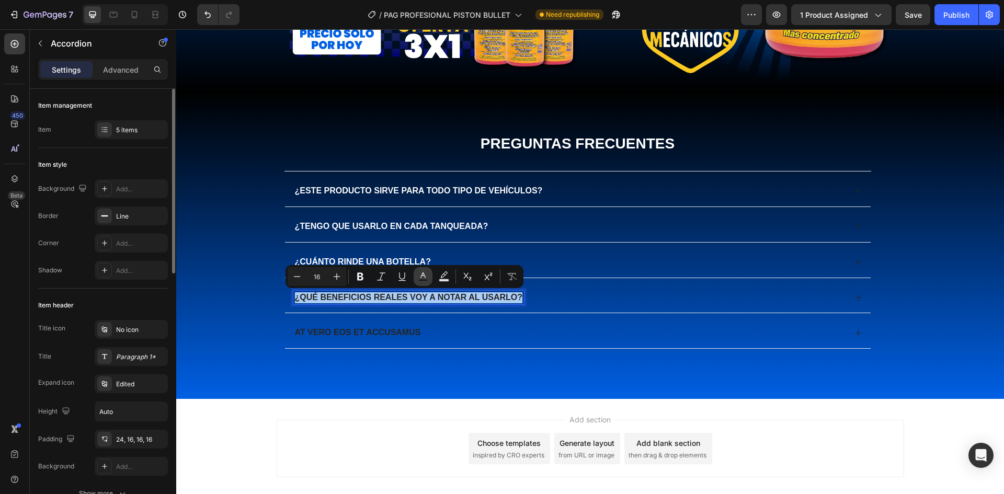
click at [427, 279] on rect "Editor contextual toolbar" at bounding box center [423, 280] width 10 height 3
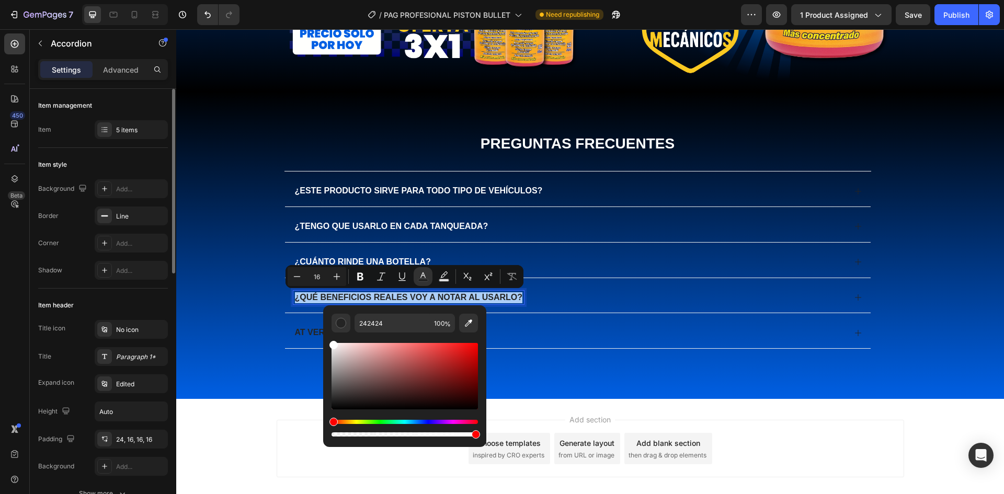
drag, startPoint x: 516, startPoint y: 382, endPoint x: 312, endPoint y: 337, distance: 209.3
type input "FFFFFF"
click at [552, 294] on div "¿Qué beneficios reales voy a notar al usarlo?" at bounding box center [569, 298] width 552 height 14
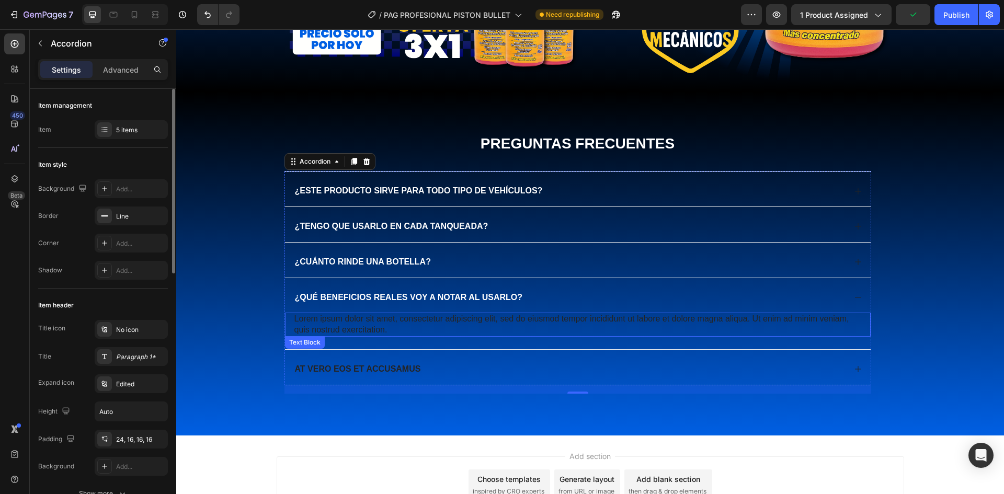
click at [366, 323] on p "Lorem ipsum dolor sit amet, consectetur adipiscing elit, sed do eiusmod tempor …" at bounding box center [577, 325] width 567 height 22
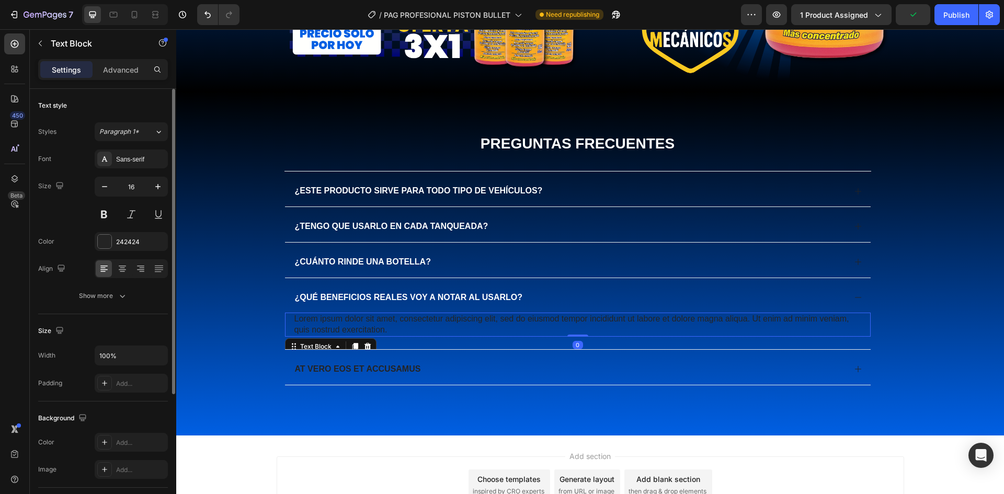
click at [366, 323] on p "Lorem ipsum dolor sit amet, consectetur adipiscing elit, sed do eiusmod tempor …" at bounding box center [577, 325] width 567 height 22
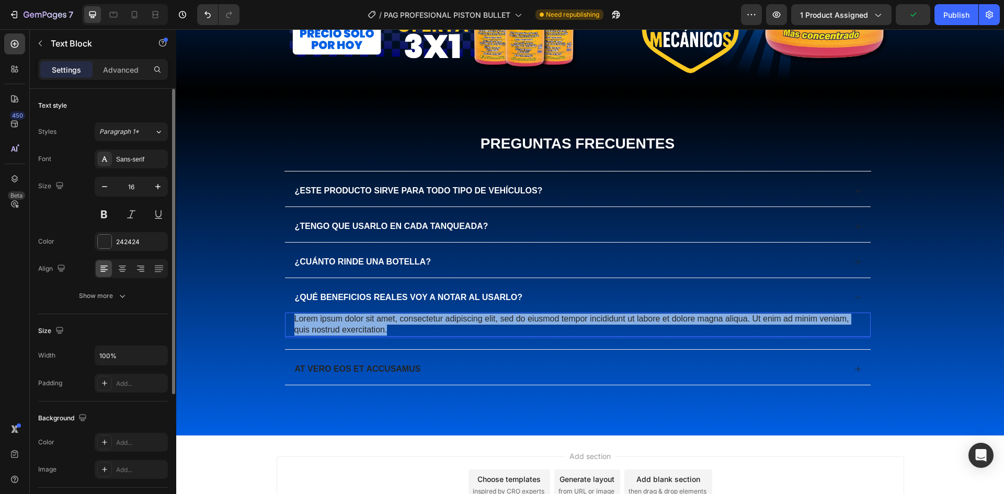
click at [366, 323] on p "Lorem ipsum dolor sit amet, consectetur adipiscing elit, sed do eiusmod tempor …" at bounding box center [577, 325] width 567 height 22
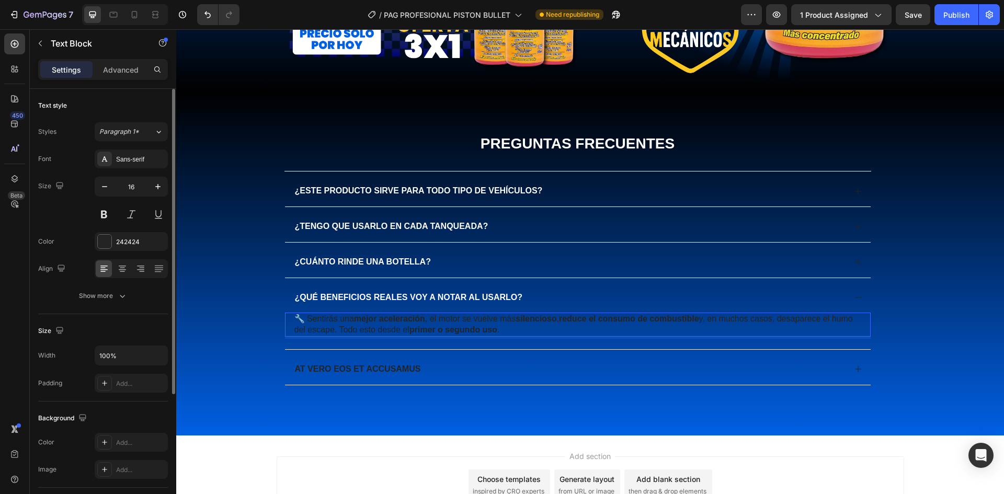
click at [474, 333] on strong "primer o segundo uso" at bounding box center [453, 329] width 88 height 9
click at [474, 329] on strong "primer o segundo uso" at bounding box center [453, 329] width 88 height 9
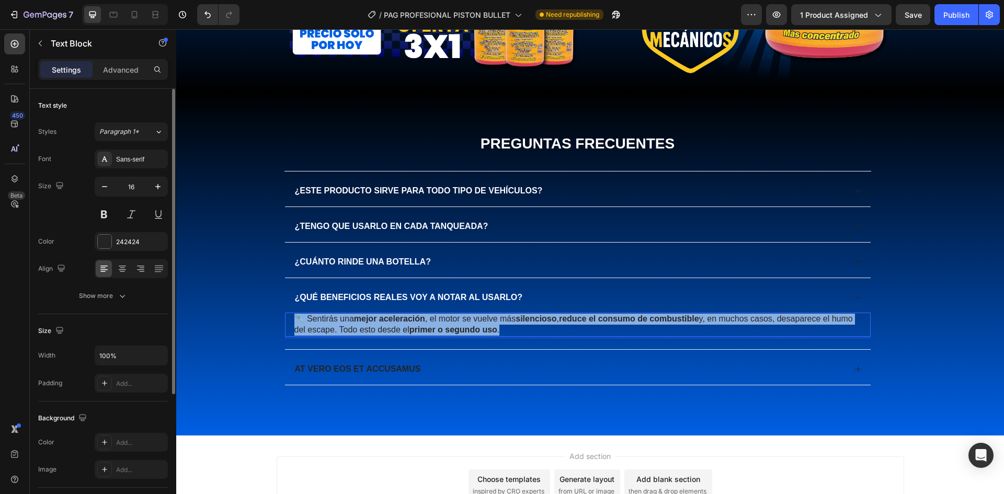
click at [474, 329] on strong "primer o segundo uso" at bounding box center [453, 329] width 88 height 9
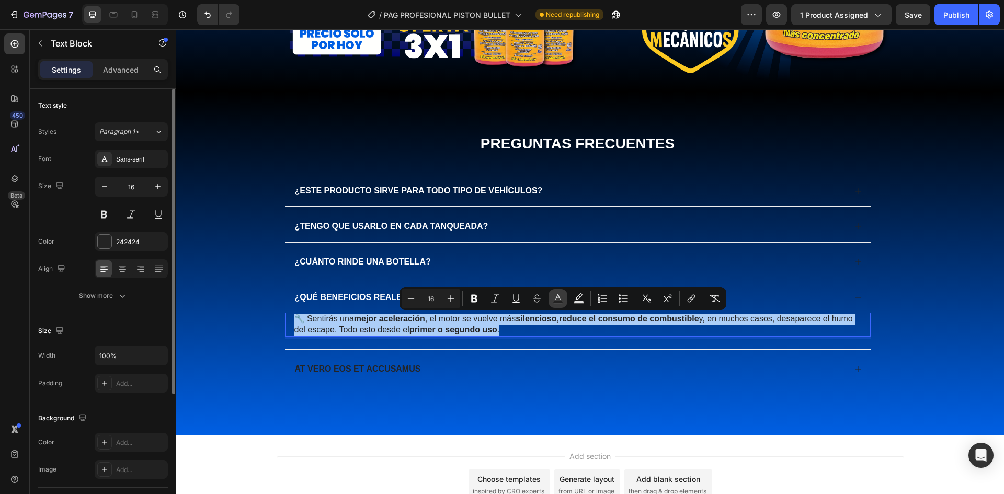
click at [557, 302] on rect "Editor contextual toolbar" at bounding box center [558, 302] width 10 height 3
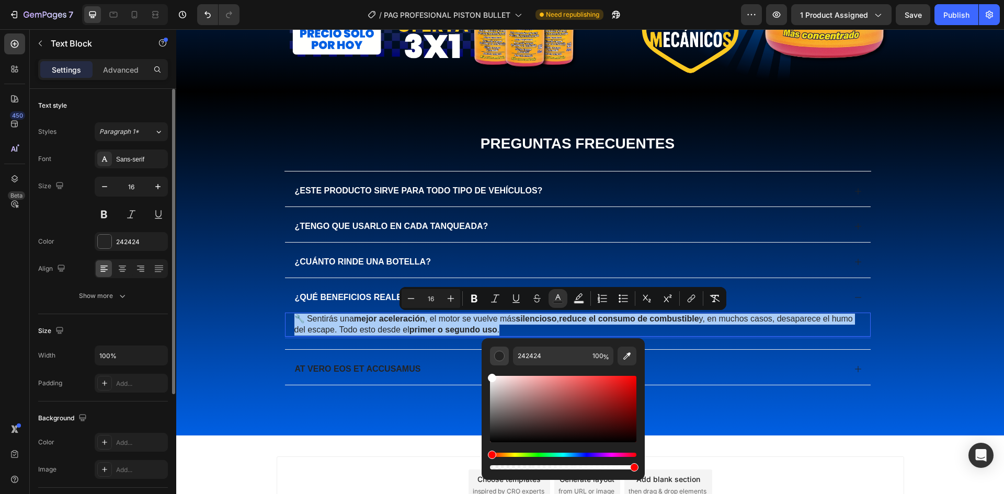
drag, startPoint x: 494, startPoint y: 381, endPoint x: 496, endPoint y: 364, distance: 17.3
click at [485, 372] on div "242424 100 %" at bounding box center [563, 404] width 163 height 133
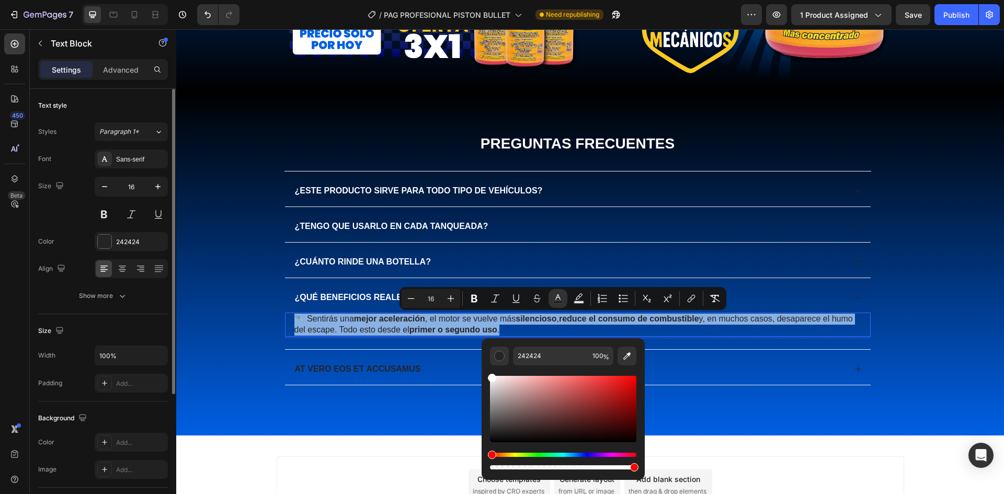
type input "FFFFFF"
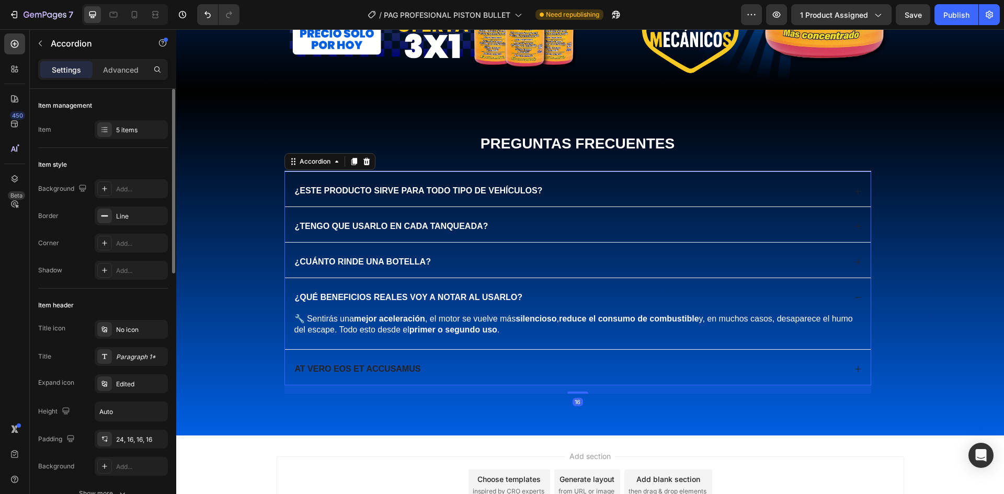
click at [355, 298] on span "¿Qué beneficios reales voy a notar al usarlo?" at bounding box center [409, 297] width 228 height 9
click at [530, 299] on div "¿Qué beneficios reales voy a notar al usarlo?" at bounding box center [569, 298] width 552 height 14
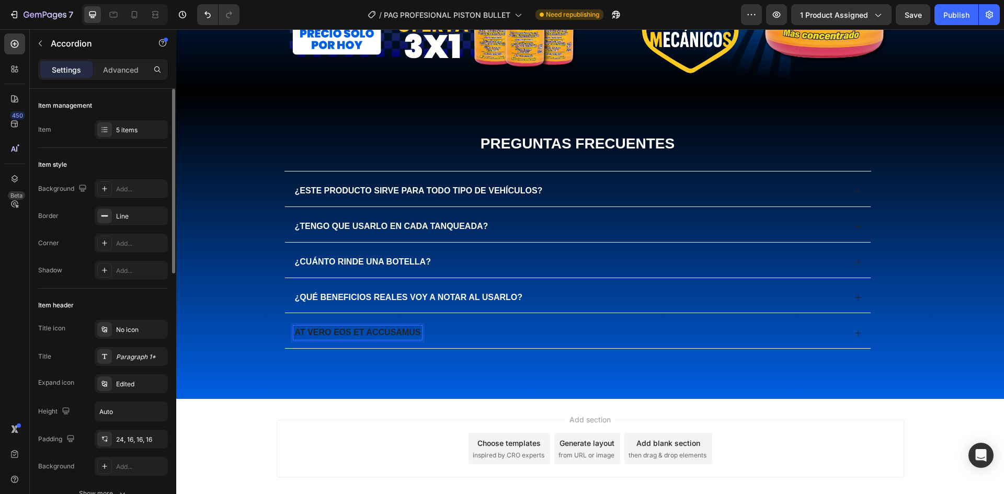
click at [375, 330] on p "At vero eos et accusamus" at bounding box center [358, 332] width 126 height 11
click at [437, 332] on p "¿Puede dañar el motor o los inyectores?" at bounding box center [396, 332] width 203 height 11
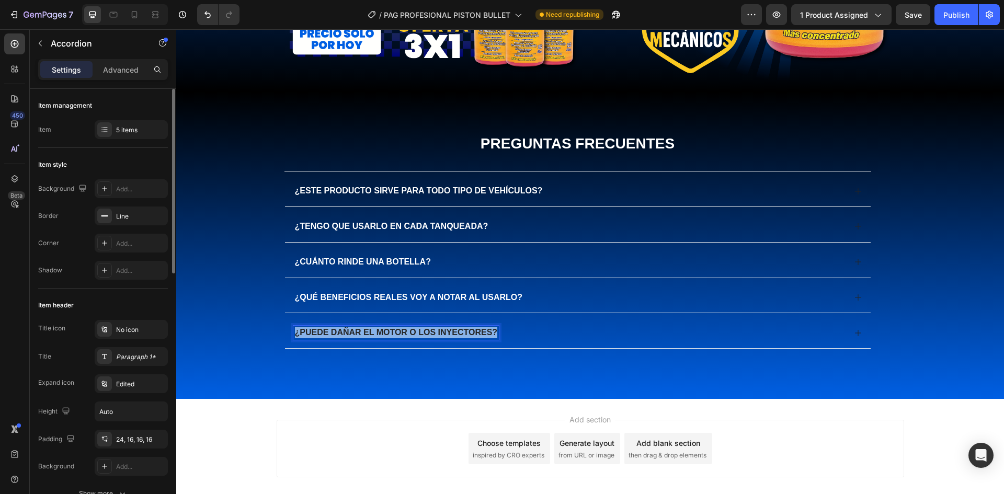
click at [437, 332] on p "¿Puede dañar el motor o los inyectores?" at bounding box center [396, 332] width 203 height 11
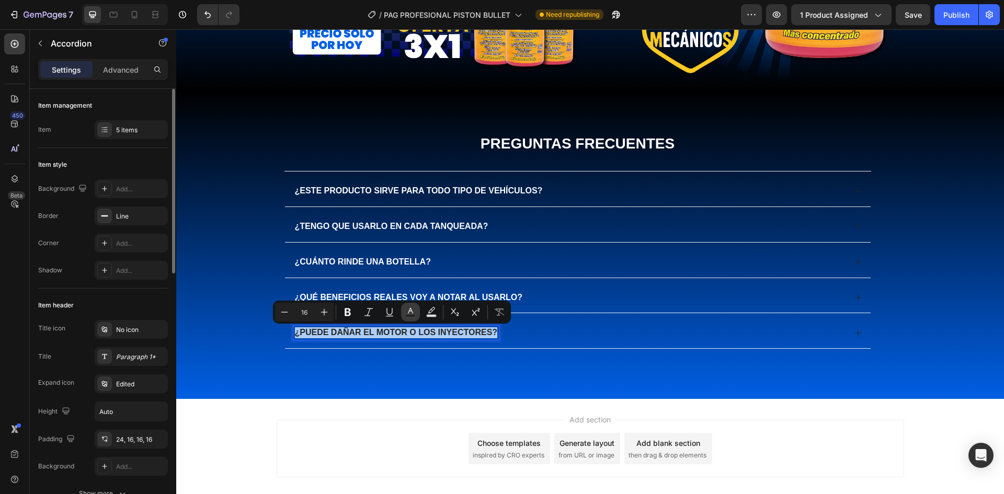
drag, startPoint x: 407, startPoint y: 315, endPoint x: 285, endPoint y: 263, distance: 132.4
click at [407, 315] on rect "Editor contextual toolbar" at bounding box center [411, 316] width 10 height 3
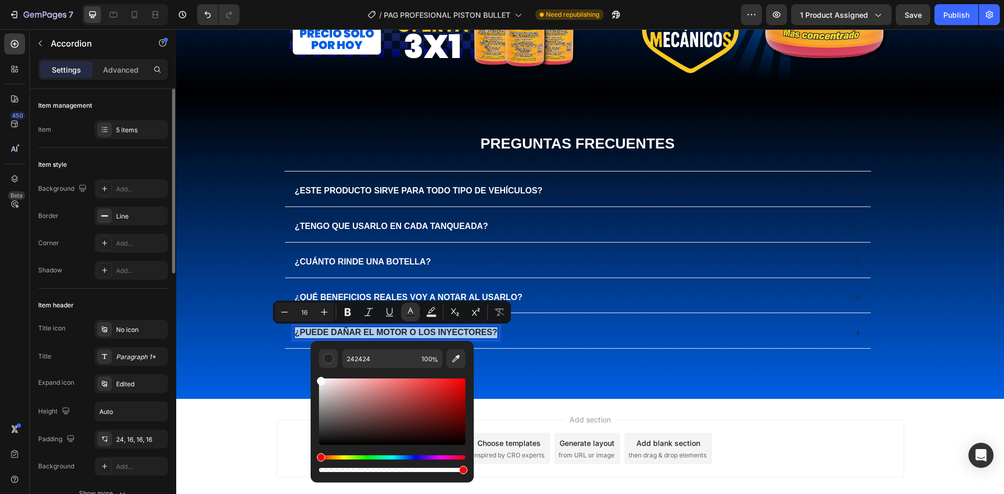
drag, startPoint x: 340, startPoint y: 391, endPoint x: 316, endPoint y: 374, distance: 29.4
click at [316, 374] on div "242424 100 %" at bounding box center [392, 407] width 163 height 133
type input "FFFFFF"
click at [556, 327] on div "¿Puede dañar el motor o los inyectores?" at bounding box center [569, 333] width 552 height 14
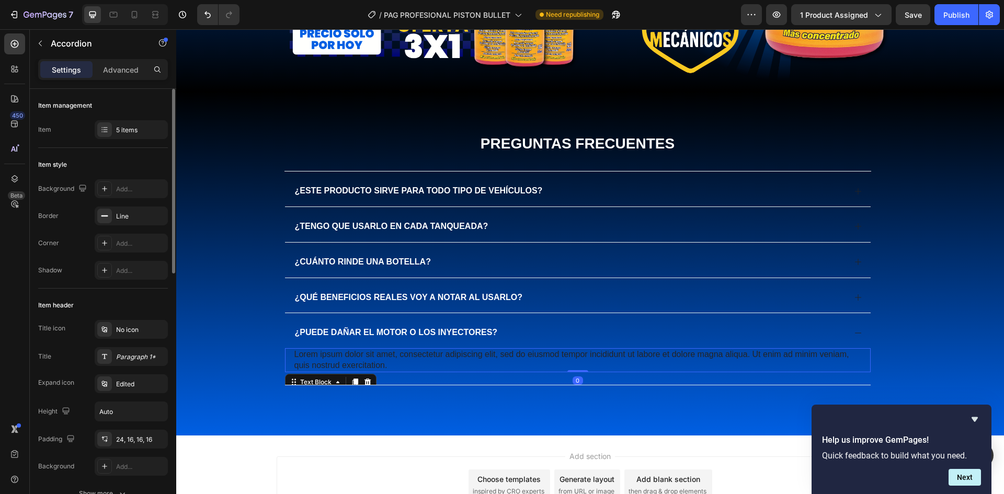
click at [387, 351] on p "Lorem ipsum dolor sit amet, consectetur adipiscing elit, sed do eiusmod tempor …" at bounding box center [577, 360] width 567 height 22
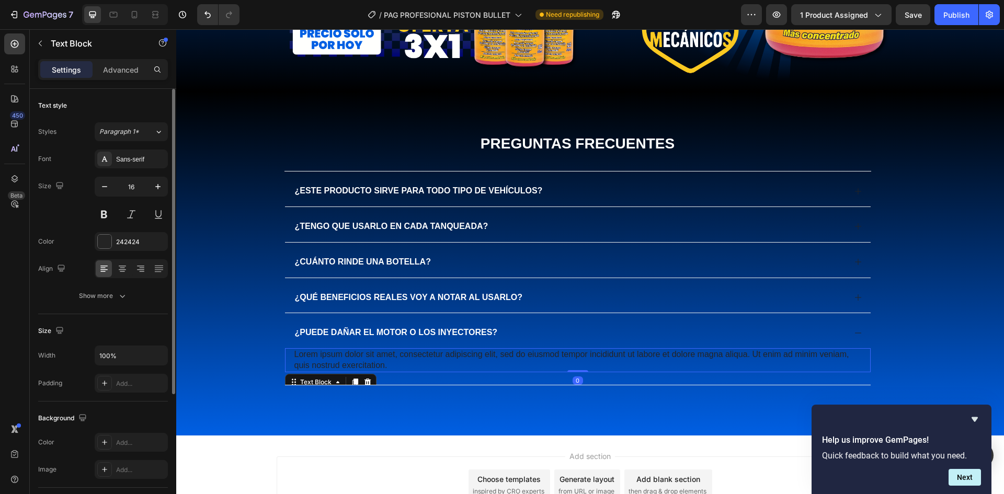
click at [380, 362] on p "Lorem ipsum dolor sit amet, consectetur adipiscing elit, sed do eiusmod tempor …" at bounding box center [577, 360] width 567 height 22
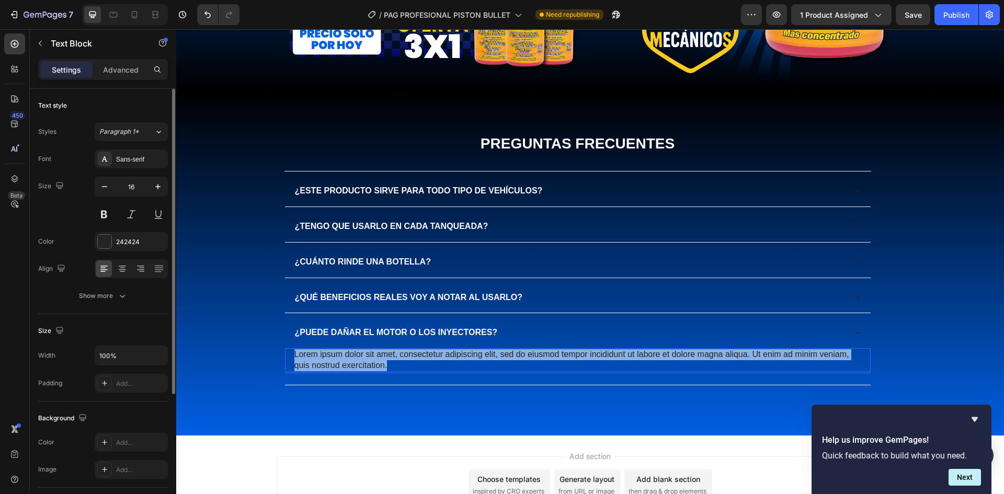
click at [380, 362] on p "Lorem ipsum dolor sit amet, consectetur adipiscing elit, sed do eiusmod tempor …" at bounding box center [577, 360] width 567 height 22
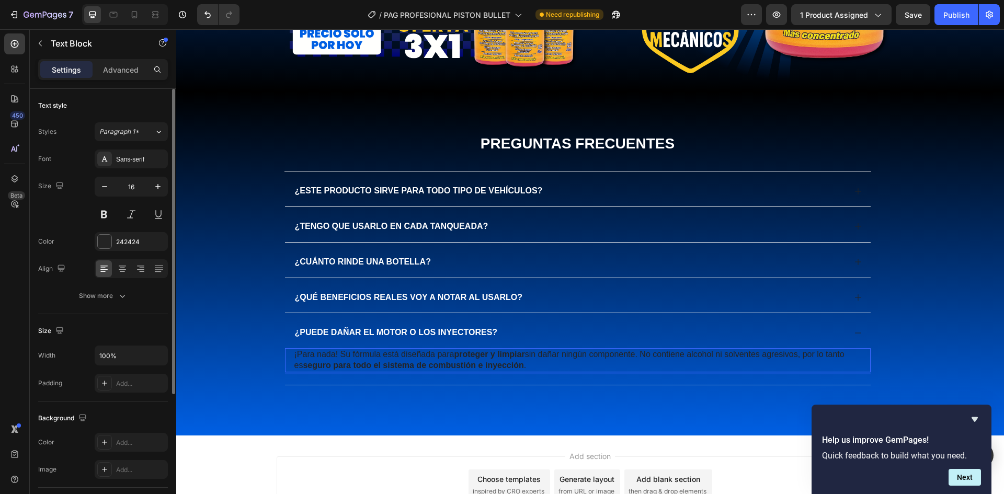
click at [459, 362] on strong "seguro para todo el sistema de combustión e inyección" at bounding box center [413, 365] width 221 height 9
click at [460, 362] on strong "seguro para todo el sistema de combustión e inyección" at bounding box center [413, 365] width 221 height 9
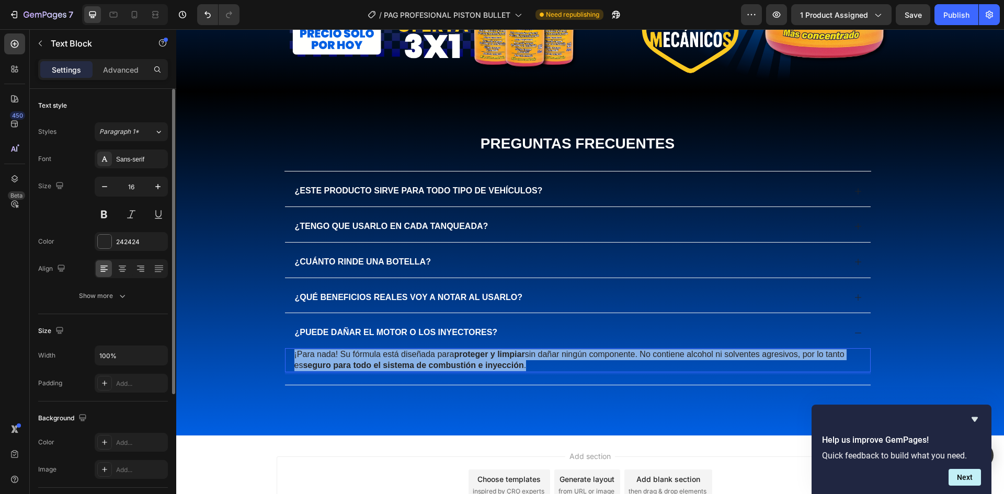
click at [460, 362] on strong "seguro para todo el sistema de combustión e inyección" at bounding box center [413, 365] width 221 height 9
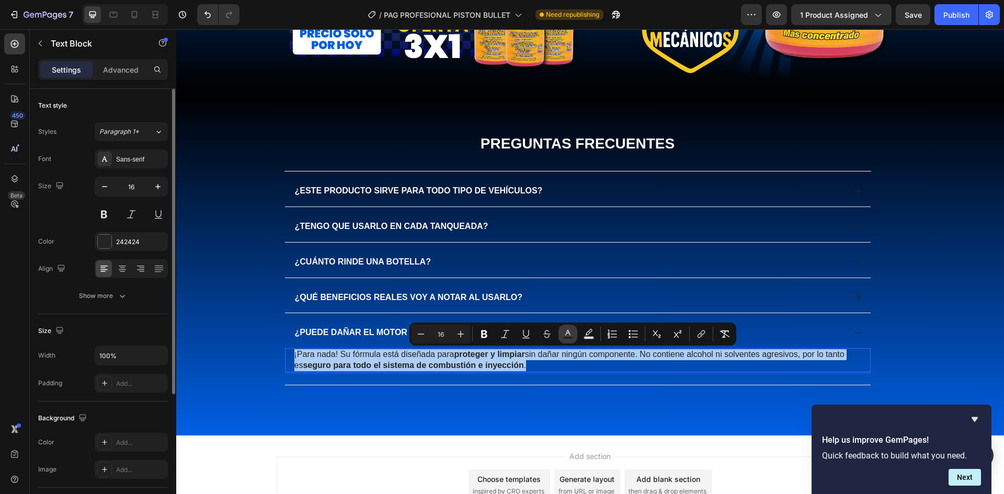
click at [565, 334] on icon "Editor contextual toolbar" at bounding box center [568, 334] width 10 height 10
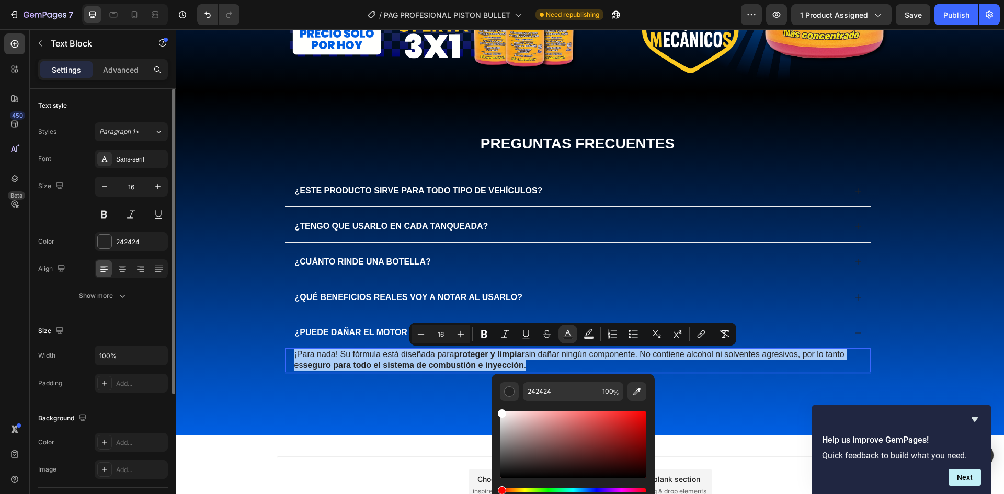
drag, startPoint x: 502, startPoint y: 421, endPoint x: 497, endPoint y: 394, distance: 27.8
click at [498, 398] on div "242424 100 %" at bounding box center [572, 440] width 163 height 133
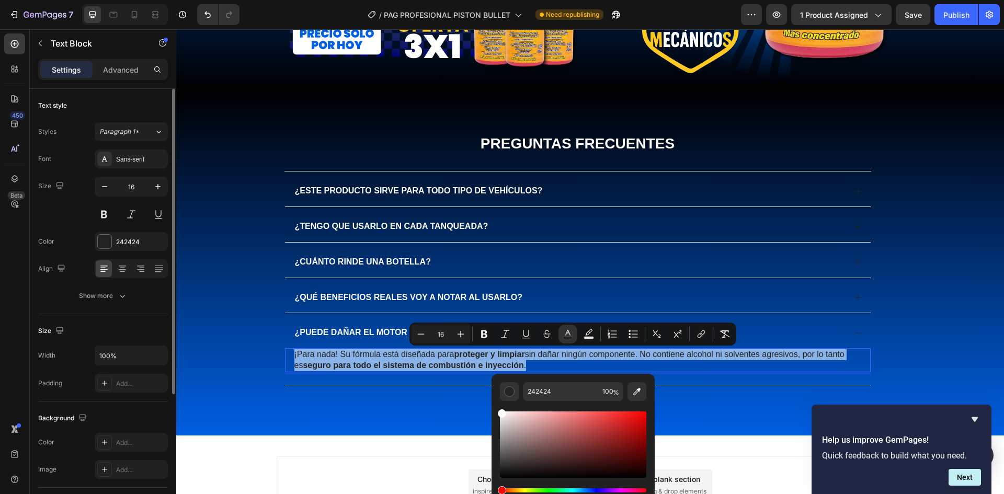
type input "FFFFFF"
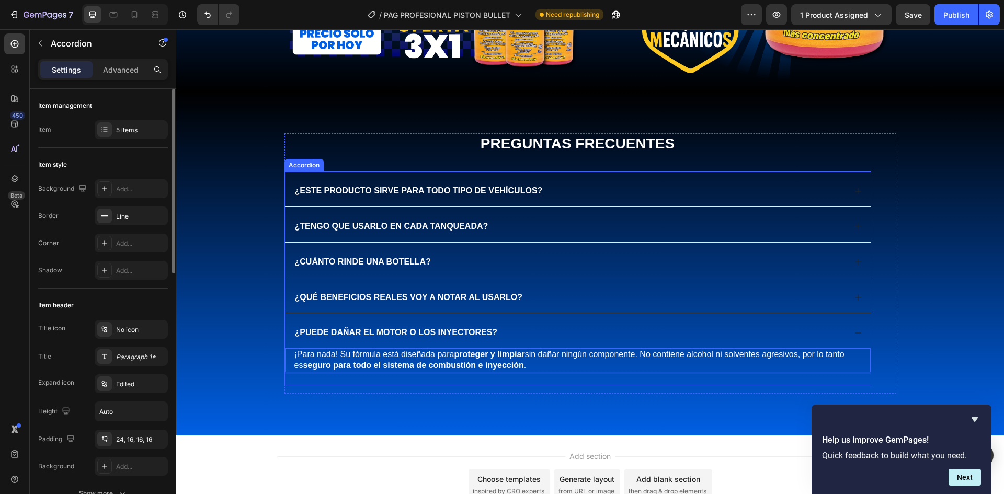
click at [365, 331] on span "¿Puede dañar el motor o los inyectores?" at bounding box center [396, 332] width 203 height 9
click at [529, 334] on div "¿Puede dañar el motor o los inyectores?" at bounding box center [569, 333] width 552 height 14
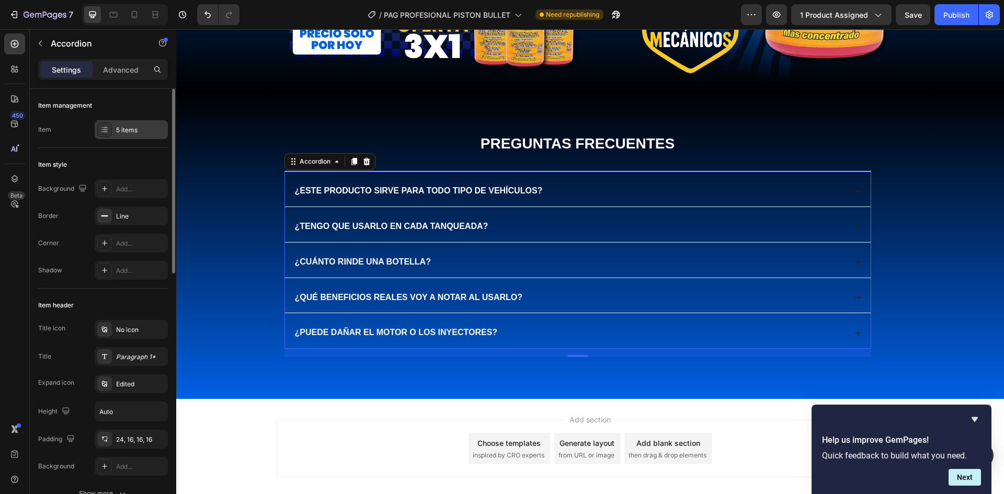
click at [121, 136] on div "5 items" at bounding box center [131, 129] width 73 height 19
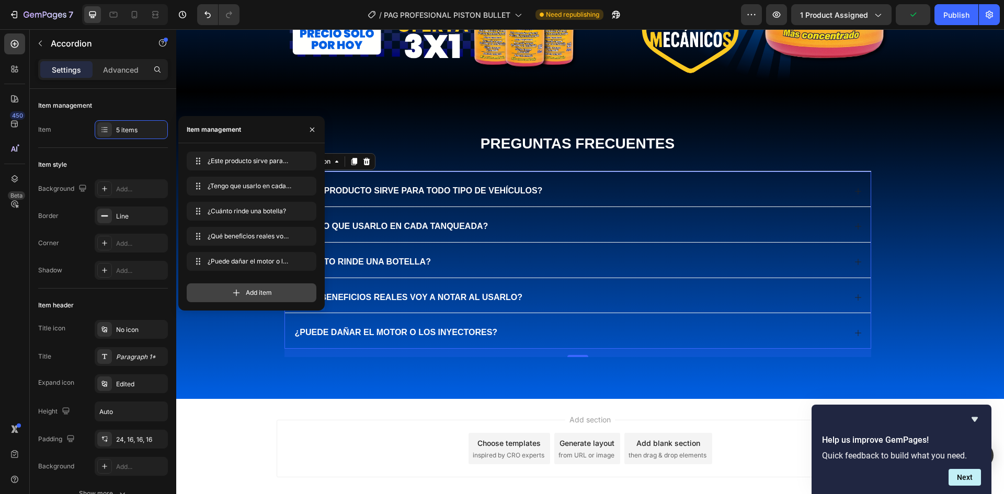
drag, startPoint x: 256, startPoint y: 292, endPoint x: 173, endPoint y: 267, distance: 87.2
click at [256, 292] on span "Add item" at bounding box center [259, 292] width 26 height 9
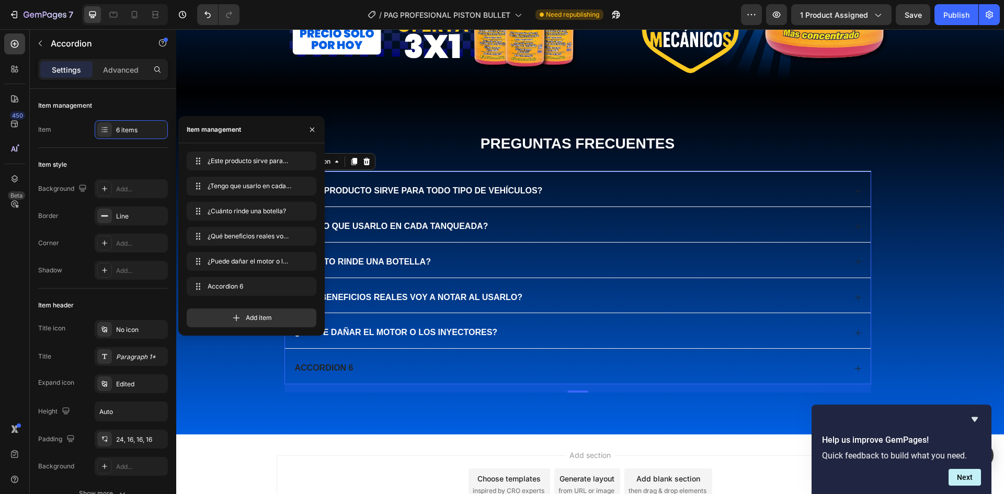
click at [353, 363] on div "Accordion 6" at bounding box center [569, 368] width 552 height 14
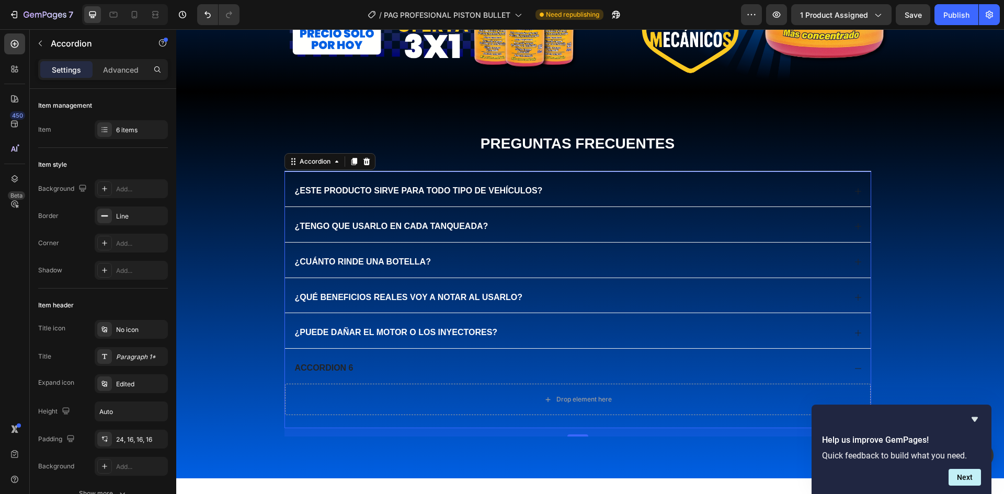
click at [341, 369] on div "Accordion 6" at bounding box center [324, 368] width 62 height 14
click at [341, 369] on p "Accordion 6" at bounding box center [324, 368] width 59 height 11
click at [426, 361] on div "¿Cuánto tiempo tarda en hacer efecto?" at bounding box center [391, 368] width 196 height 14
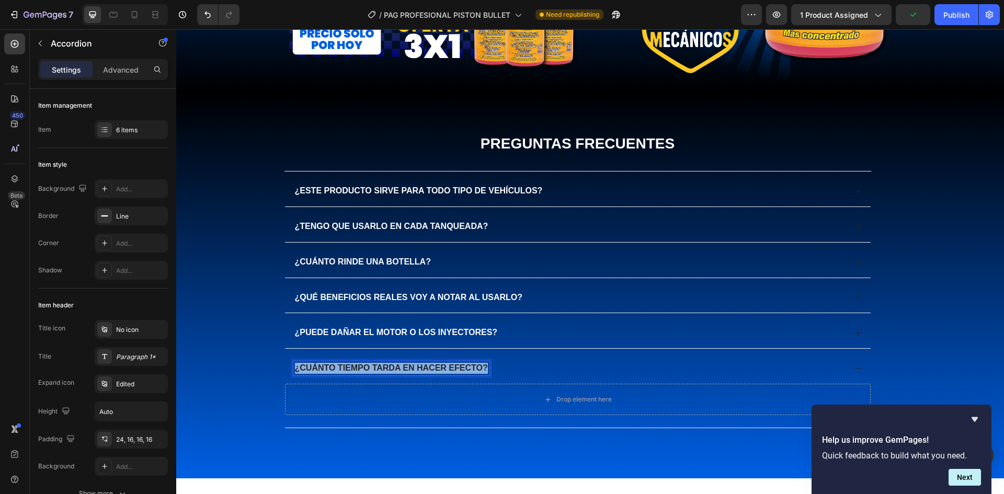
click at [426, 361] on div "¿Cuánto tiempo tarda en hacer efecto?" at bounding box center [391, 368] width 196 height 14
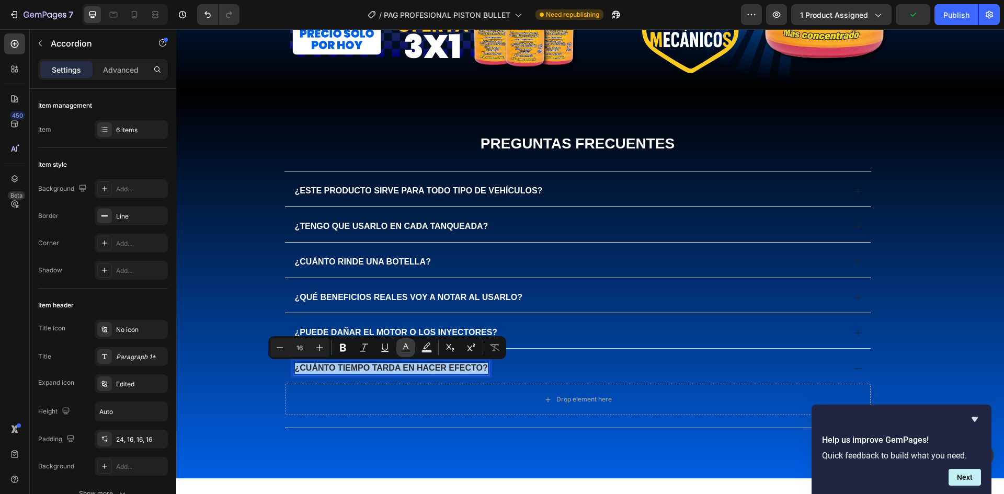
click at [410, 354] on button "Text Color" at bounding box center [405, 347] width 19 height 19
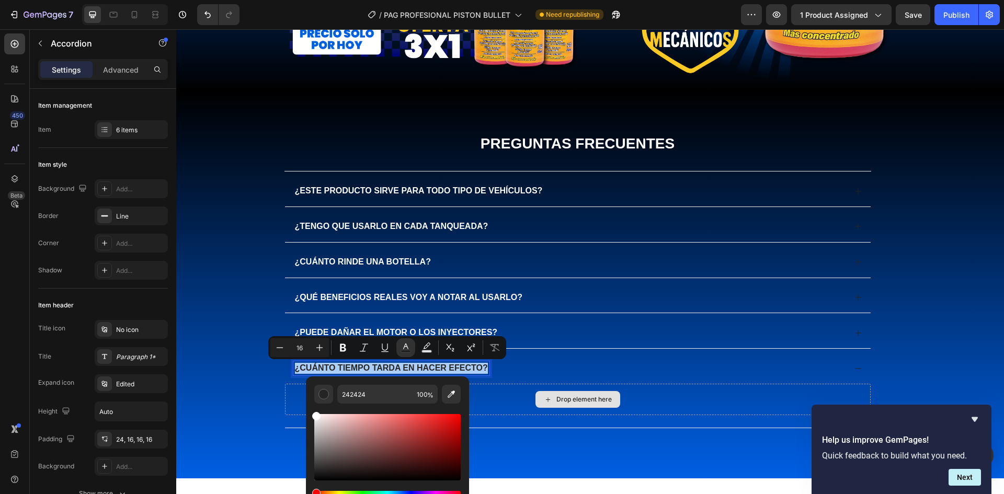
drag, startPoint x: 497, startPoint y: 447, endPoint x: 304, endPoint y: 402, distance: 198.6
type input "FFFFFF"
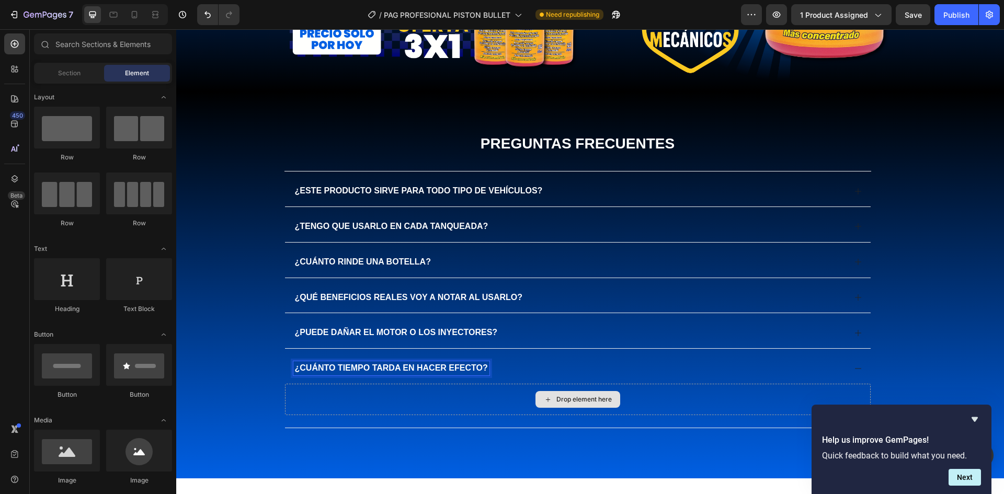
click at [540, 394] on div "Drop element here" at bounding box center [577, 399] width 85 height 17
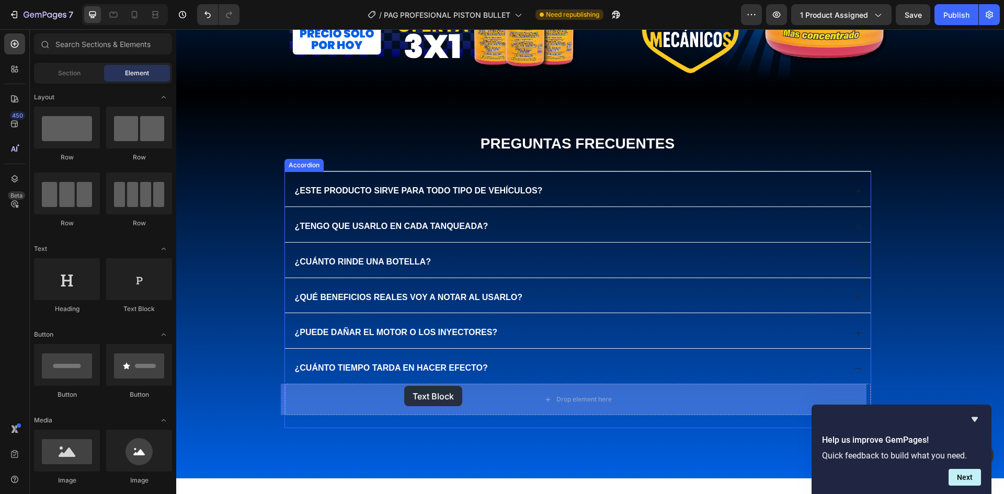
drag, startPoint x: 201, startPoint y: 320, endPoint x: 407, endPoint y: 387, distance: 217.1
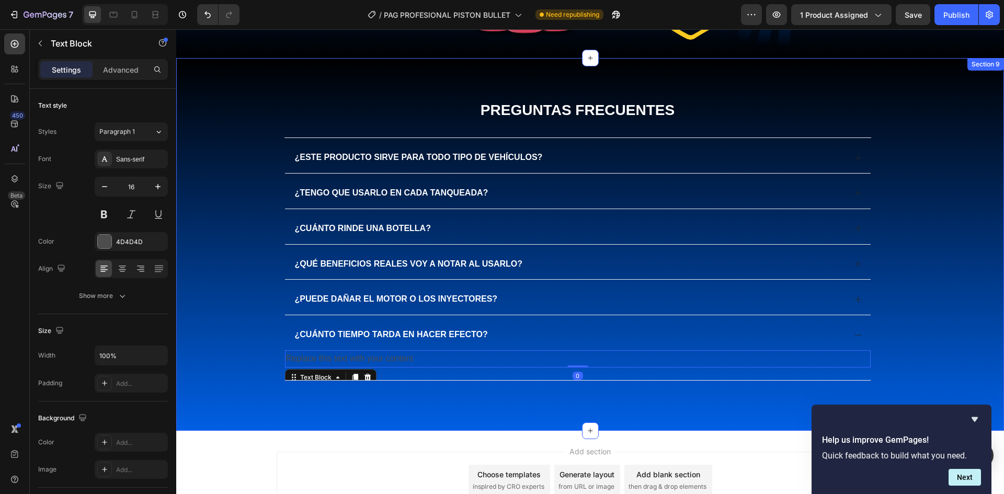
scroll to position [2414, 0]
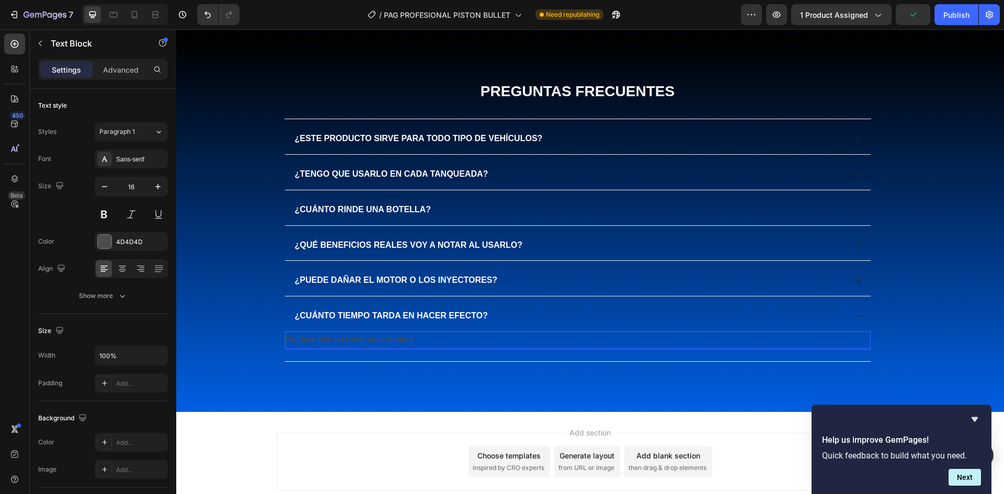
click at [363, 340] on div "Replace this text with your content" at bounding box center [578, 339] width 586 height 17
click at [363, 340] on p "Replace this text with your content" at bounding box center [577, 340] width 583 height 15
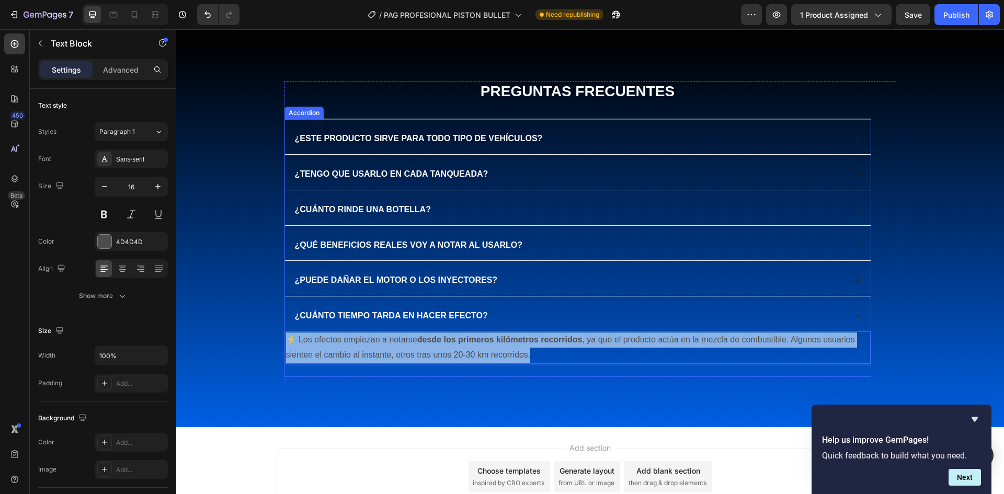
drag, startPoint x: 550, startPoint y: 356, endPoint x: 279, endPoint y: 329, distance: 272.6
click at [285, 330] on div "¿Cuánto tiempo tarda en hacer efecto? ⚡ Los efectos empiezan a notarse desde lo…" at bounding box center [578, 335] width 586 height 79
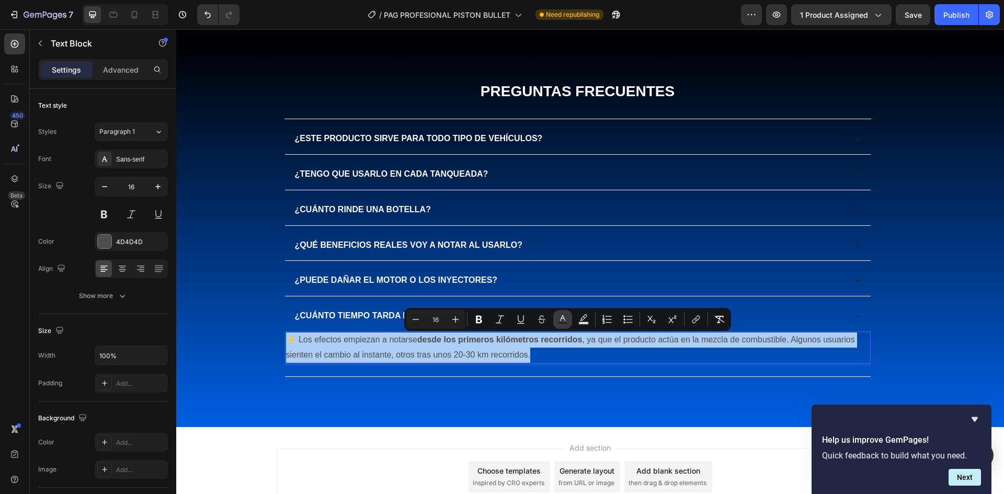
click at [561, 319] on icon "Editor contextual toolbar" at bounding box center [562, 318] width 5 height 6
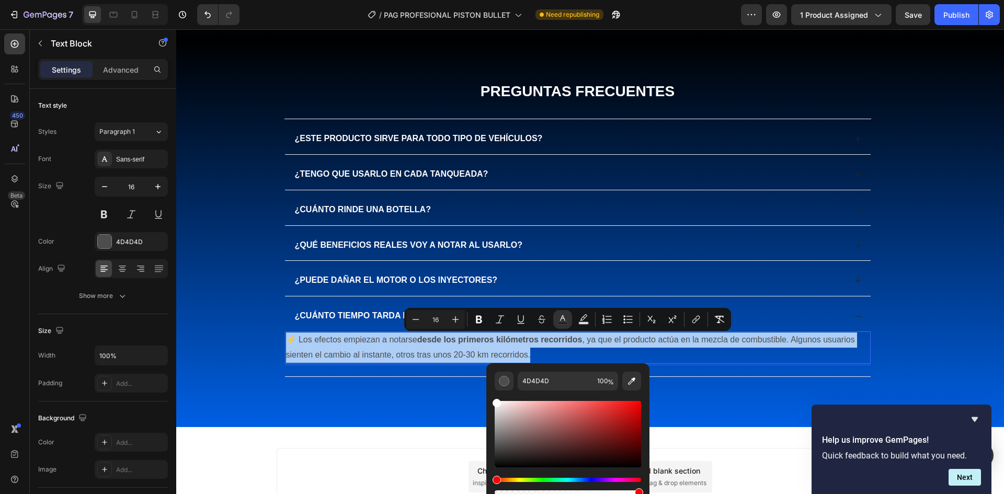
drag, startPoint x: 503, startPoint y: 428, endPoint x: 488, endPoint y: 396, distance: 34.6
click at [488, 396] on div "4D4D4D 100 %" at bounding box center [567, 429] width 163 height 133
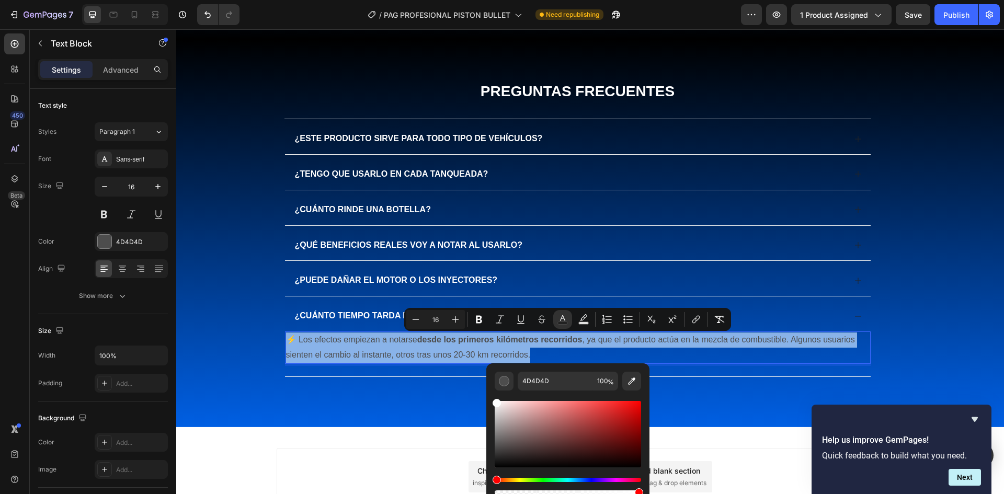
type input "FFFFFF"
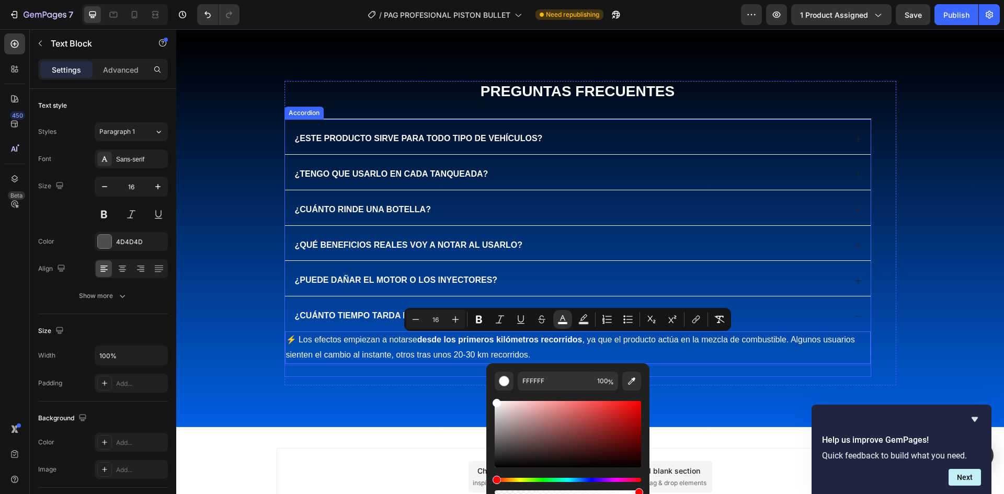
click at [368, 280] on span "¿Puede dañar el motor o los inyectores?" at bounding box center [396, 280] width 203 height 9
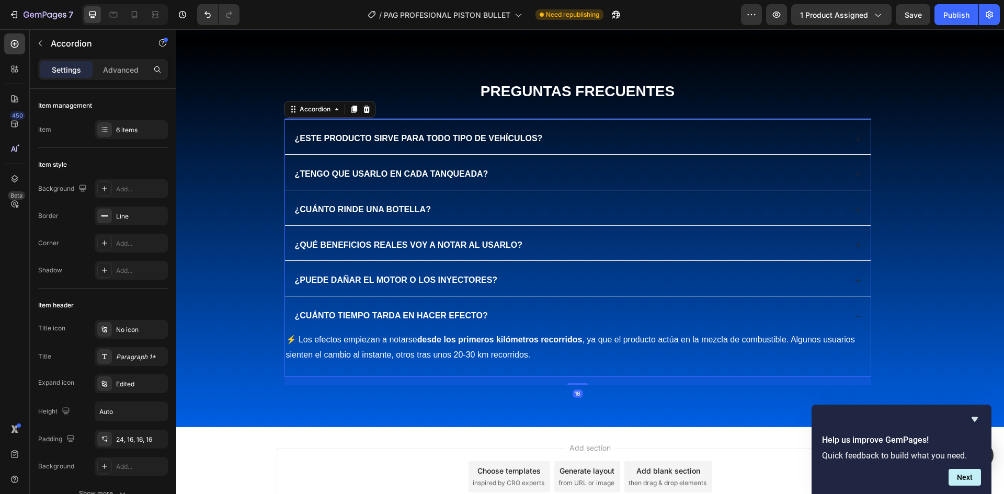
click at [522, 280] on div "¿Puede dañar el motor o los inyectores?" at bounding box center [569, 280] width 552 height 14
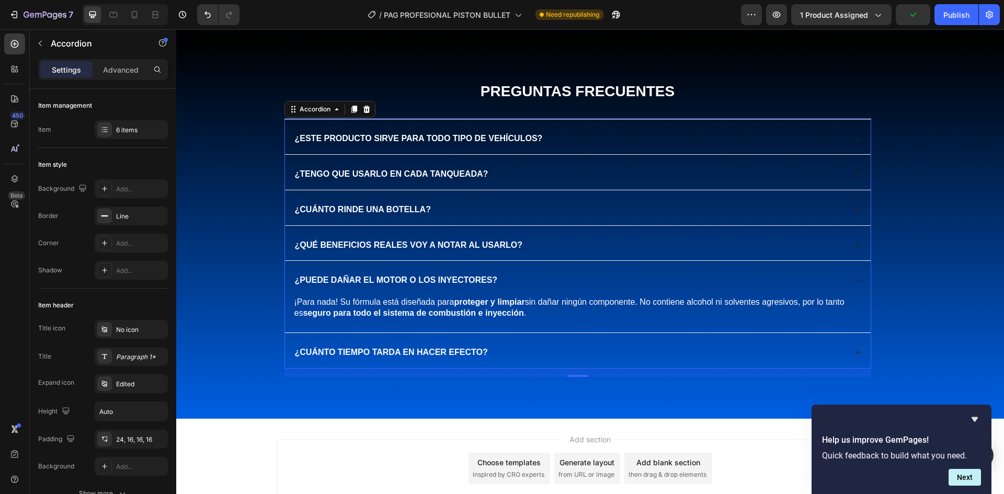
click at [508, 349] on div "¿Cuánto tiempo tarda en hacer efecto?" at bounding box center [569, 353] width 552 height 14
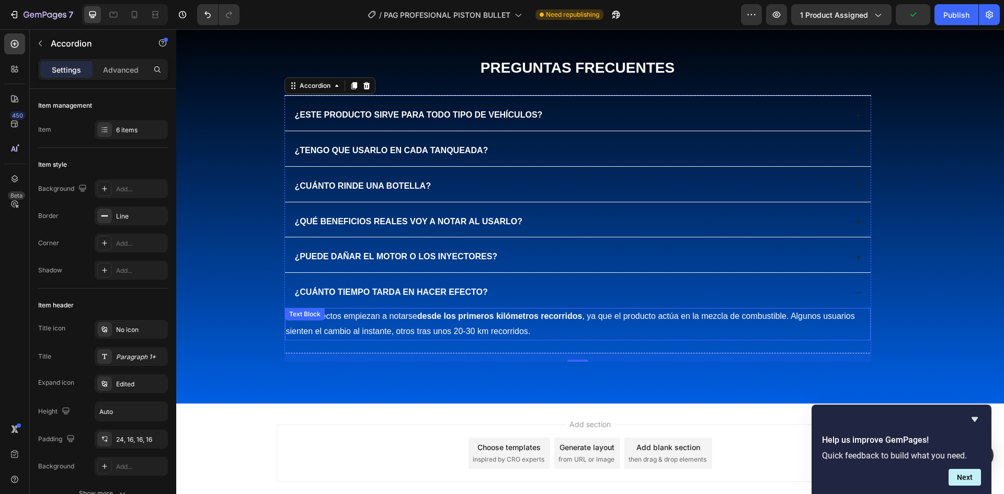
scroll to position [2419, 0]
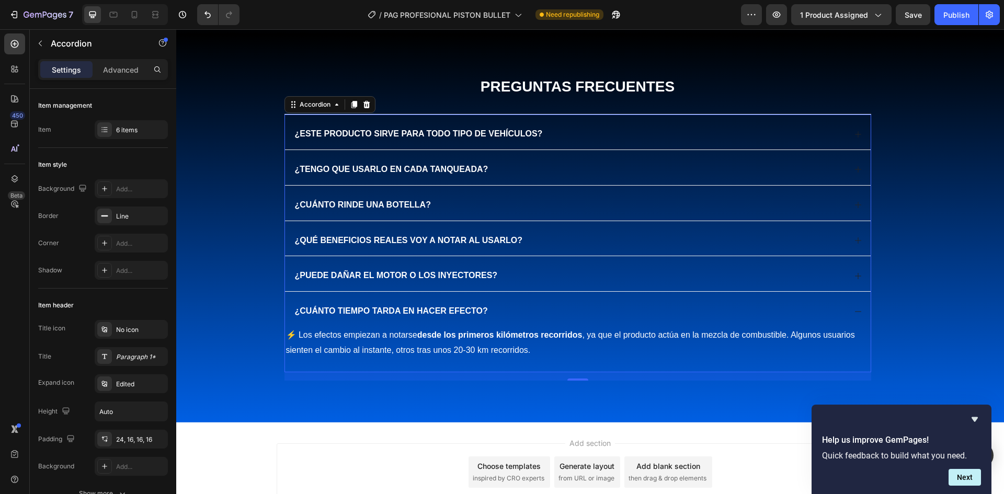
click at [508, 308] on div "¿Cuánto tiempo tarda en hacer efecto?" at bounding box center [569, 311] width 552 height 14
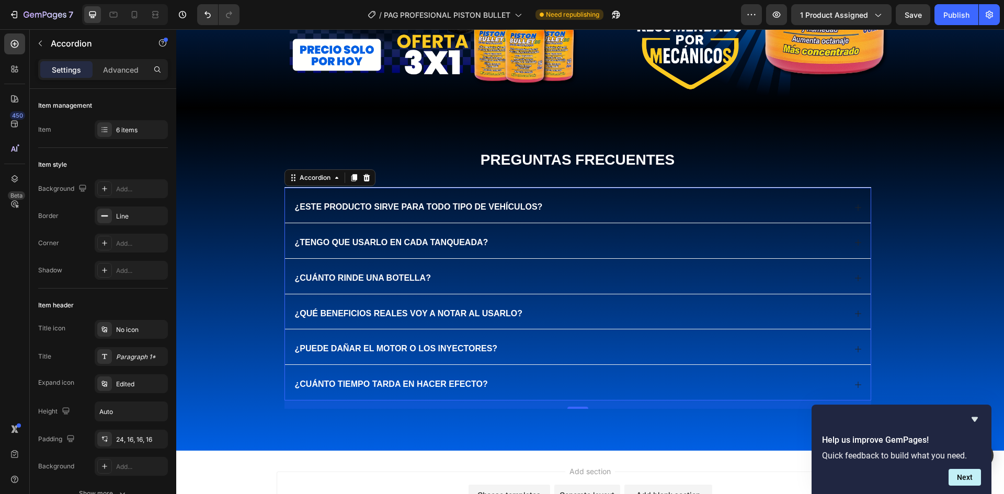
scroll to position [2314, 0]
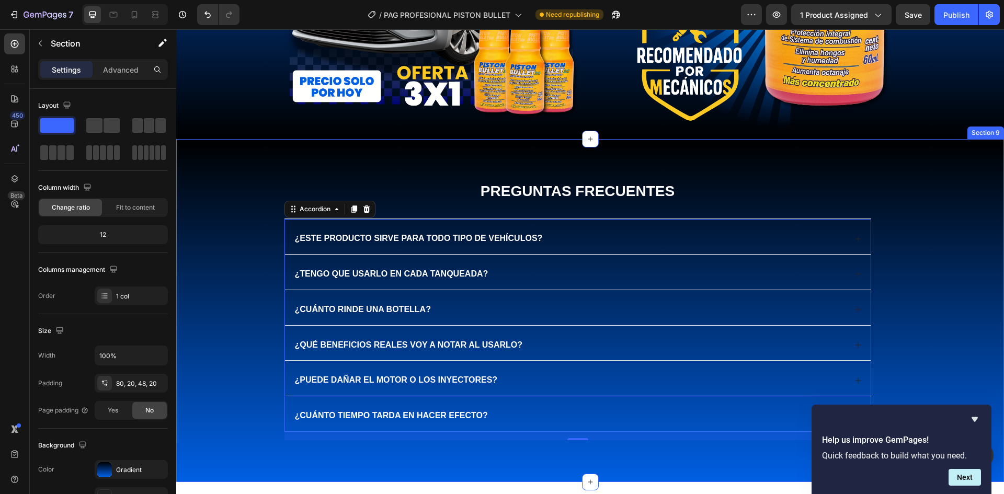
click at [935, 185] on div "Preguntas Frecuentes Heading ¿Este producto sirve para todo tipo de vehículos? …" at bounding box center [590, 319] width 807 height 276
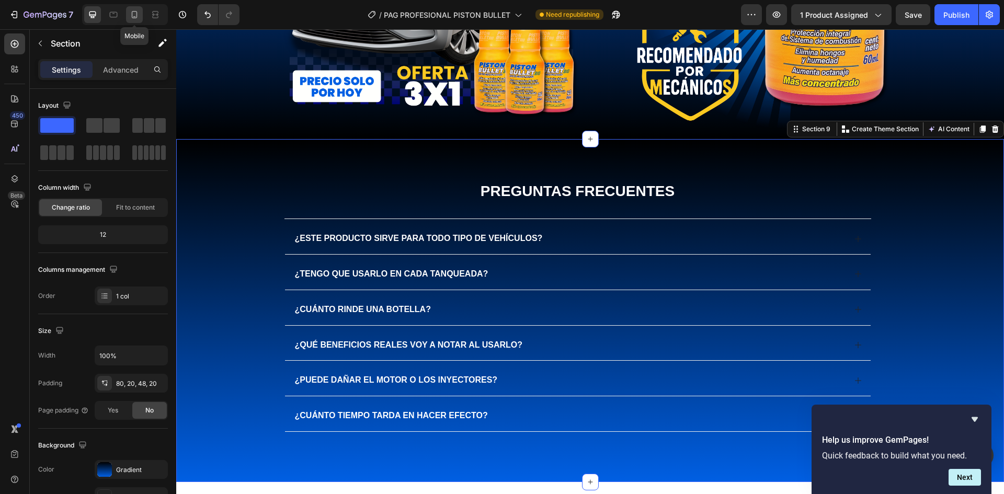
click at [130, 15] on icon at bounding box center [134, 14] width 10 height 10
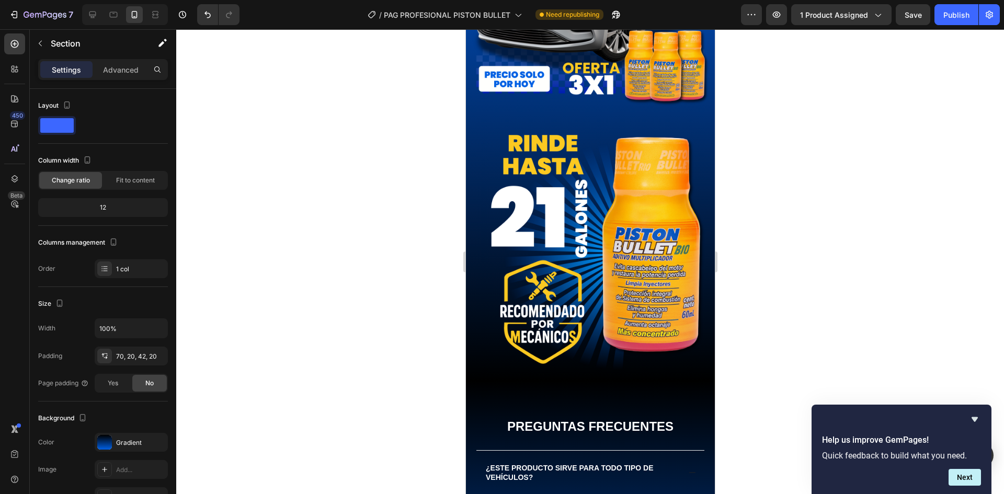
scroll to position [2286, 0]
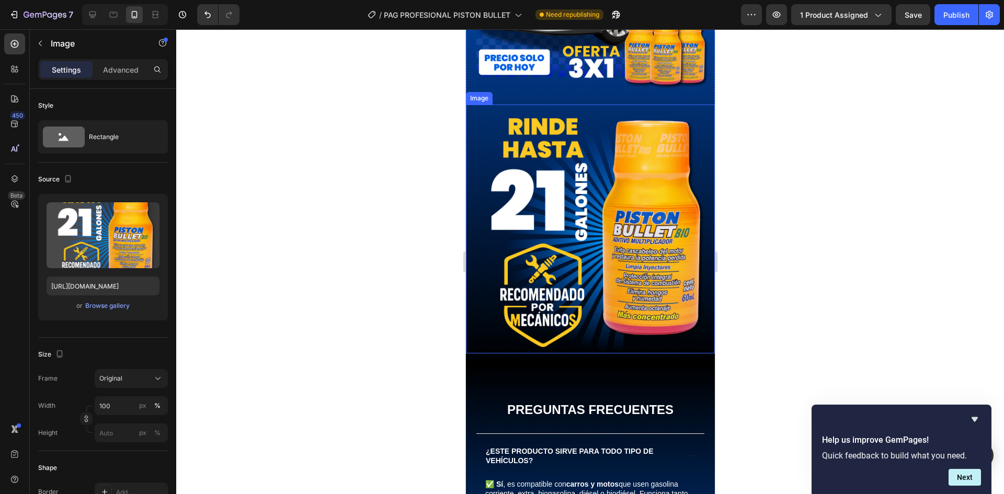
click at [689, 232] on img at bounding box center [589, 229] width 249 height 249
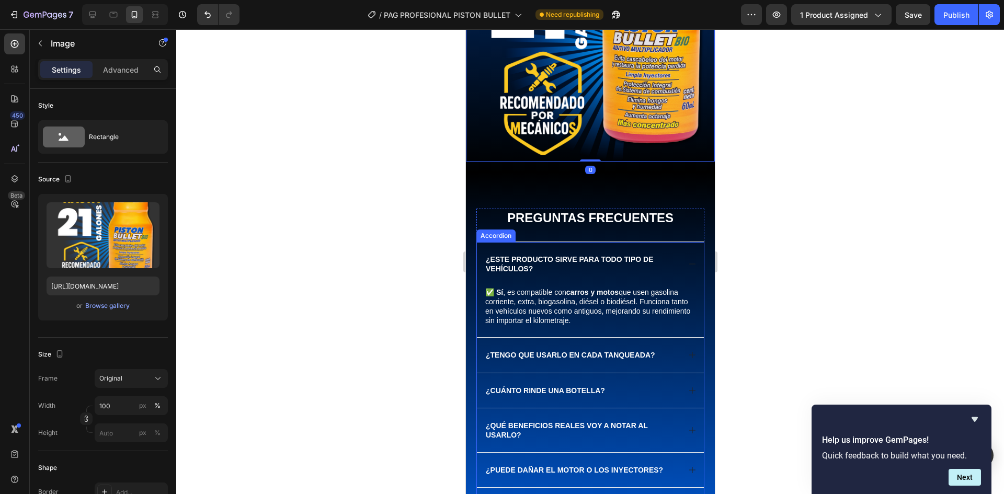
scroll to position [2495, 0]
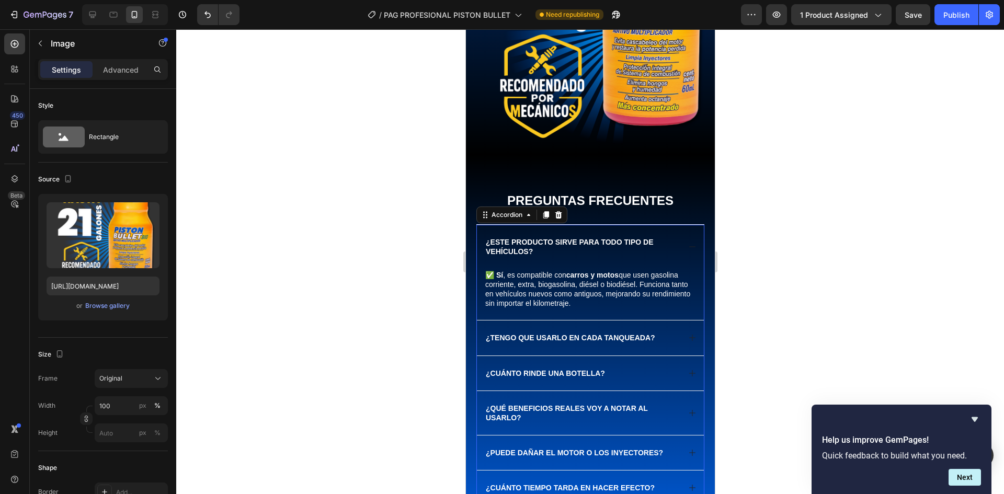
click at [674, 225] on div "¿Este producto sirve para todo tipo de vehículos?" at bounding box center [589, 247] width 227 height 44
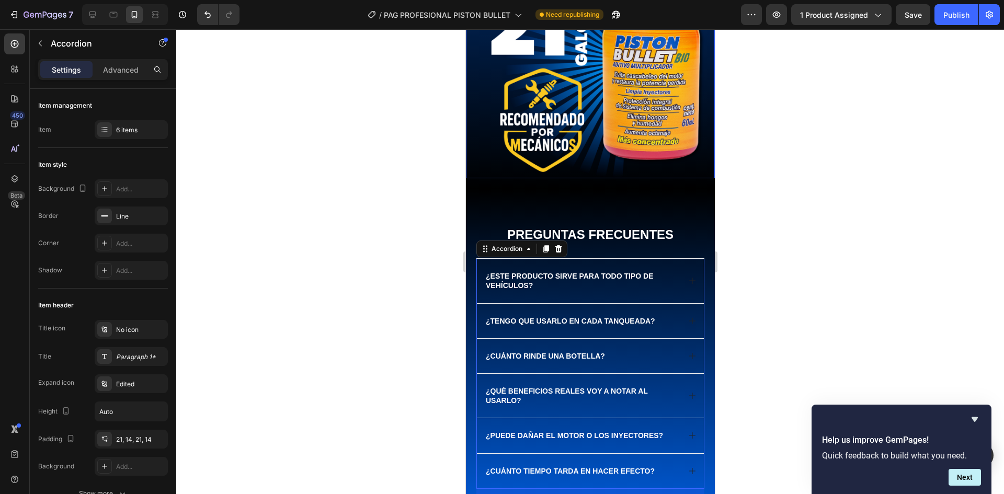
scroll to position [2443, 0]
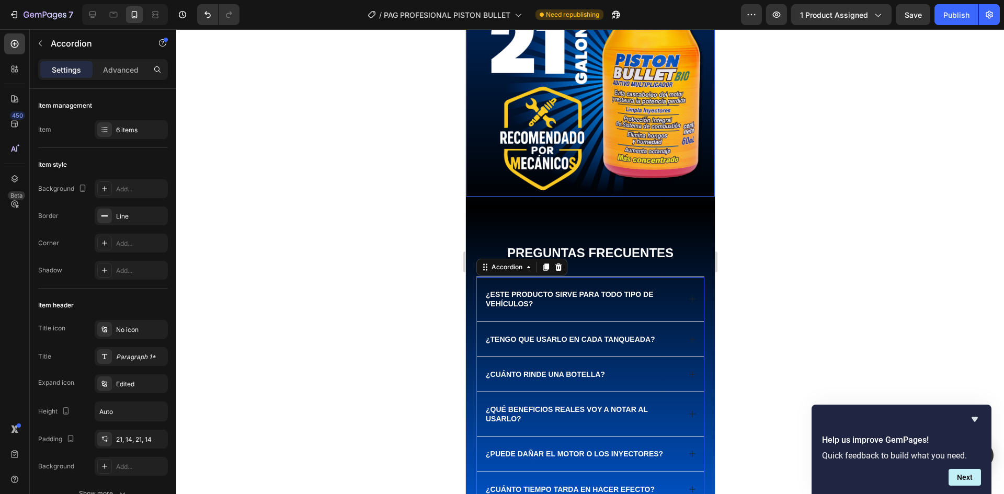
click at [693, 131] on img at bounding box center [589, 72] width 249 height 249
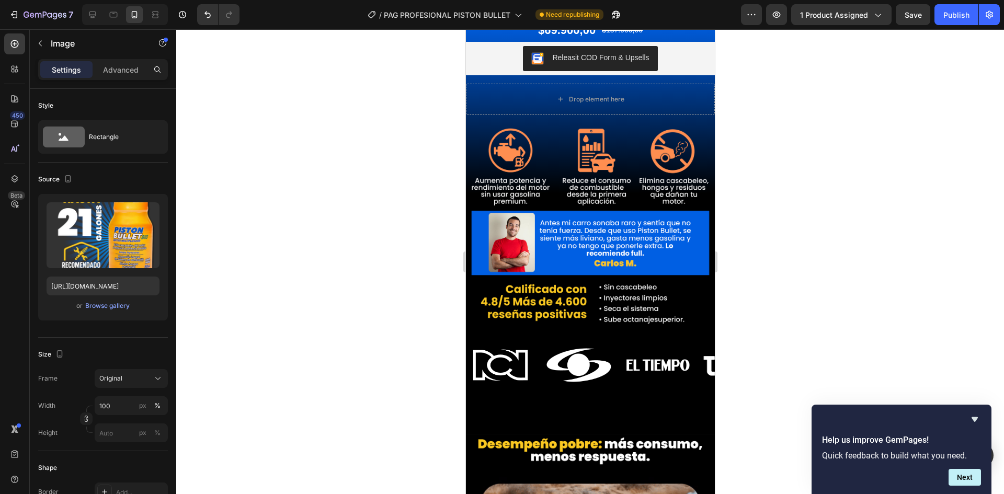
scroll to position [0, 0]
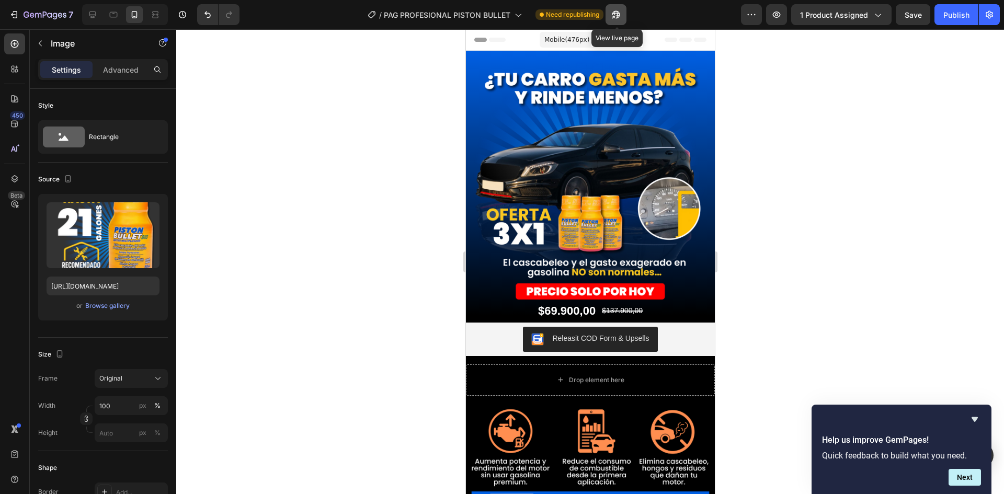
click at [614, 16] on icon "button" at bounding box center [613, 17] width 3 height 3
click at [942, 12] on button "Publish" at bounding box center [956, 14] width 44 height 21
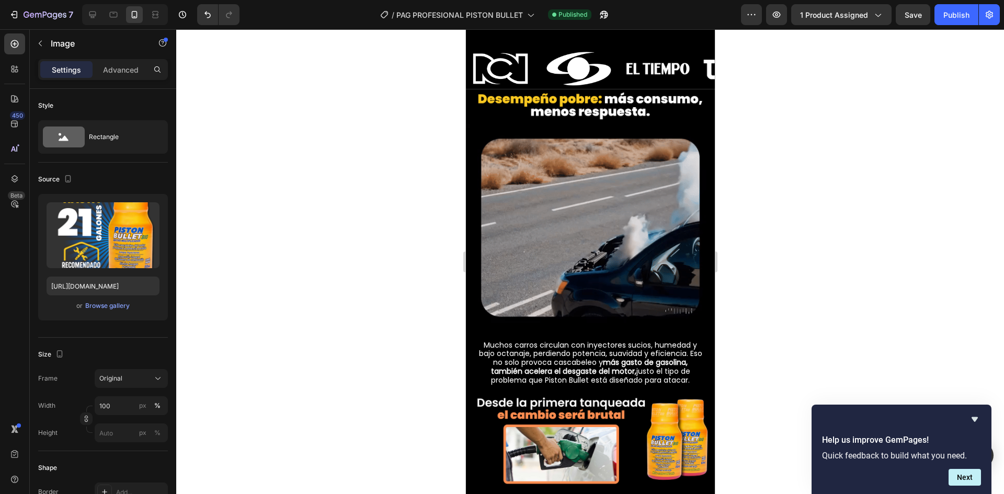
scroll to position [575, 0]
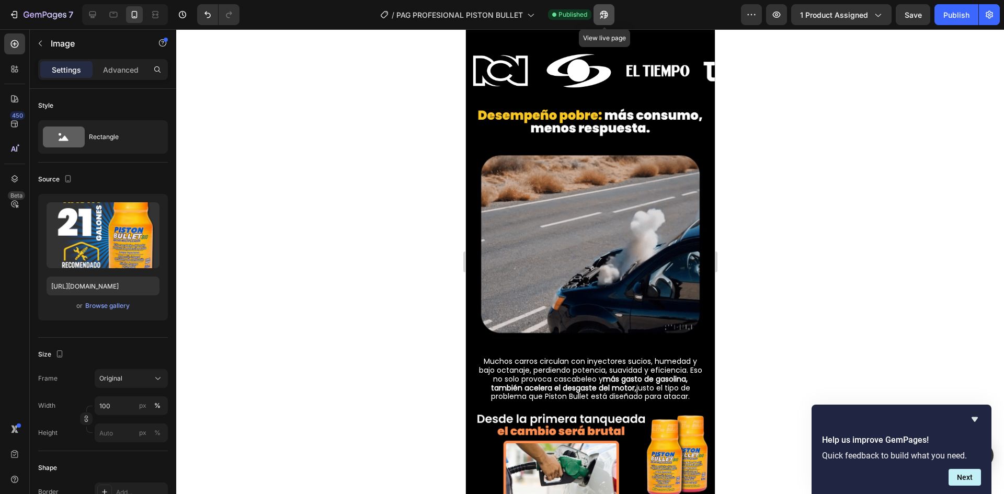
click at [609, 15] on icon "button" at bounding box center [604, 14] width 10 height 10
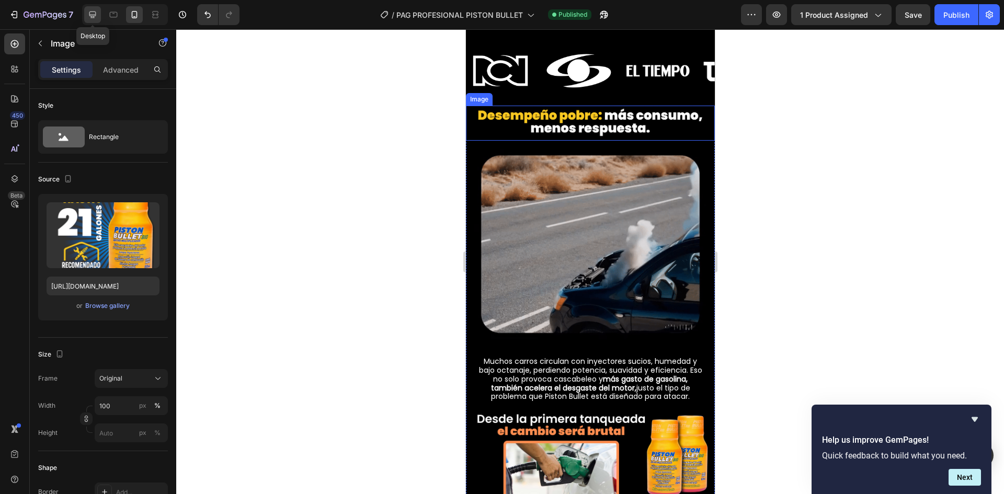
click at [94, 14] on icon at bounding box center [92, 14] width 10 height 10
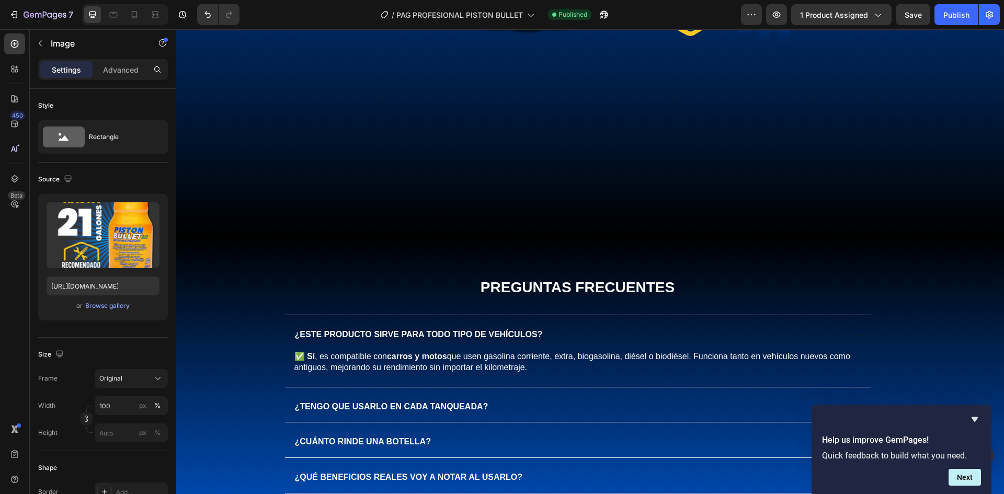
scroll to position [2396, 0]
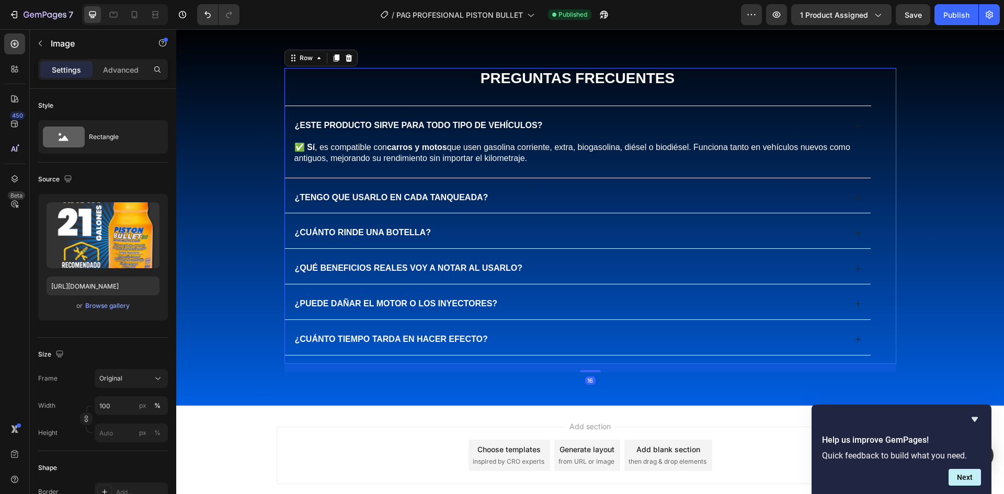
click at [381, 96] on div "Preguntas Frecuentes Heading ¿Este producto sirve para todo tipo de vehículos? …" at bounding box center [577, 216] width 587 height 296
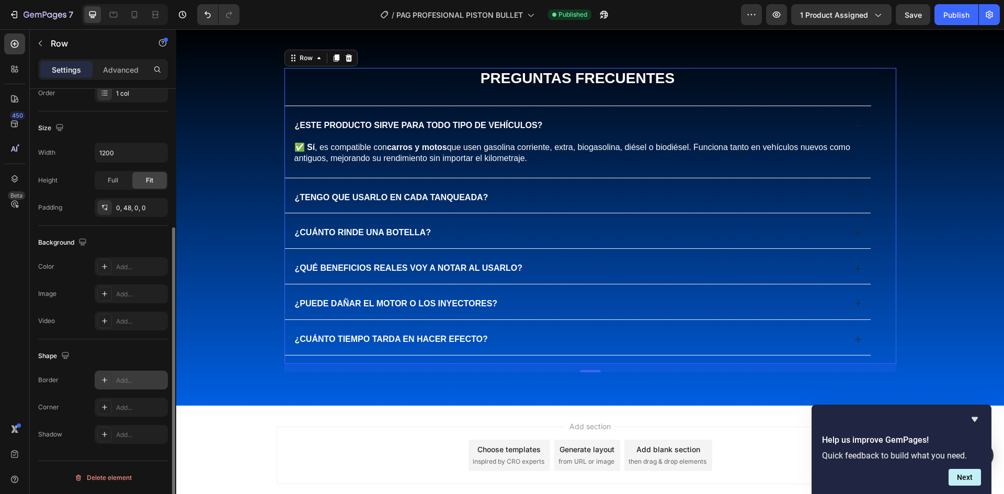
scroll to position [0, 0]
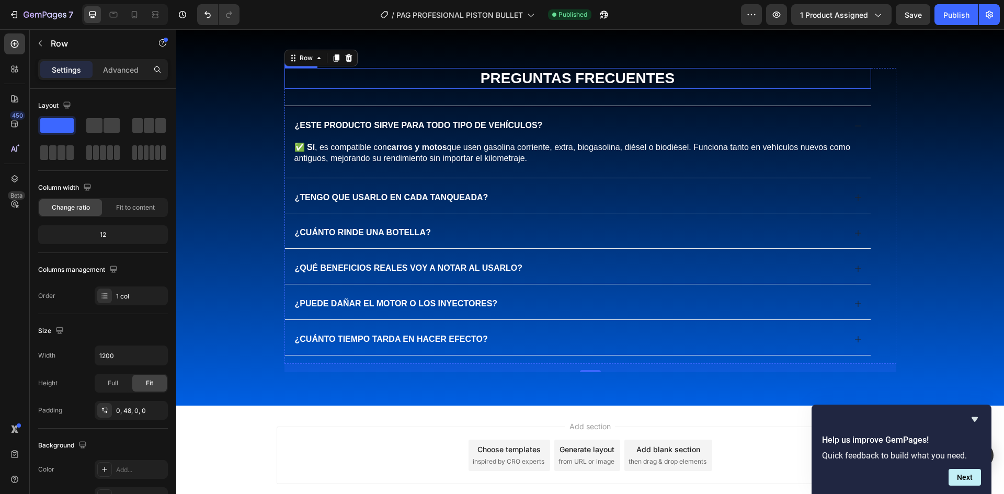
click at [398, 84] on h2 "Preguntas Frecuentes" at bounding box center [577, 78] width 587 height 21
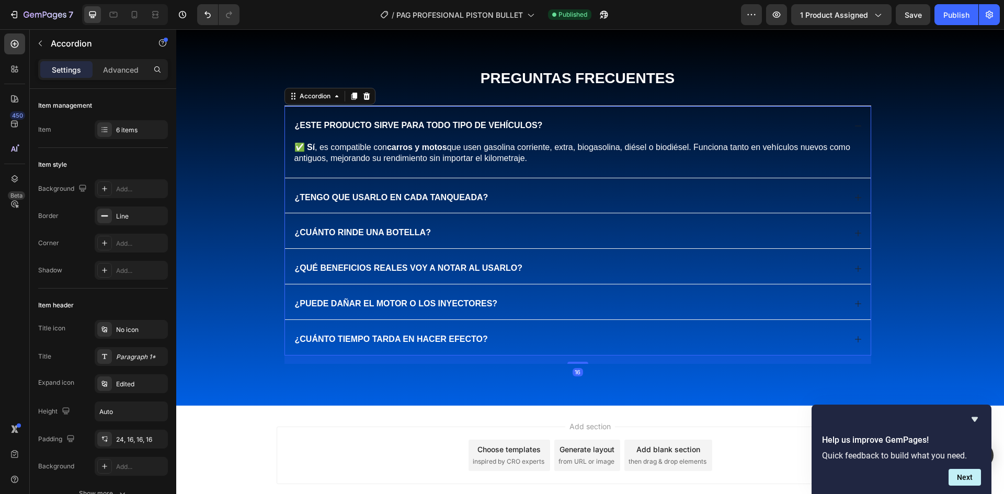
click at [601, 121] on div "¿Este producto sirve para todo tipo de vehículos?" at bounding box center [569, 126] width 552 height 14
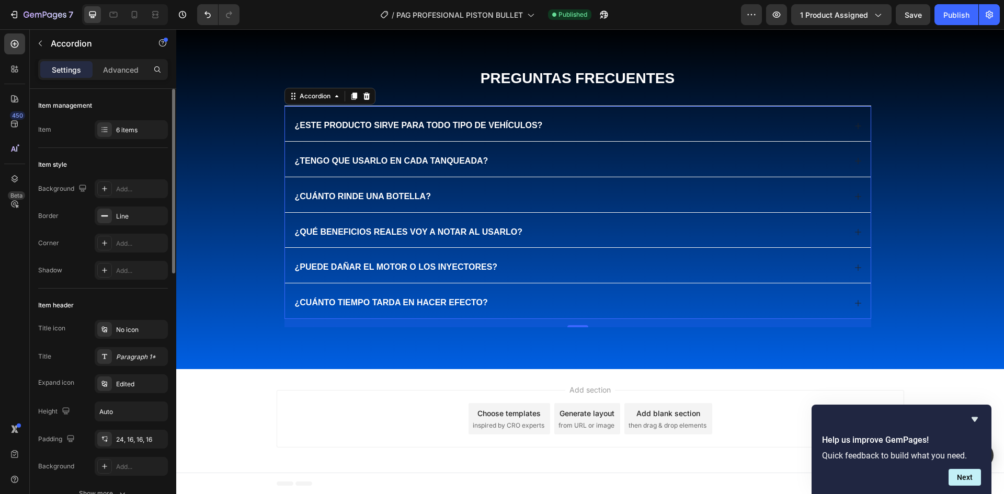
scroll to position [157, 0]
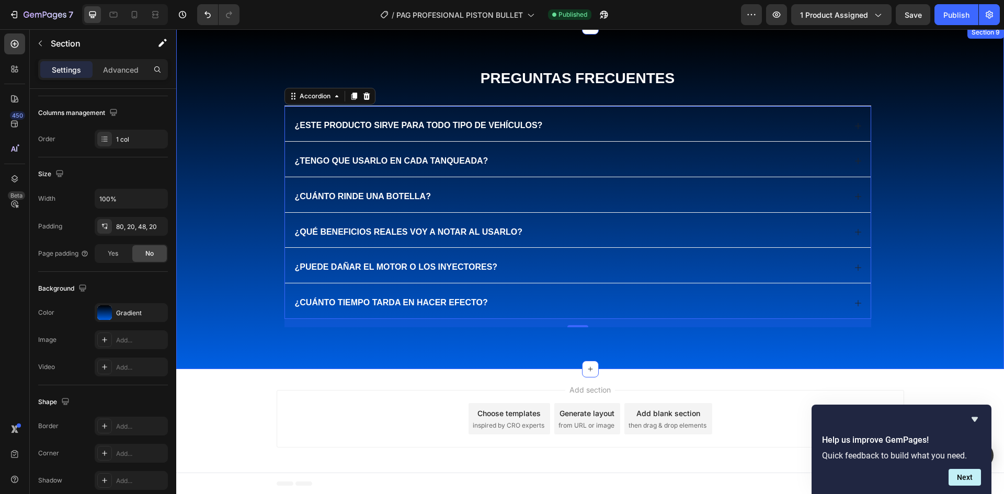
click at [908, 137] on div "Preguntas Frecuentes Heading ¿Este producto sirve para todo tipo de vehículos? …" at bounding box center [590, 206] width 807 height 276
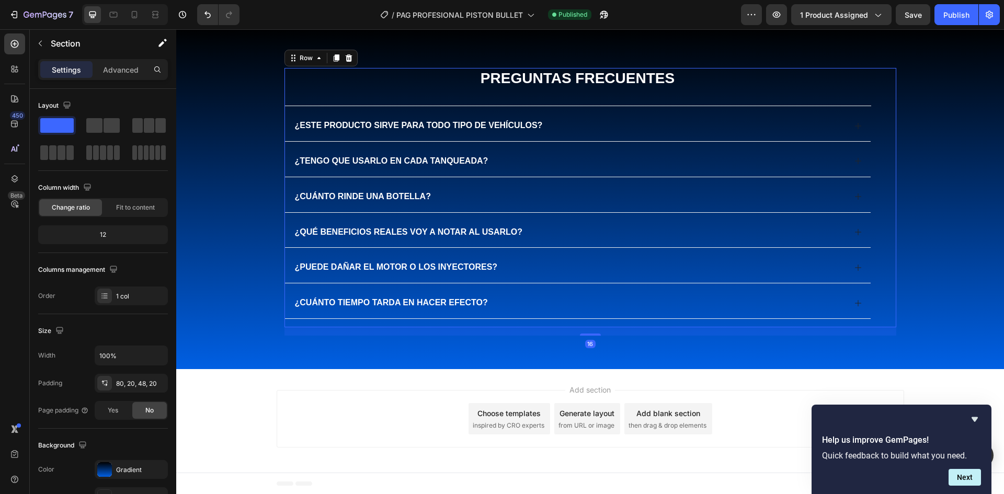
click at [872, 125] on div "Preguntas Frecuentes Heading ¿Este producto sirve para todo tipo de vehículos? …" at bounding box center [590, 197] width 612 height 259
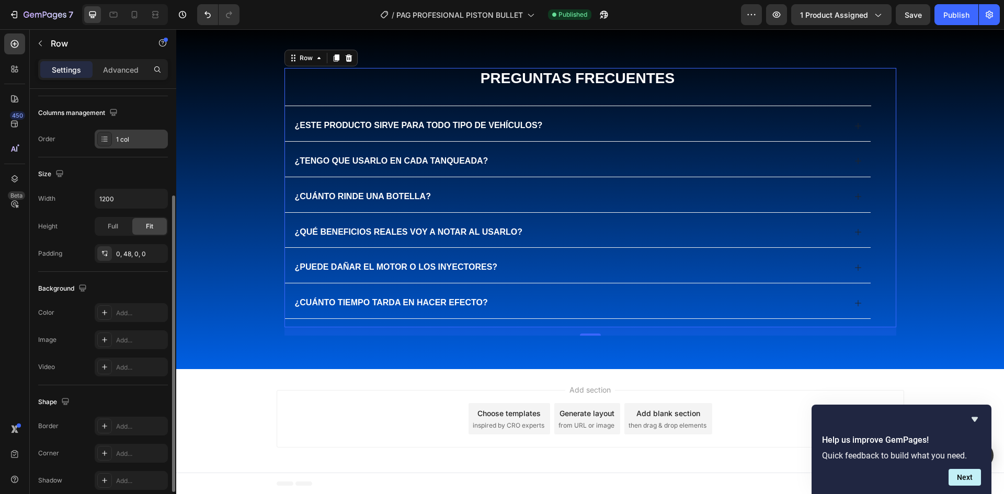
scroll to position [203, 0]
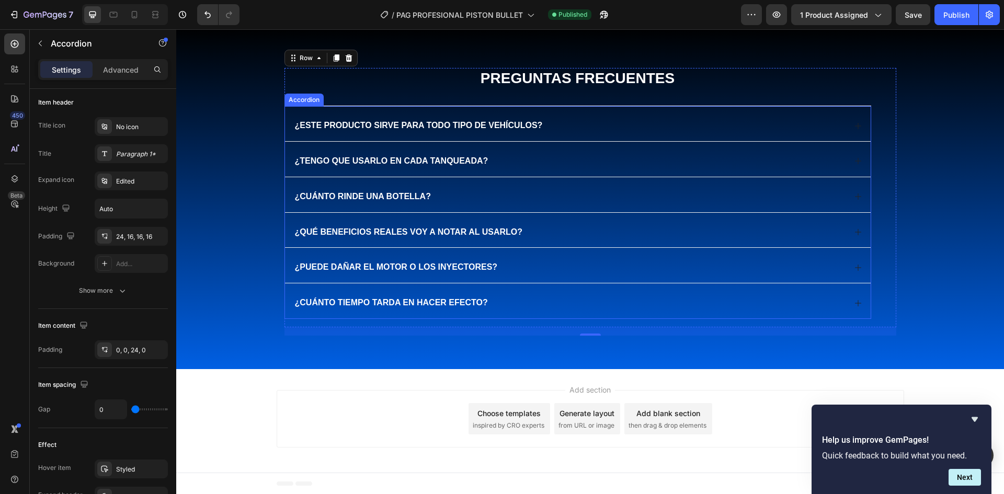
click at [396, 121] on span "¿Este producto sirve para todo tipo de vehículos?" at bounding box center [419, 125] width 248 height 9
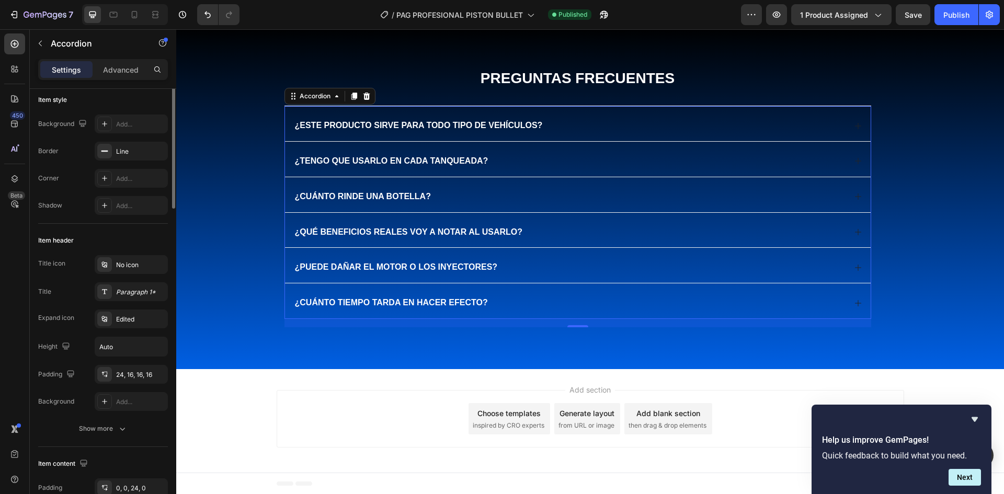
scroll to position [0, 0]
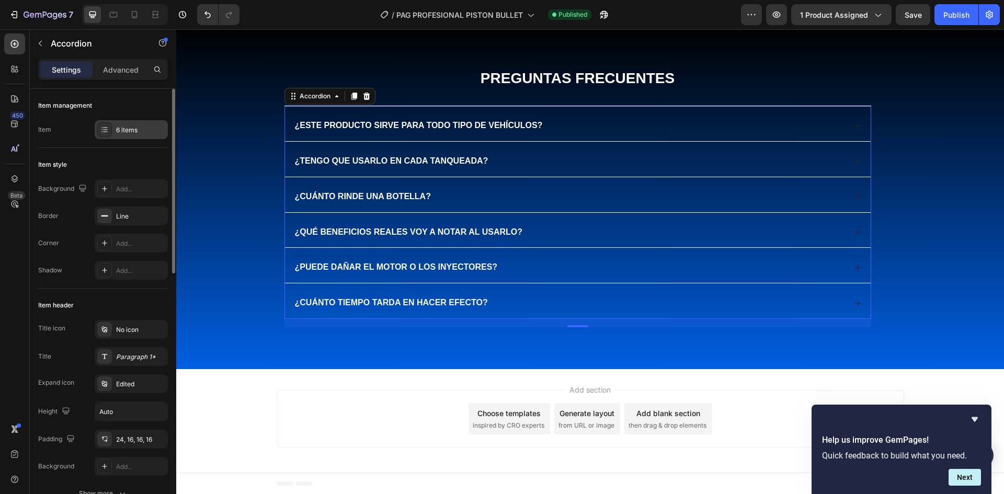
click at [101, 129] on icon at bounding box center [104, 129] width 8 height 8
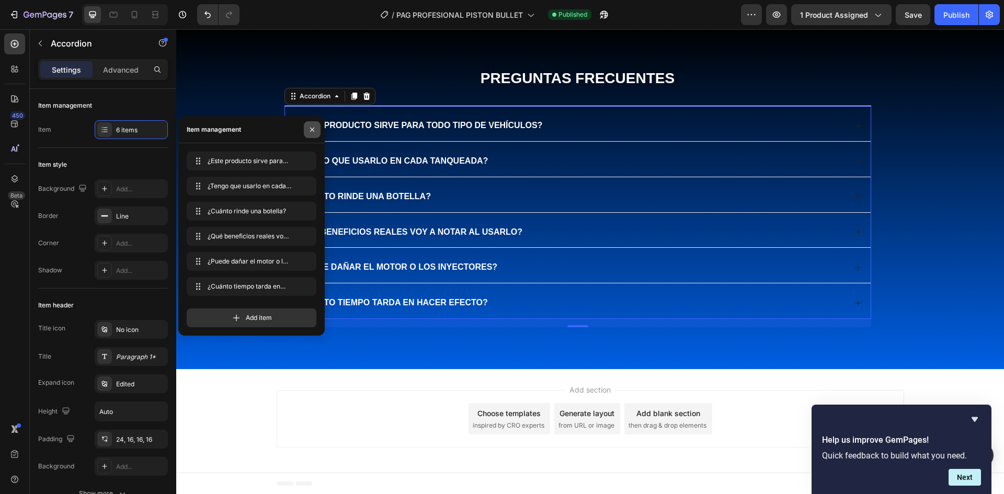
click at [310, 132] on icon "button" at bounding box center [312, 129] width 8 height 8
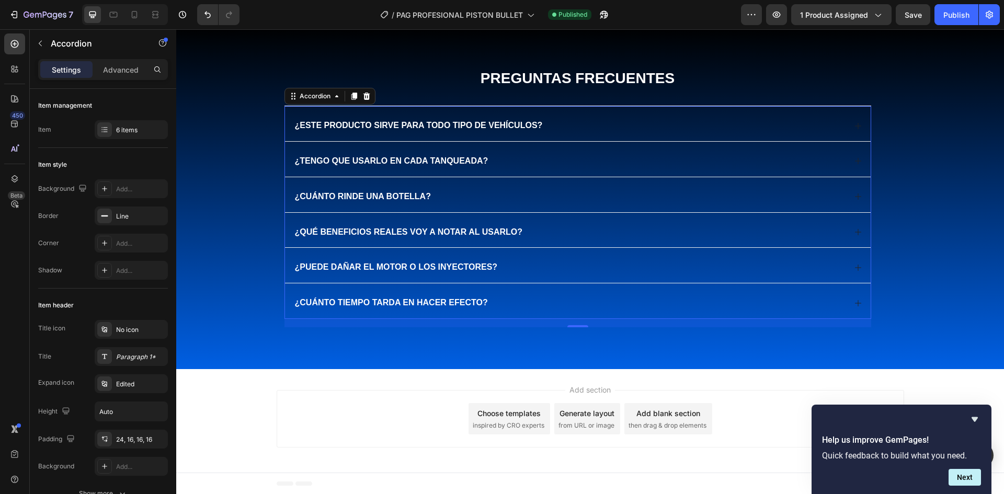
click at [863, 114] on div "¿Este producto sirve para todo tipo de vehículos?" at bounding box center [578, 123] width 586 height 35
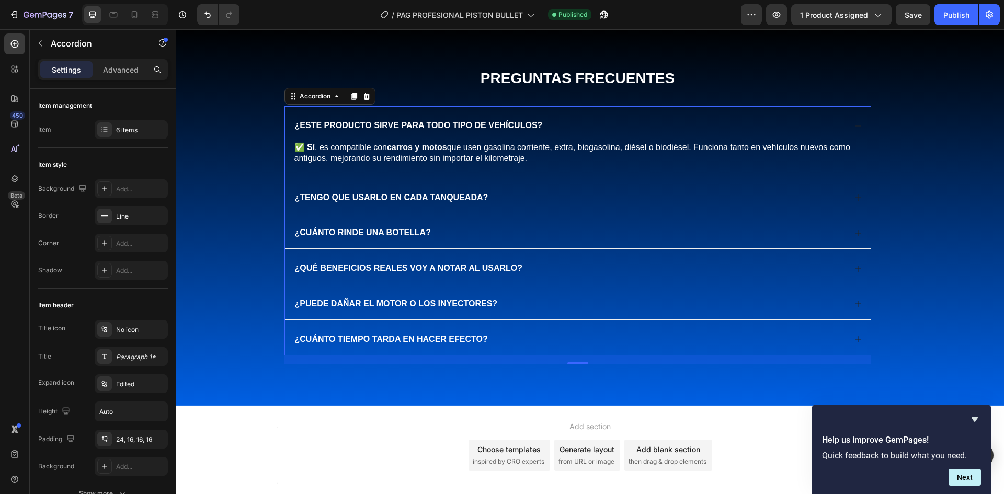
click at [863, 114] on div "¿Este producto sirve para todo tipo de vehículos?" at bounding box center [578, 123] width 586 height 35
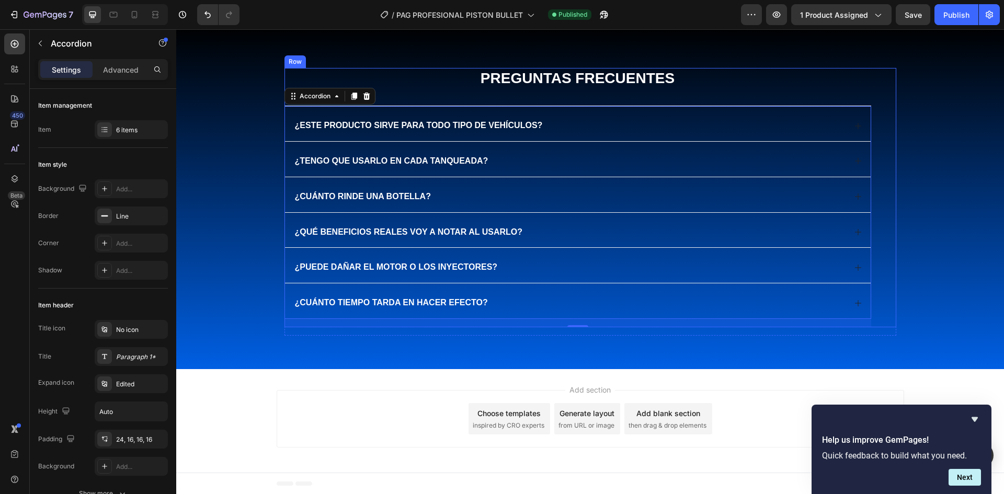
click at [442, 97] on div "Preguntas Frecuentes Heading ¿Este producto sirve para todo tipo de vehículos? …" at bounding box center [577, 197] width 587 height 259
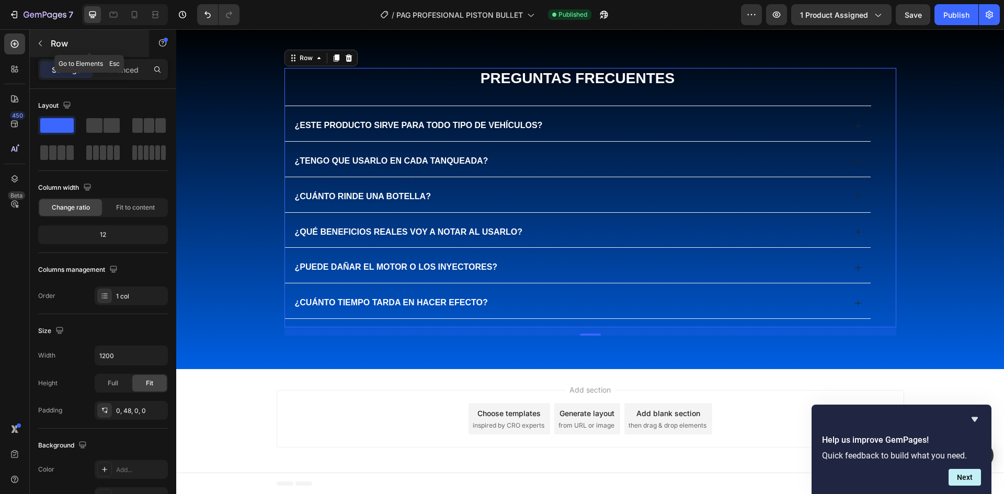
click at [117, 51] on div "Row" at bounding box center [89, 43] width 119 height 27
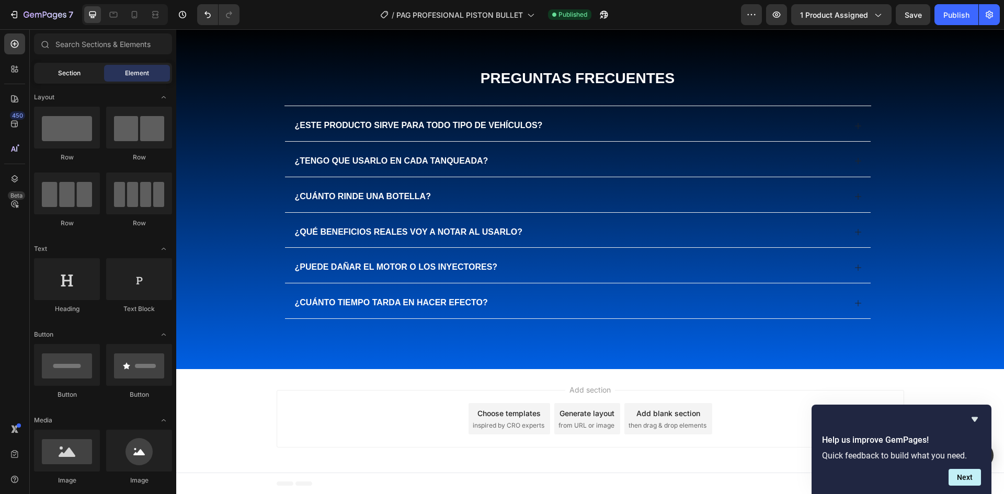
click at [84, 78] on div "Section" at bounding box center [69, 73] width 66 height 17
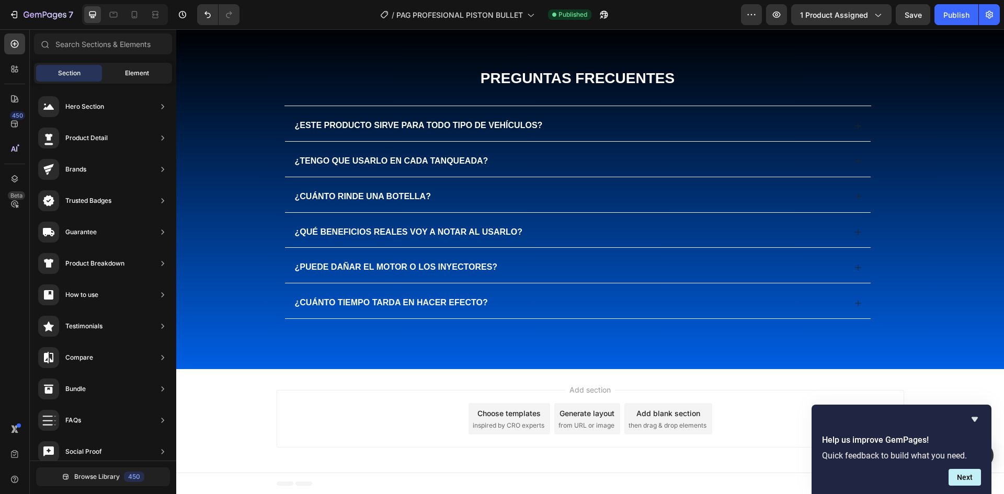
click at [120, 78] on div "Element" at bounding box center [137, 73] width 66 height 17
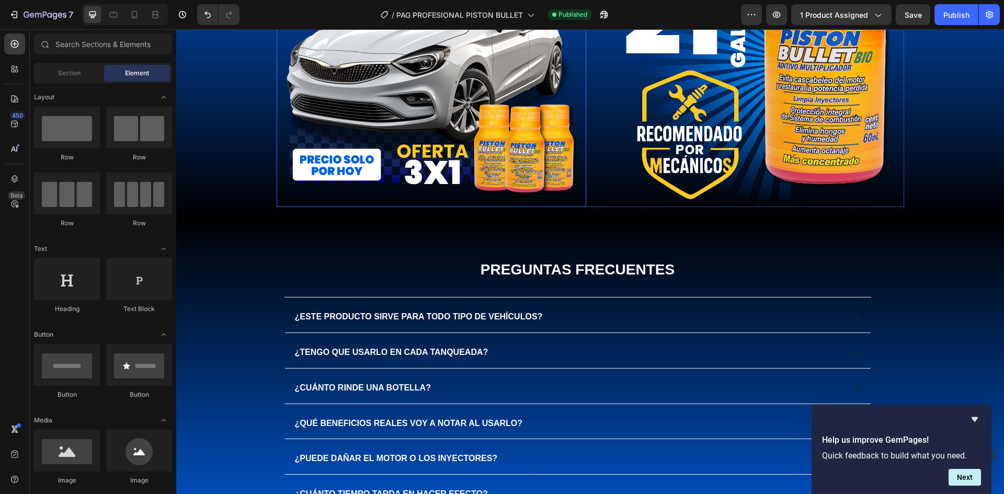
scroll to position [2187, 0]
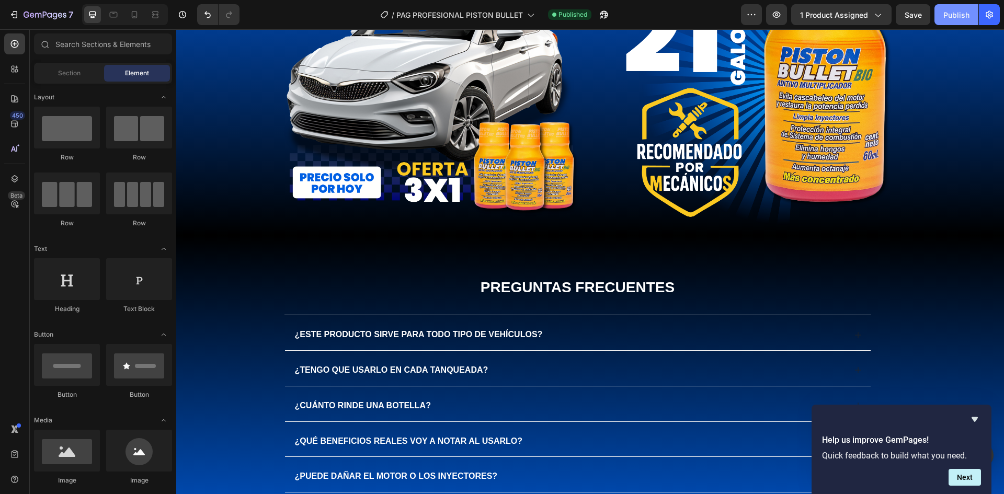
click at [962, 9] on div "Publish" at bounding box center [956, 14] width 26 height 11
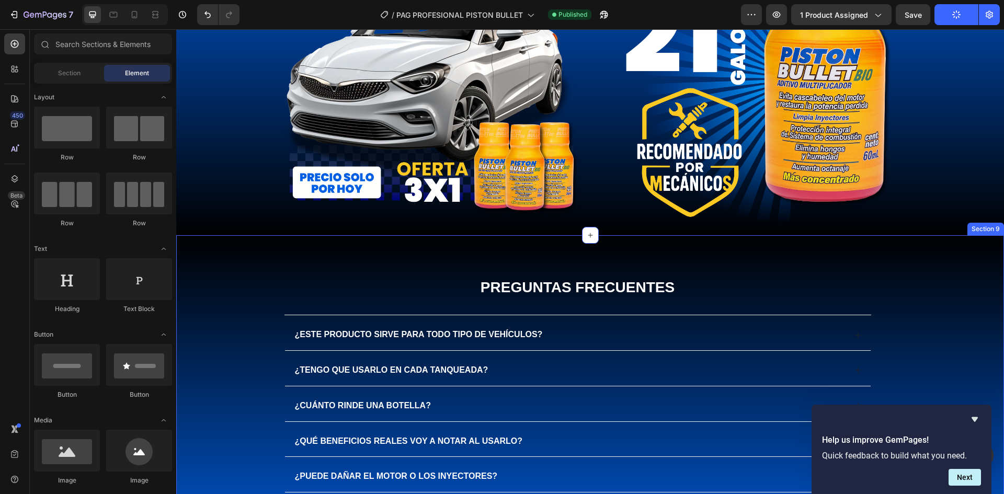
scroll to position [2291, 0]
